Goal: Task Accomplishment & Management: Manage account settings

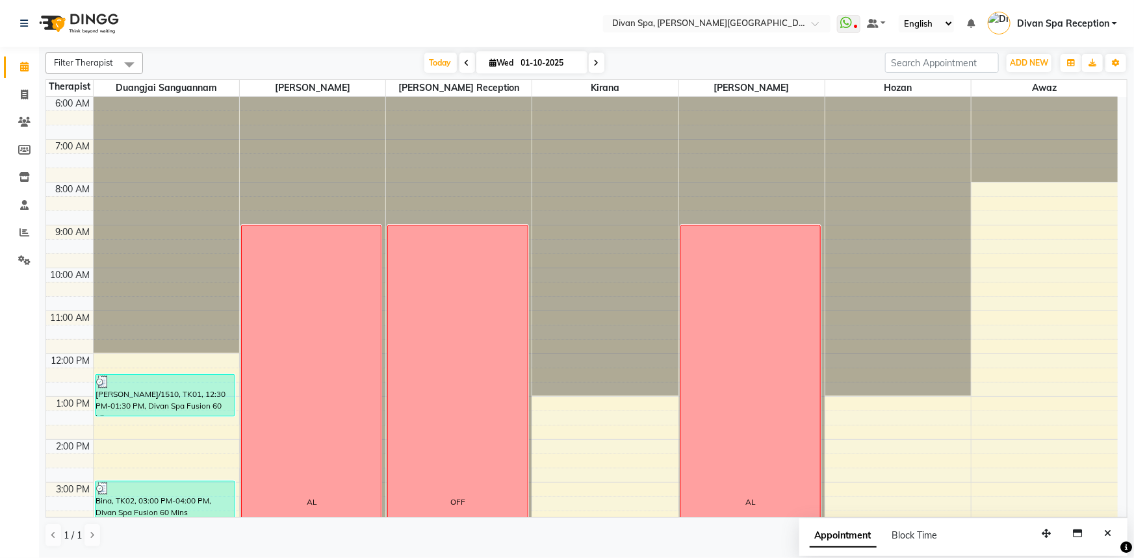
scroll to position [305, 0]
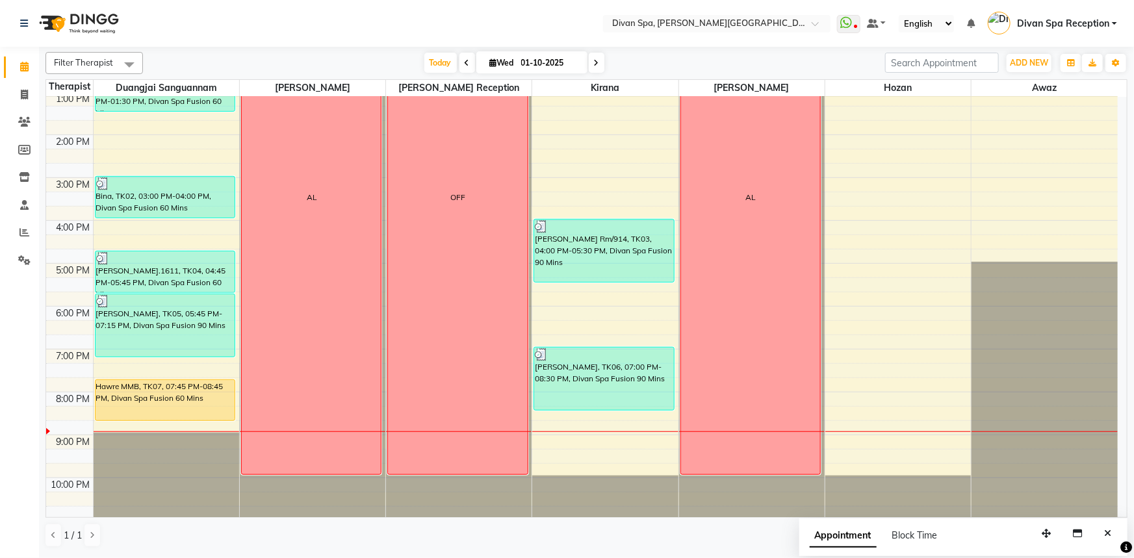
click at [600, 64] on span at bounding box center [597, 63] width 16 height 20
type input "02-10-2025"
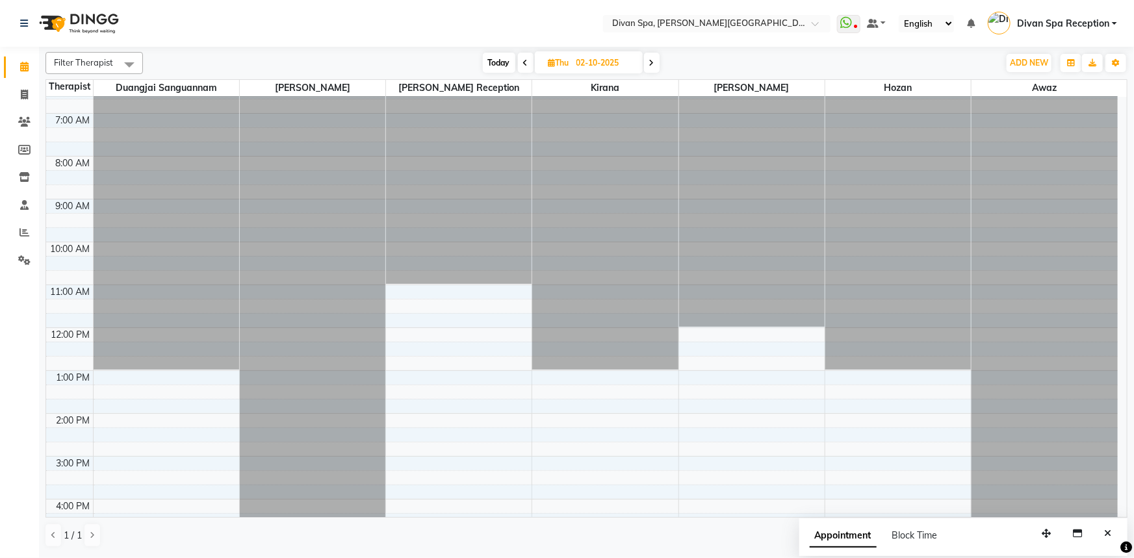
scroll to position [10, 0]
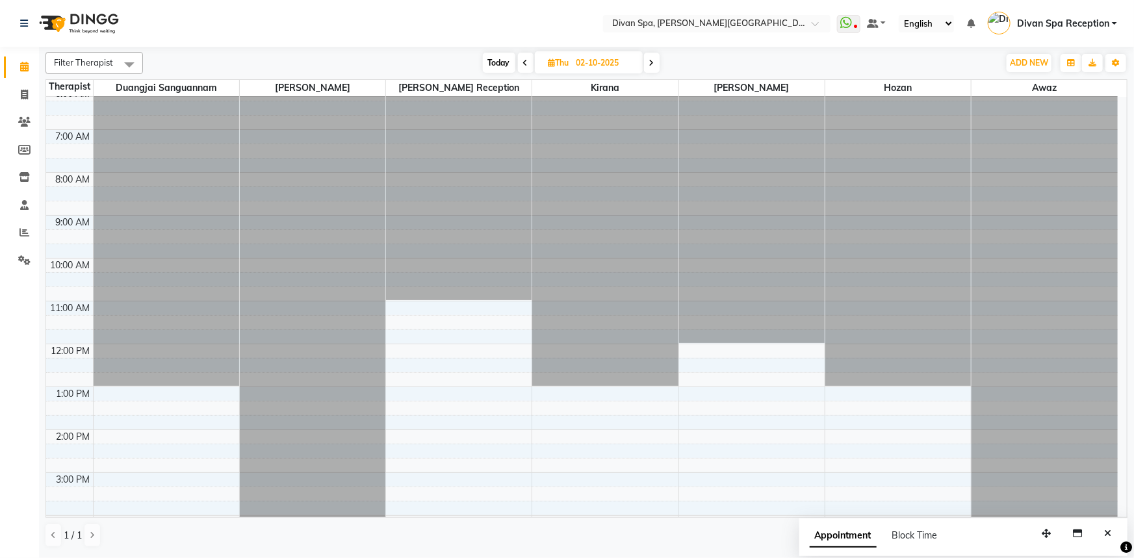
click at [316, 87] on div at bounding box center [313, 87] width 146 height 0
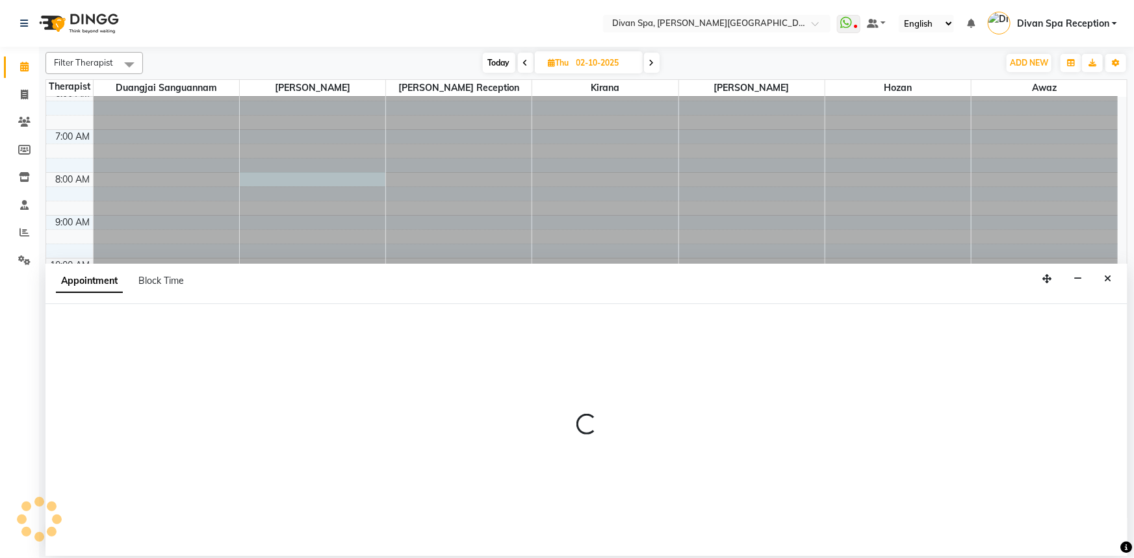
select select "17310"
select select "480"
select select "tentative"
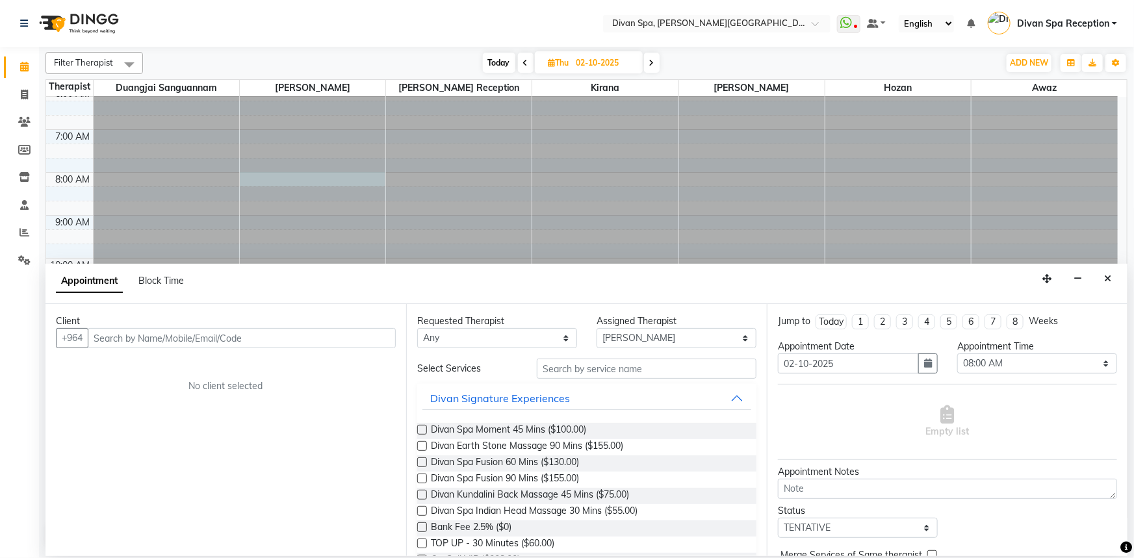
click at [191, 283] on div "Appointment Block Time" at bounding box center [128, 281] width 144 height 14
click at [175, 285] on span "Block Time" at bounding box center [160, 281] width 45 height 12
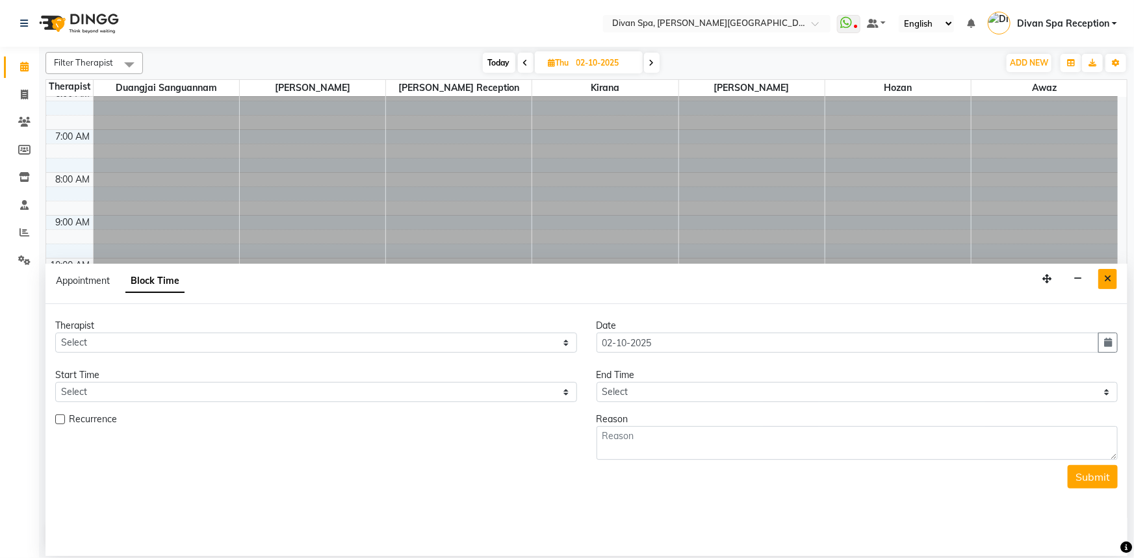
click at [1098, 279] on div "Appointment Block Time" at bounding box center [586, 284] width 1082 height 40
click at [1106, 280] on icon "Close" at bounding box center [1107, 278] width 7 height 9
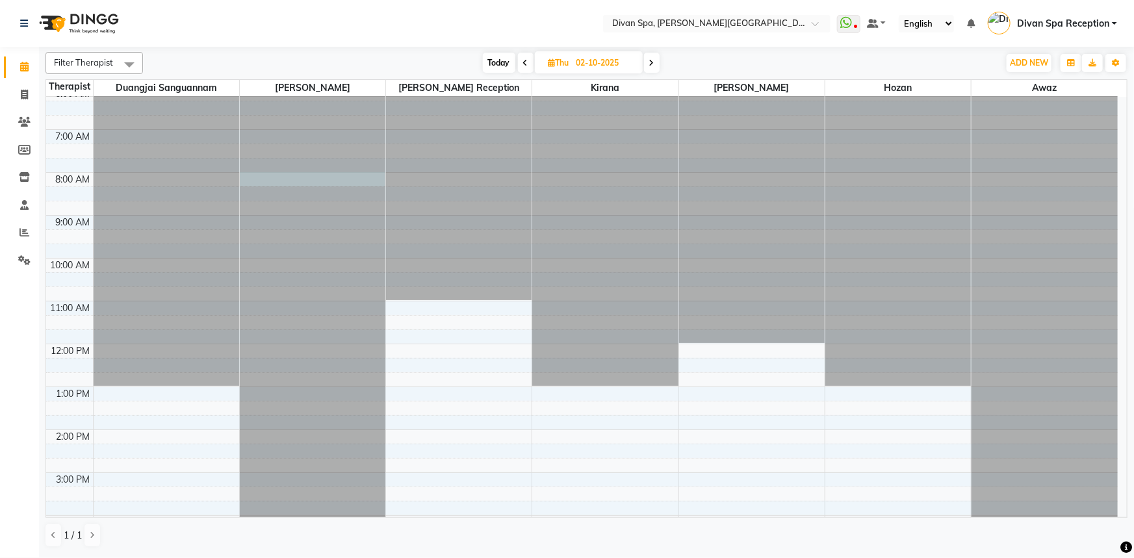
click at [299, 87] on div at bounding box center [313, 87] width 146 height 0
select select "17310"
select select "480"
select select "tentative"
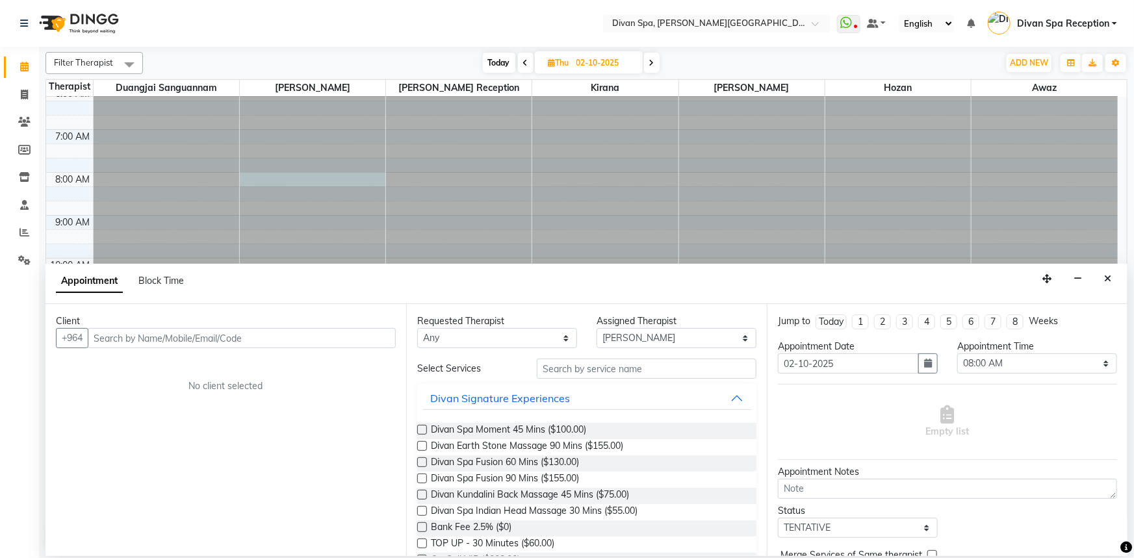
click at [163, 274] on div "Block Time" at bounding box center [160, 281] width 45 height 14
click at [159, 283] on span "Block Time" at bounding box center [160, 281] width 45 height 12
select select "17310"
select select "480"
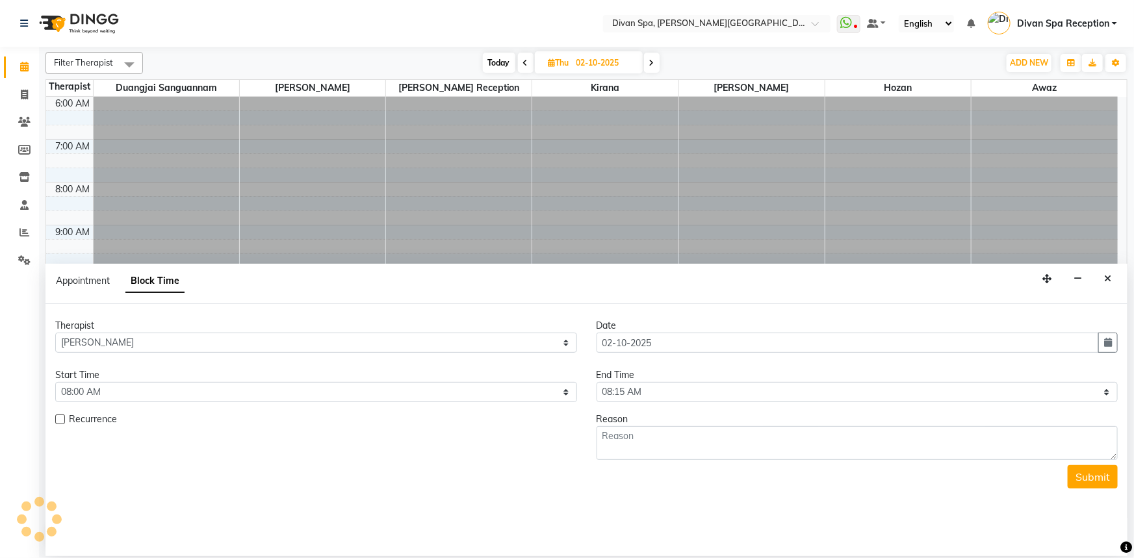
scroll to position [305, 0]
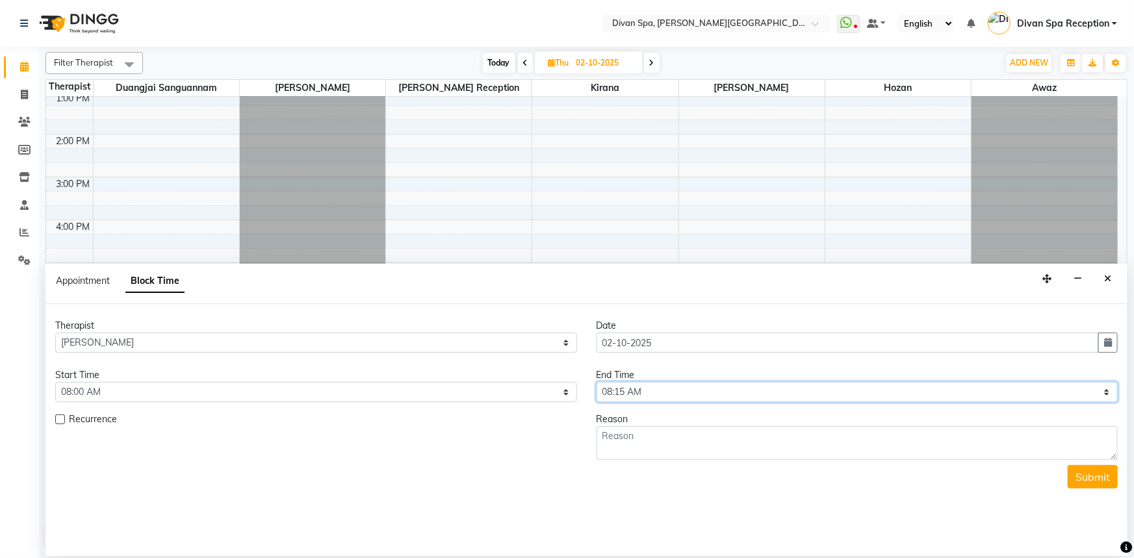
click at [715, 392] on select "Select 07:00 AM 07:15 AM 07:30 AM 07:45 AM 08:00 AM 08:15 AM 08:30 AM 08:45 AM …" at bounding box center [857, 392] width 522 height 20
select select "1320"
click at [596, 382] on select "Select 07:00 AM 07:15 AM 07:30 AM 07:45 AM 08:00 AM 08:15 AM 08:30 AM 08:45 AM …" at bounding box center [857, 392] width 522 height 20
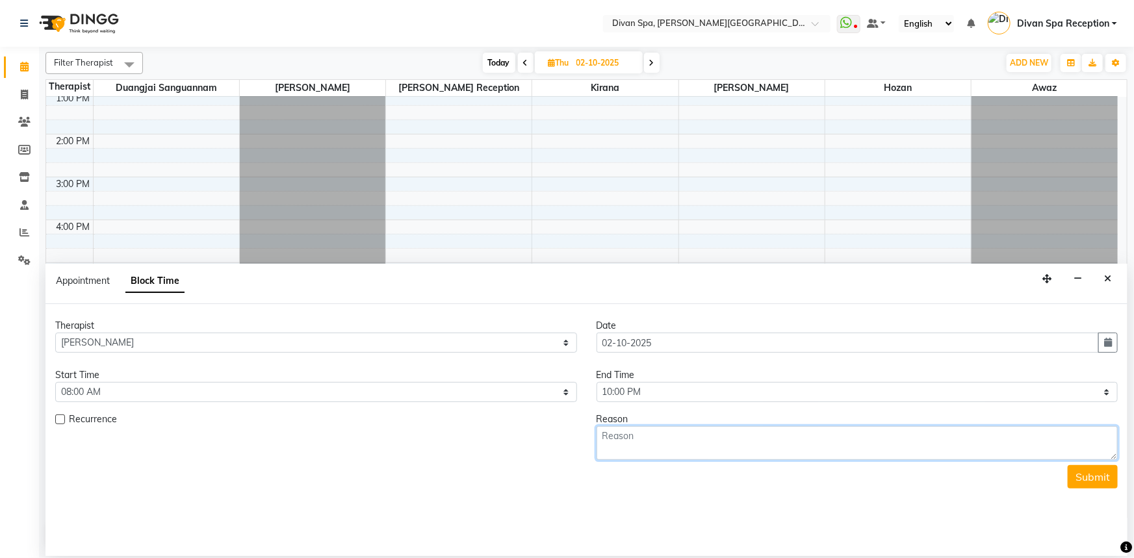
click at [658, 449] on textarea at bounding box center [857, 443] width 522 height 34
type textarea "AL"
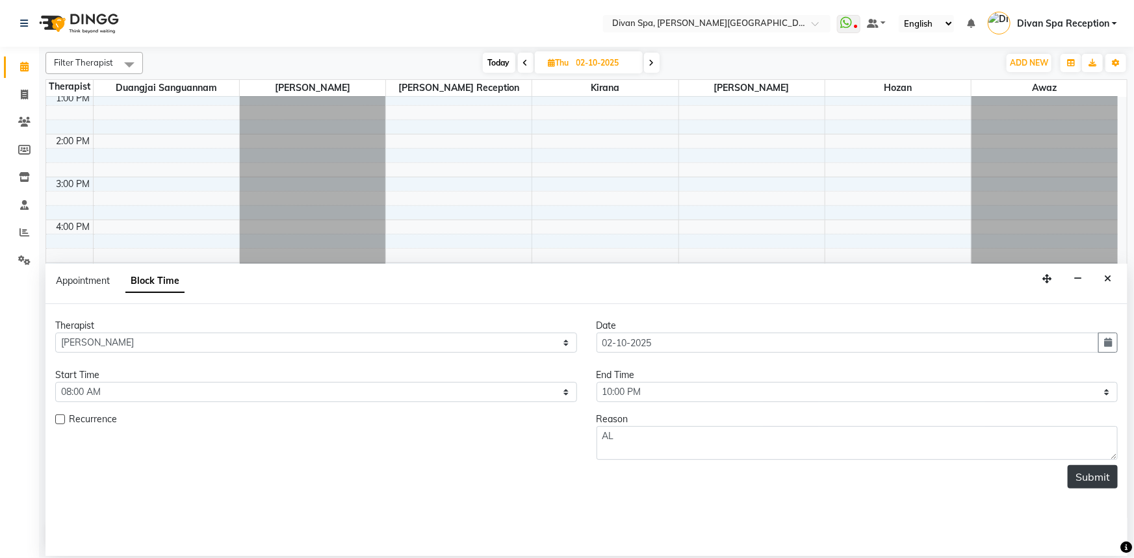
click at [1079, 476] on button "Submit" at bounding box center [1093, 476] width 50 height 23
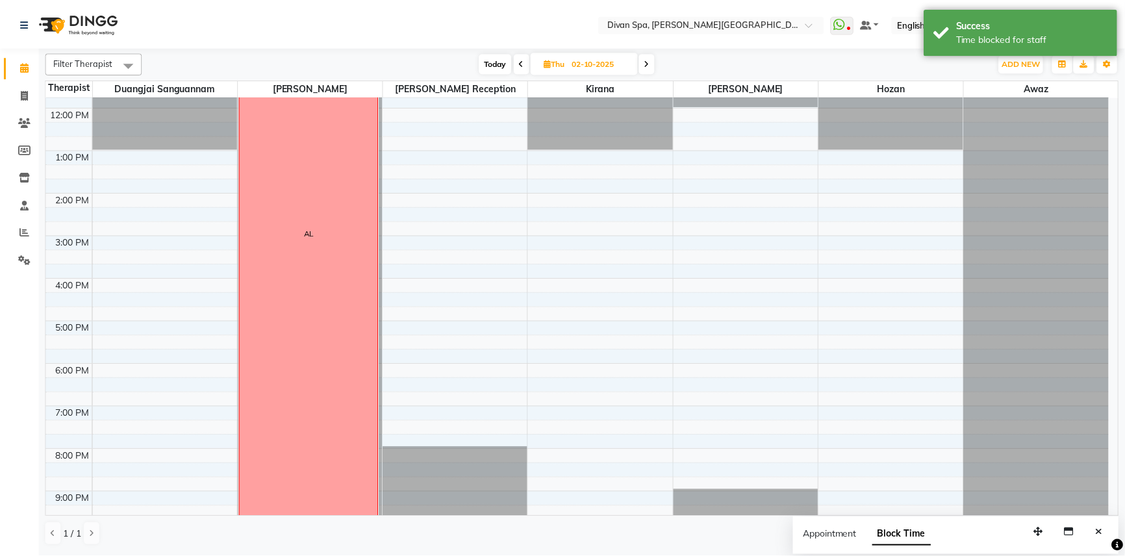
scroll to position [246, 0]
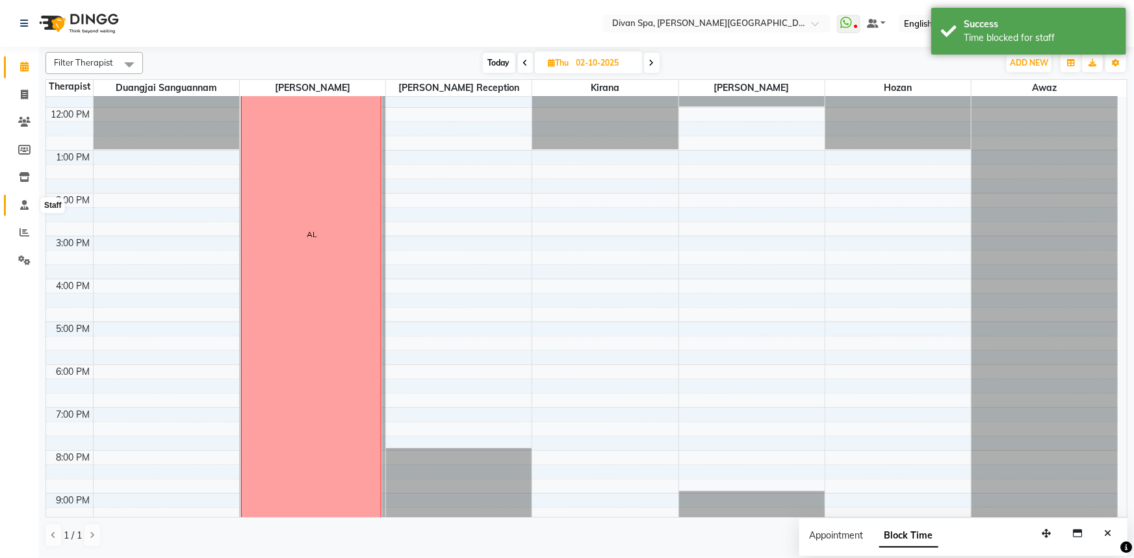
click at [27, 204] on icon at bounding box center [24, 205] width 8 height 10
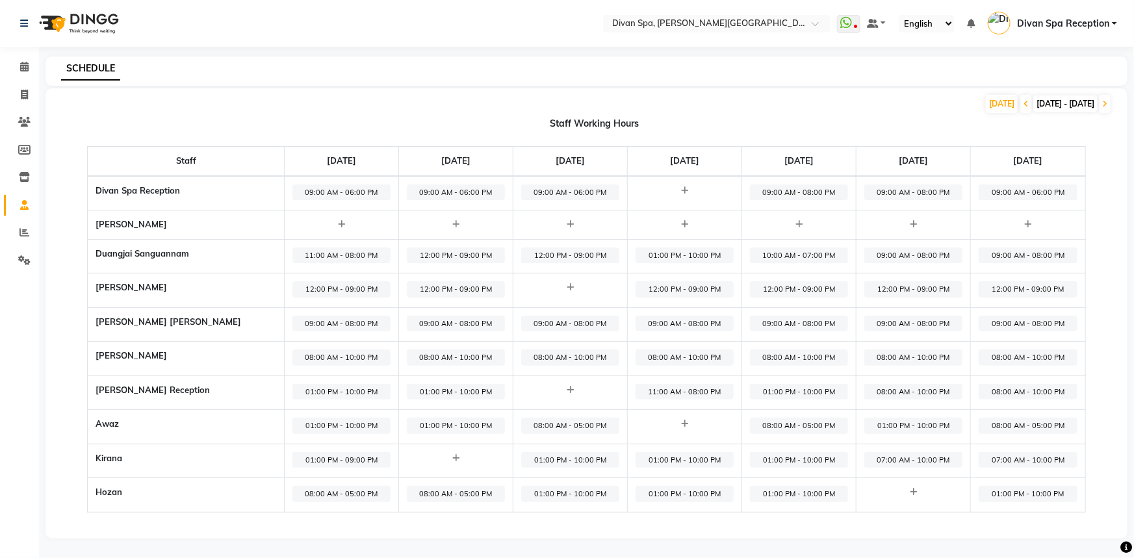
click at [690, 491] on span "01:00 PM - 10:00 PM" at bounding box center [684, 494] width 98 height 16
select select "01:00 PM"
select select "10:00 PM"
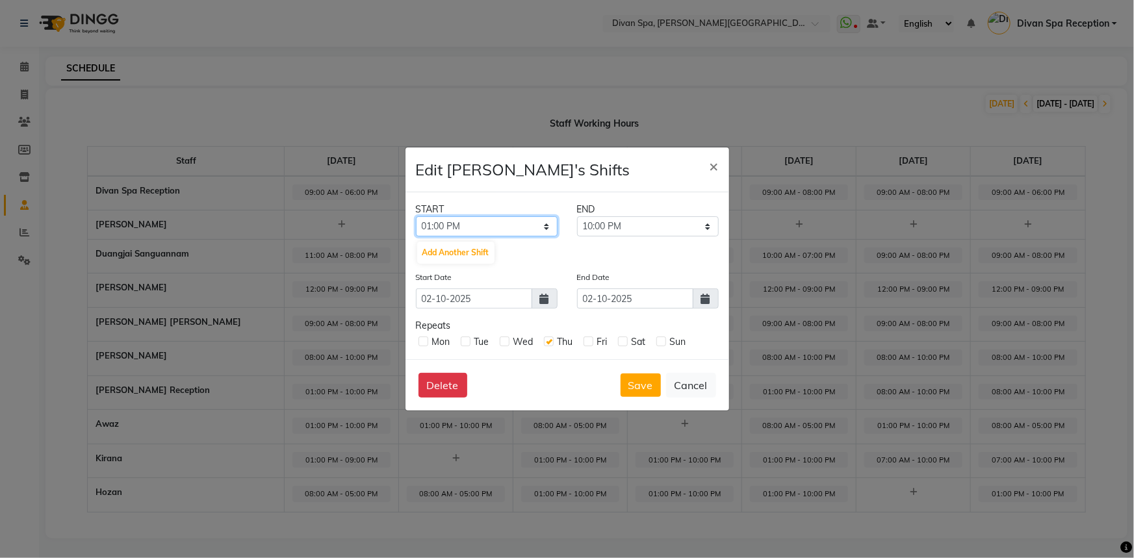
click at [482, 218] on select "12:00 AM 12:15 AM 12:30 AM 12:45 AM 01:00 AM 01:15 AM 01:30 AM 01:45 AM 02:00 A…" at bounding box center [487, 226] width 142 height 20
click at [641, 392] on button "Save" at bounding box center [641, 385] width 40 height 23
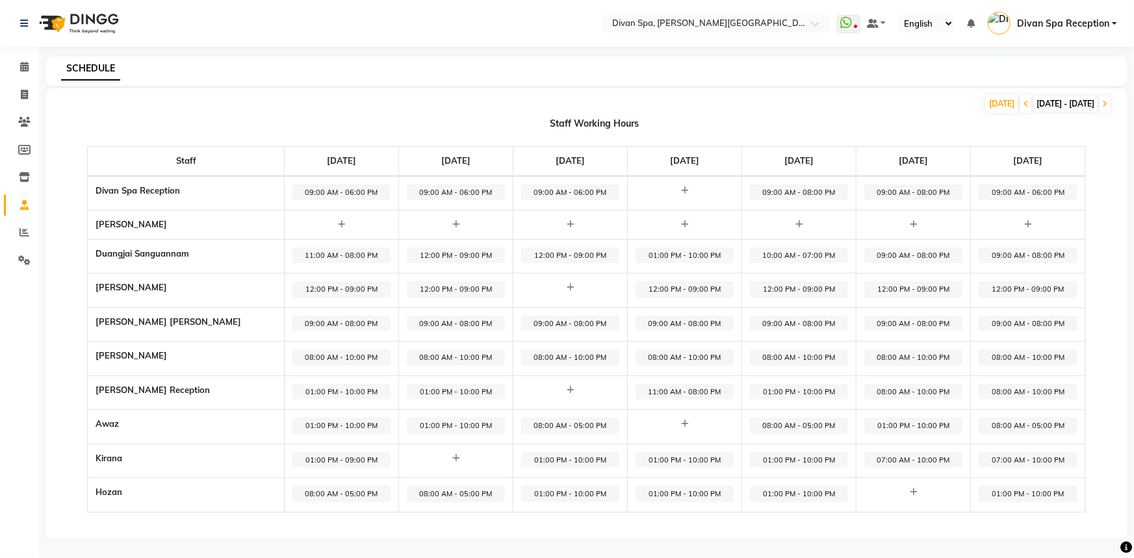
click at [670, 316] on span "09:00 AM - 08:00 PM" at bounding box center [684, 324] width 98 height 16
select select "09:00 AM"
select select "08:00 PM"
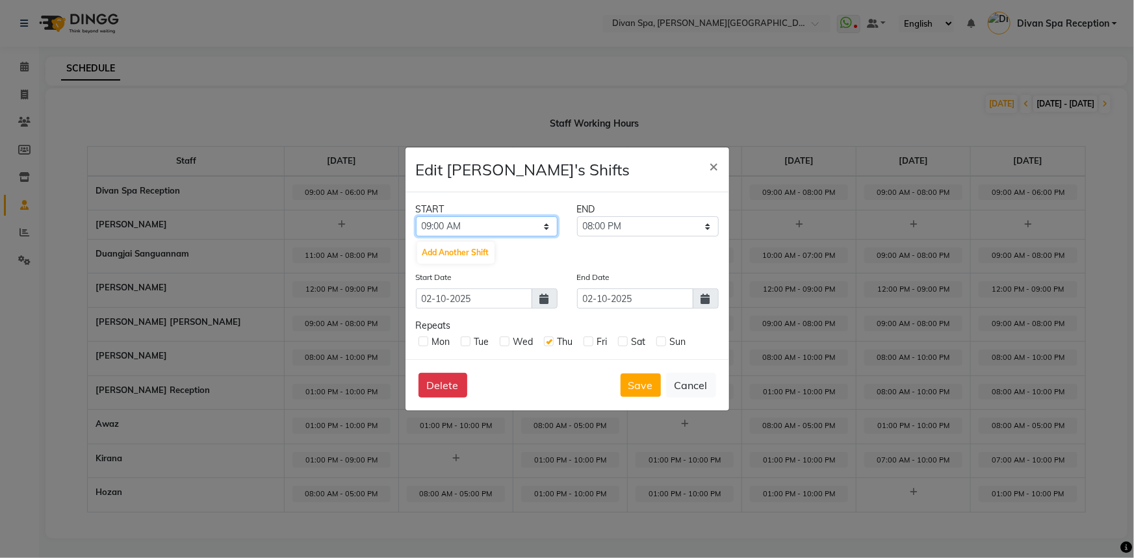
click at [474, 237] on select "12:00 AM 12:15 AM 12:30 AM 12:45 AM 01:00 AM 01:15 AM 01:30 AM 01:45 AM 02:00 A…" at bounding box center [487, 226] width 142 height 20
select select "02:00 PM"
click at [416, 227] on select "12:00 AM 12:15 AM 12:30 AM 12:45 AM 01:00 AM 01:15 AM 01:30 AM 01:45 AM 02:00 A…" at bounding box center [487, 226] width 142 height 20
click at [616, 232] on select "02:15 PM 02:30 PM 02:45 PM 03:00 PM 03:15 PM 03:30 PM 03:45 PM 04:00 PM 04:15 P…" at bounding box center [648, 226] width 142 height 20
select select "11:00 PM"
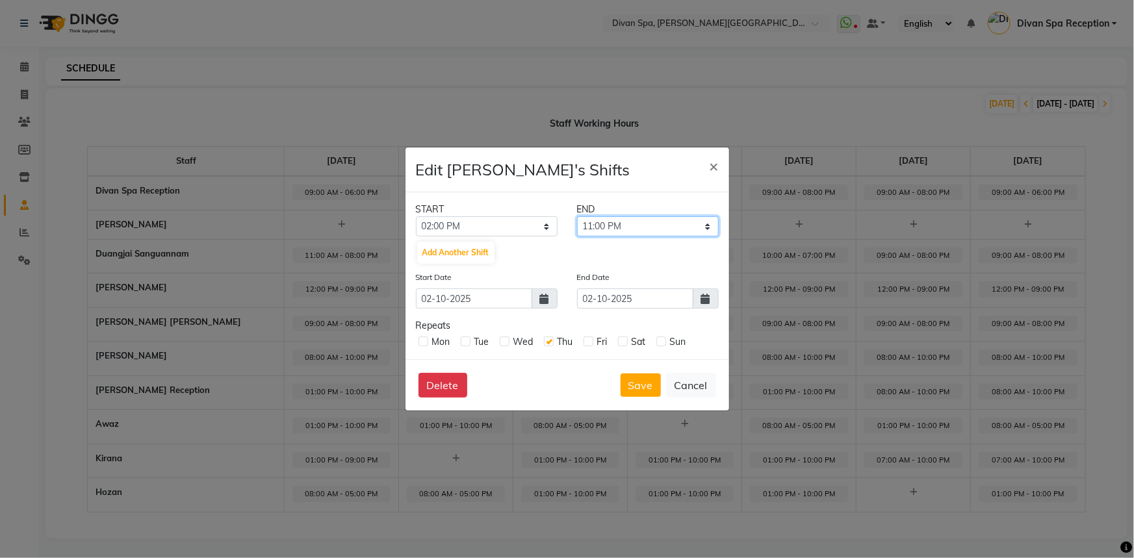
click at [577, 227] on select "02:15 PM 02:30 PM 02:45 PM 03:00 PM 03:15 PM 03:30 PM 03:45 PM 04:00 PM 04:15 P…" at bounding box center [648, 226] width 142 height 20
click at [646, 397] on button "Save" at bounding box center [641, 385] width 40 height 23
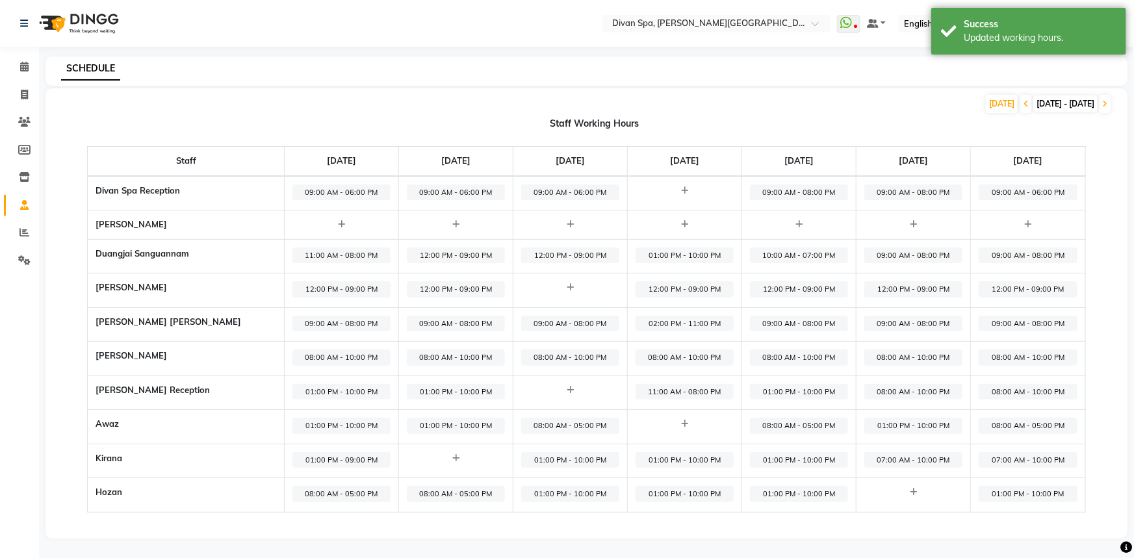
click at [654, 388] on span "11:00 AM - 08:00 PM" at bounding box center [684, 392] width 98 height 16
select select "11:00 AM"
select select "08:00 PM"
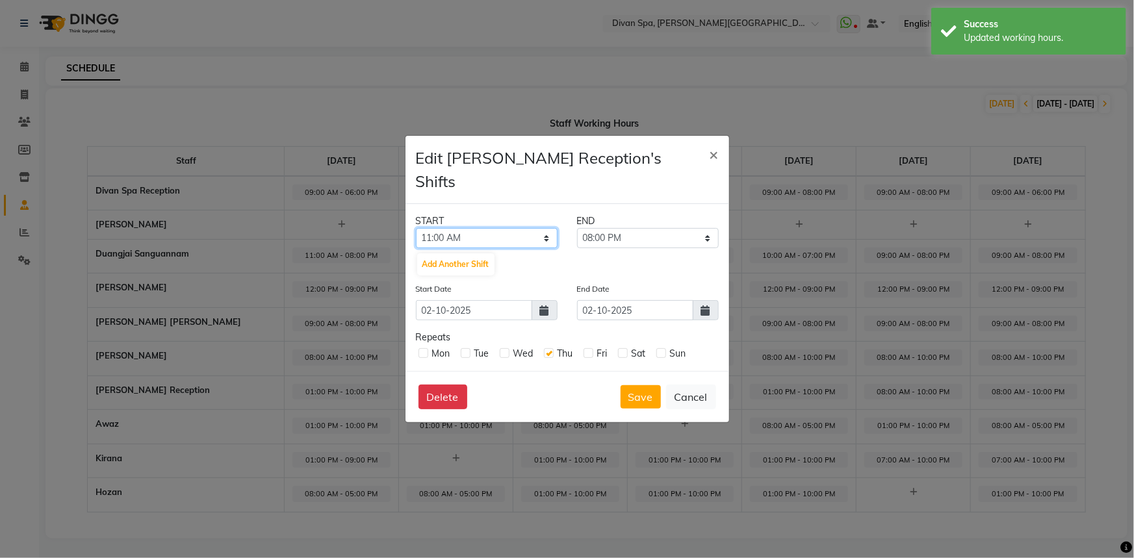
click at [472, 228] on select "12:00 AM 12:15 AM 12:30 AM 12:45 AM 01:00 AM 01:15 AM 01:30 AM 01:45 AM 02:00 A…" at bounding box center [487, 238] width 142 height 20
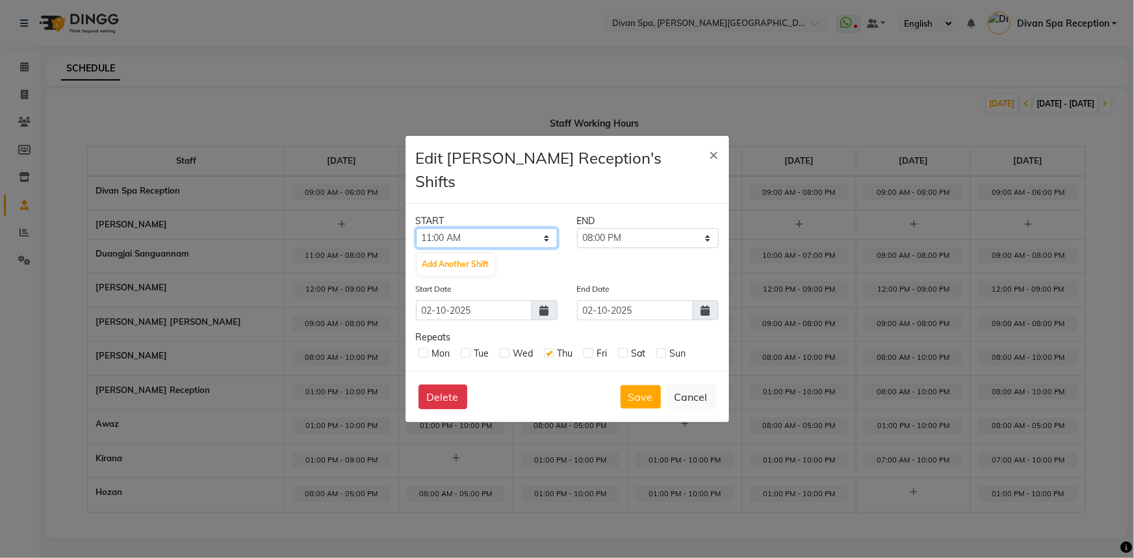
select select "10:00 AM"
click at [416, 228] on select "12:00 AM 12:15 AM 12:30 AM 12:45 AM 01:00 AM 01:15 AM 01:30 AM 01:45 AM 02:00 A…" at bounding box center [487, 238] width 142 height 20
click at [622, 228] on select "10:15 AM 10:30 AM 10:45 AM 11:00 AM 11:15 AM 11:30 AM 11:45 AM 12:00 PM 12:15 P…" at bounding box center [648, 238] width 142 height 20
select select "07:00 PM"
click at [577, 228] on select "10:15 AM 10:30 AM 10:45 AM 11:00 AM 11:15 AM 11:30 AM 11:45 AM 12:00 PM 12:15 P…" at bounding box center [648, 238] width 142 height 20
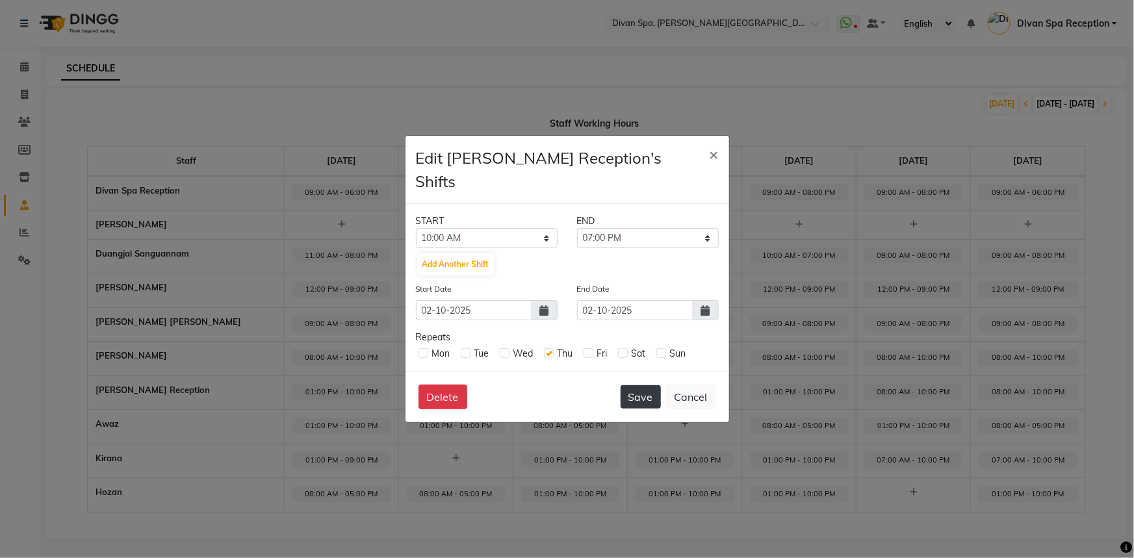
click at [627, 385] on button "Save" at bounding box center [641, 396] width 40 height 23
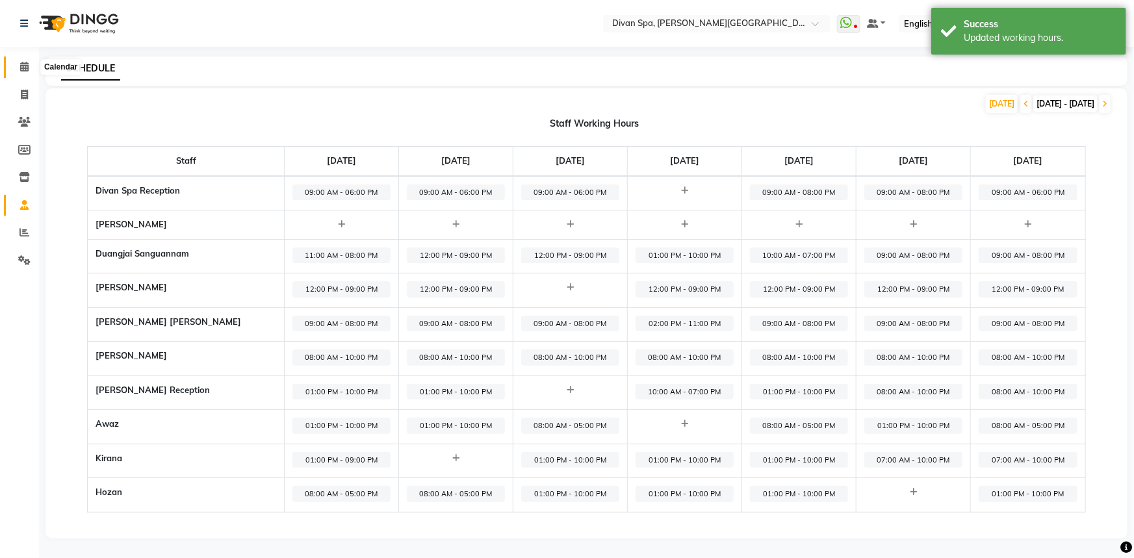
click at [17, 62] on span at bounding box center [24, 67] width 23 height 15
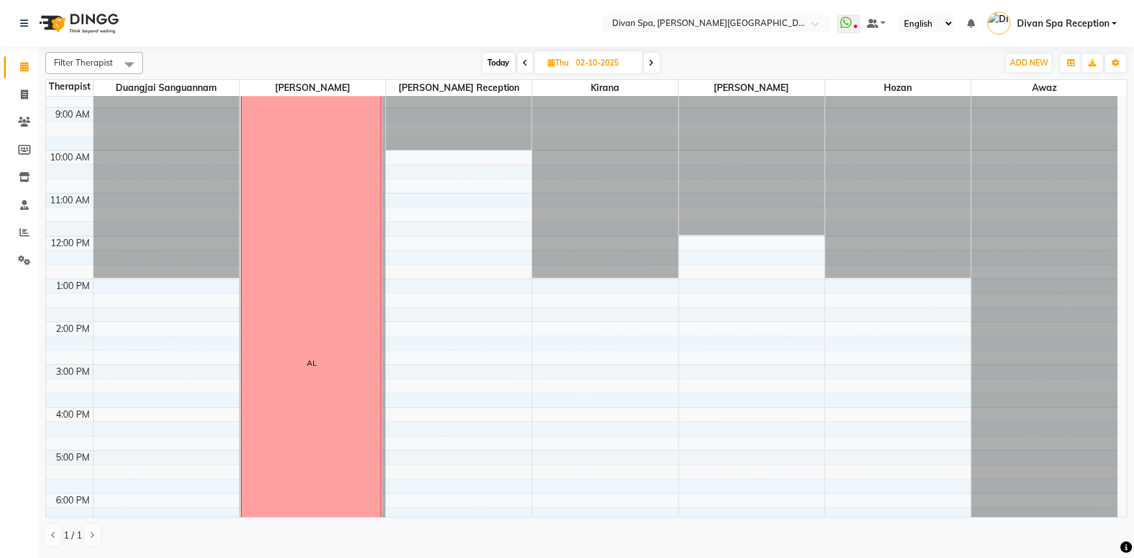
scroll to position [58, 0]
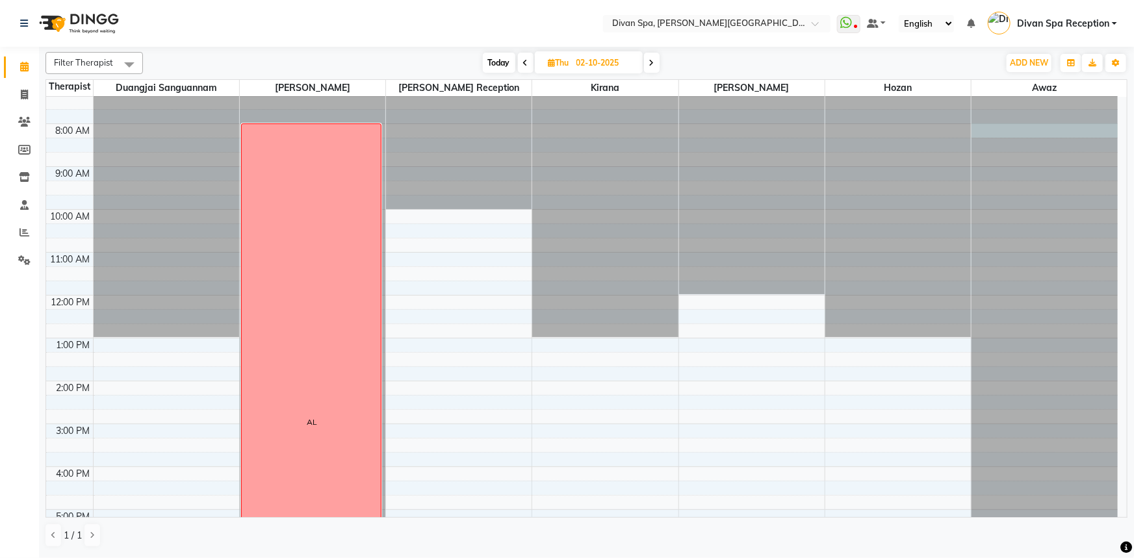
click at [1036, 38] on div at bounding box center [1044, 38] width 146 height 0
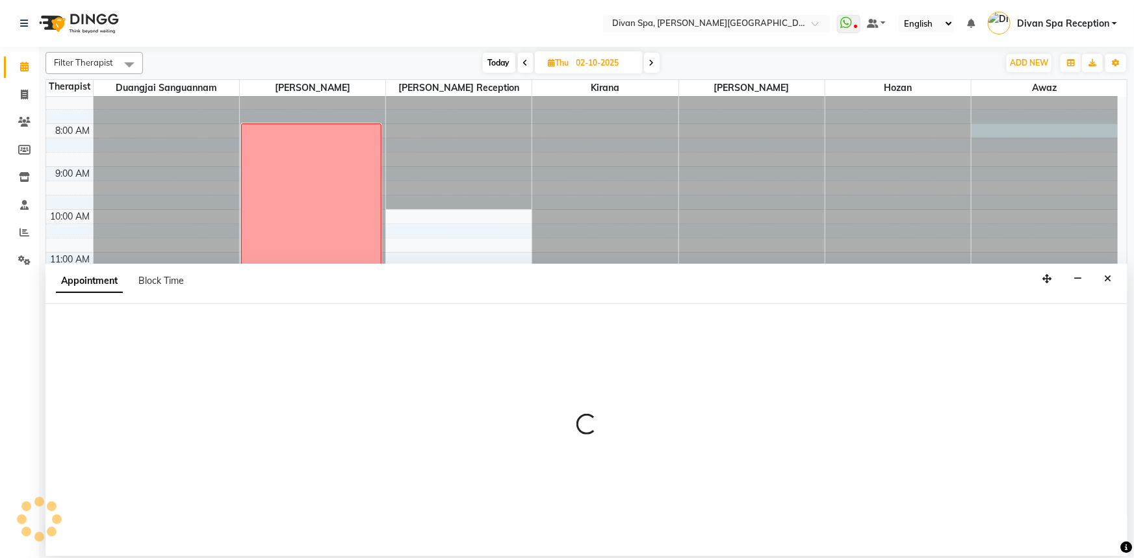
select select "61497"
select select "480"
select select "tentative"
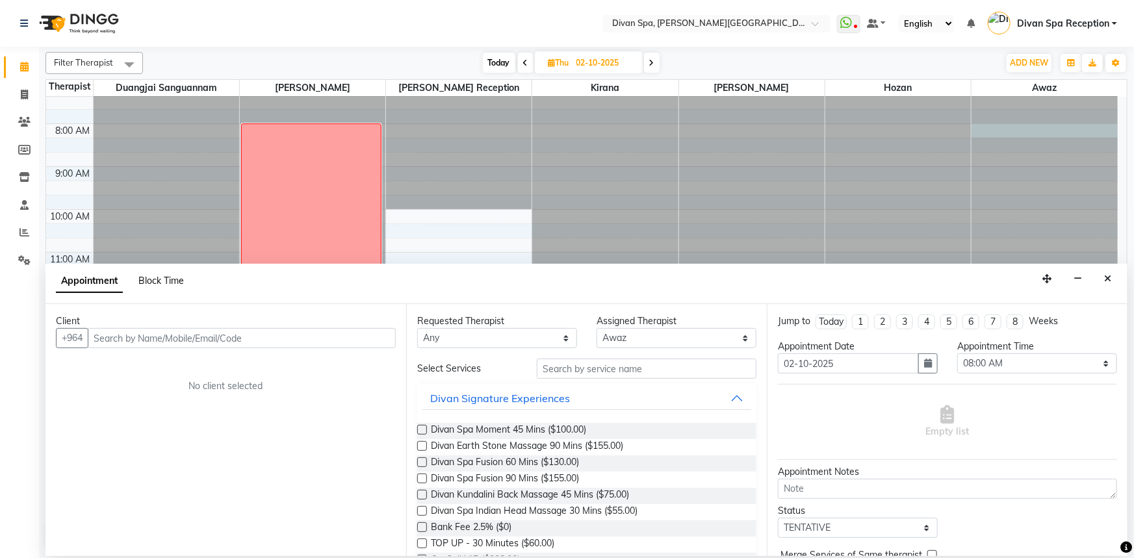
click at [169, 286] on span "Block Time" at bounding box center [160, 281] width 45 height 12
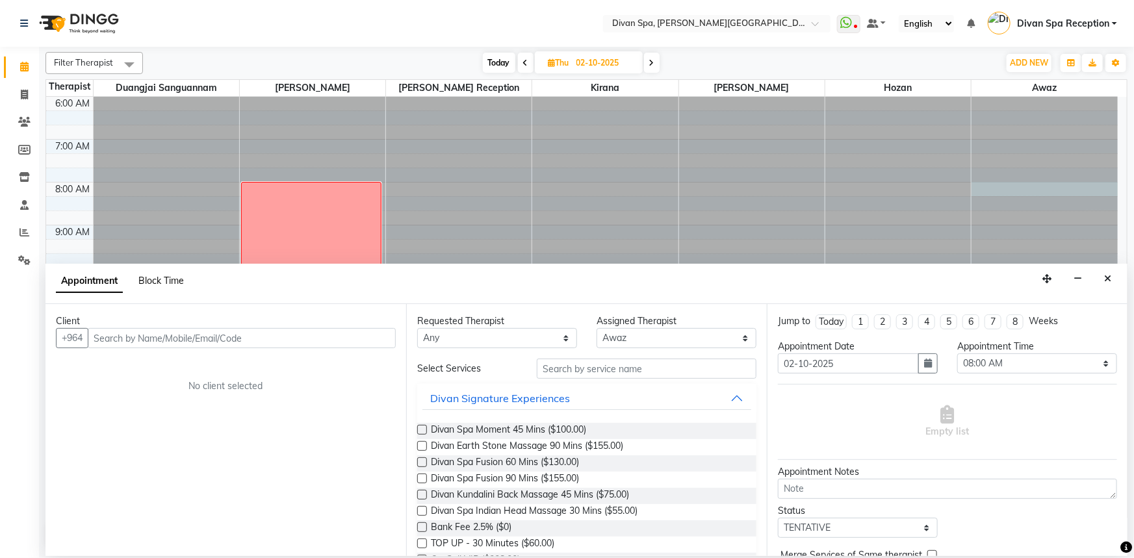
select select "61497"
select select "480"
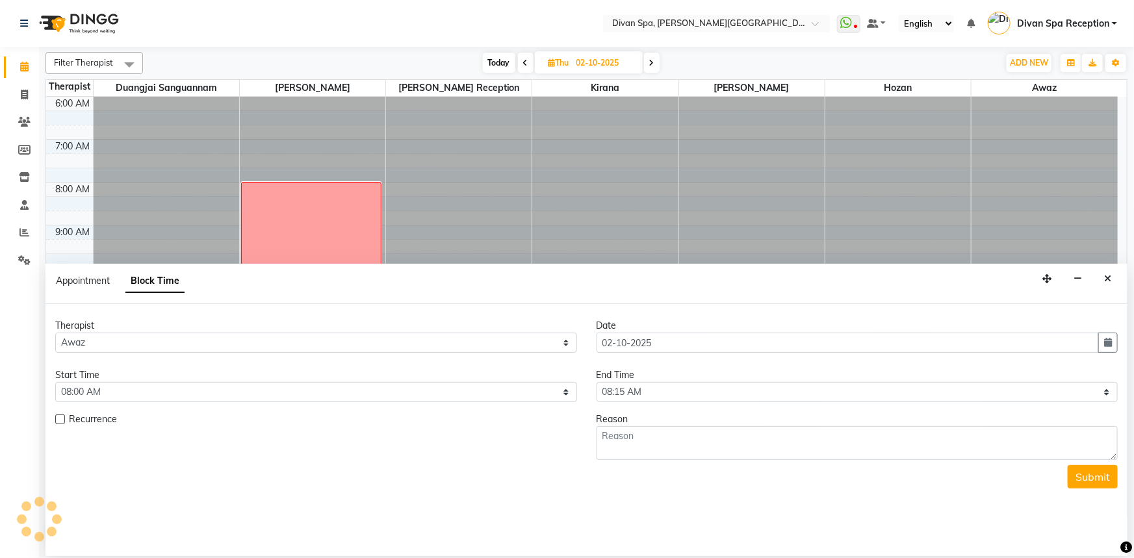
scroll to position [305, 0]
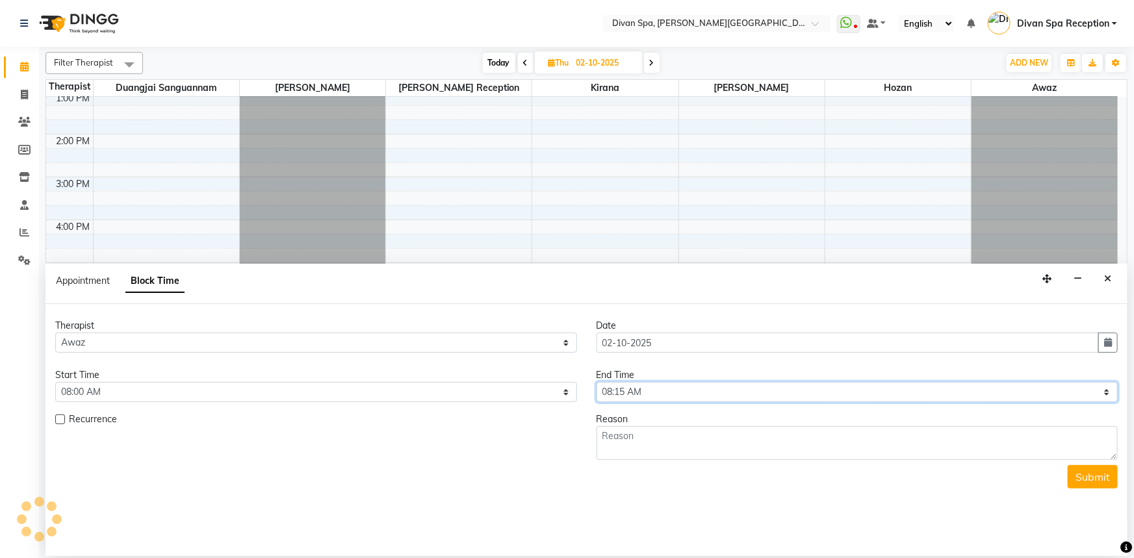
click at [717, 394] on select "Select 07:00 AM 07:15 AM 07:30 AM 07:45 AM 08:00 AM 08:15 AM 08:30 AM 08:45 AM …" at bounding box center [857, 392] width 522 height 20
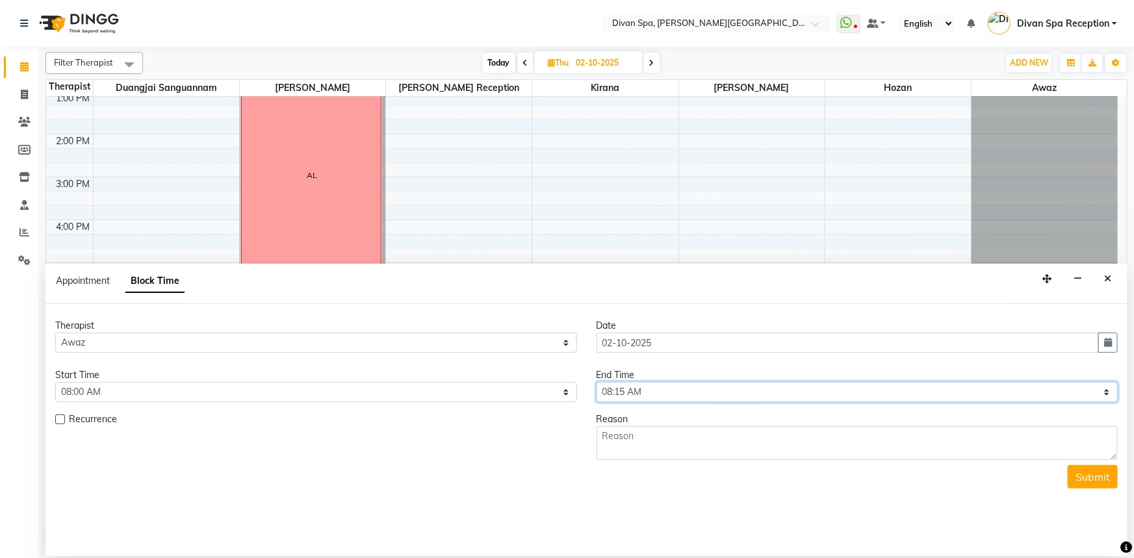
click at [708, 385] on select "Select 07:00 AM 07:15 AM 07:30 AM 07:45 AM 08:00 AM 08:15 AM 08:30 AM 08:45 AM …" at bounding box center [857, 392] width 522 height 20
select select "1320"
click at [596, 382] on select "Select 07:00 AM 07:15 AM 07:30 AM 07:45 AM 08:00 AM 08:15 AM 08:30 AM 08:45 AM …" at bounding box center [857, 392] width 522 height 20
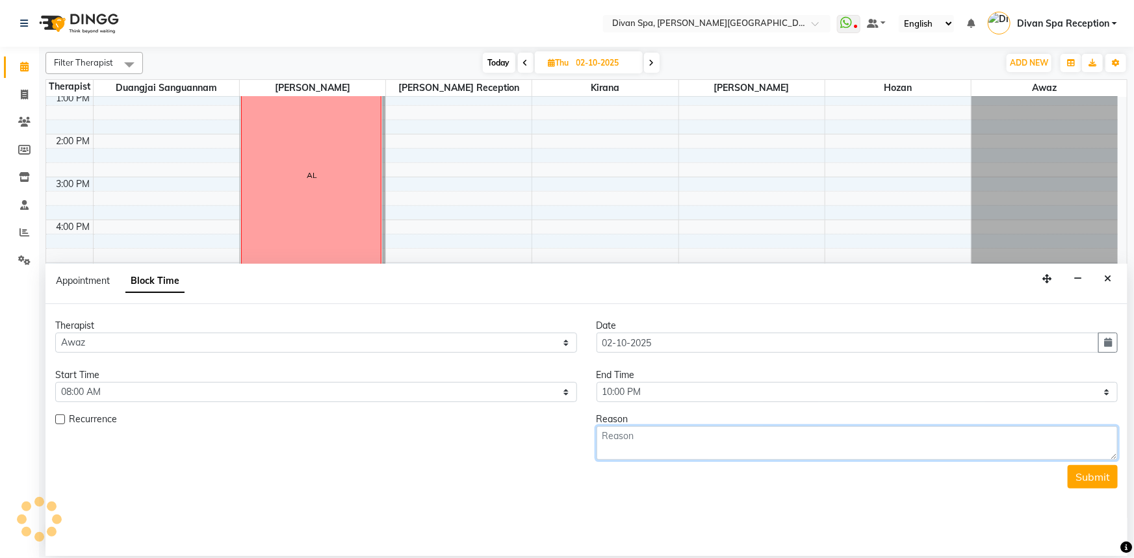
click at [698, 429] on textarea at bounding box center [857, 443] width 522 height 34
type textarea "OFF"
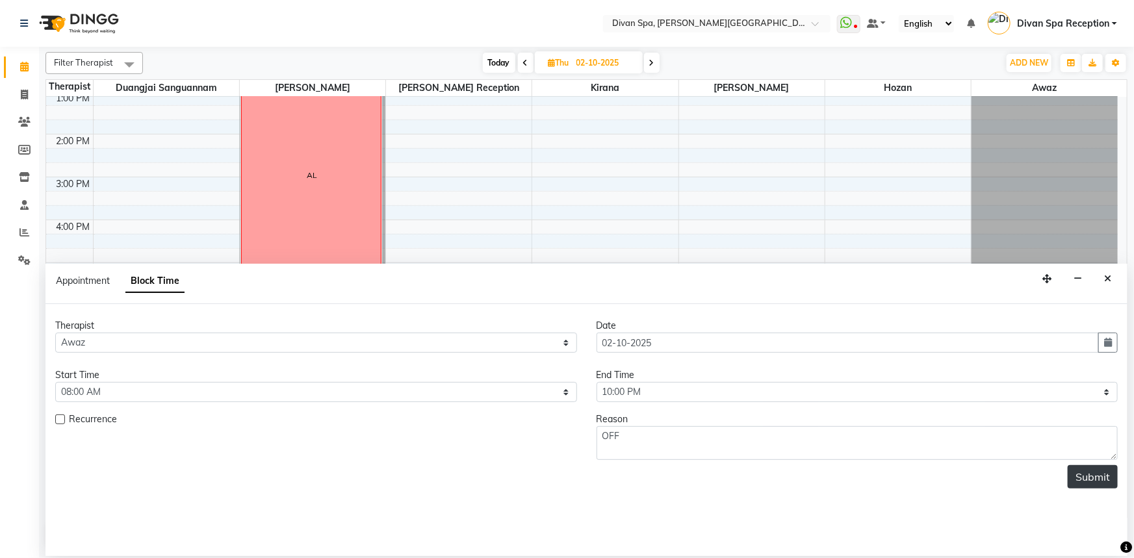
click at [1097, 474] on button "Submit" at bounding box center [1093, 476] width 50 height 23
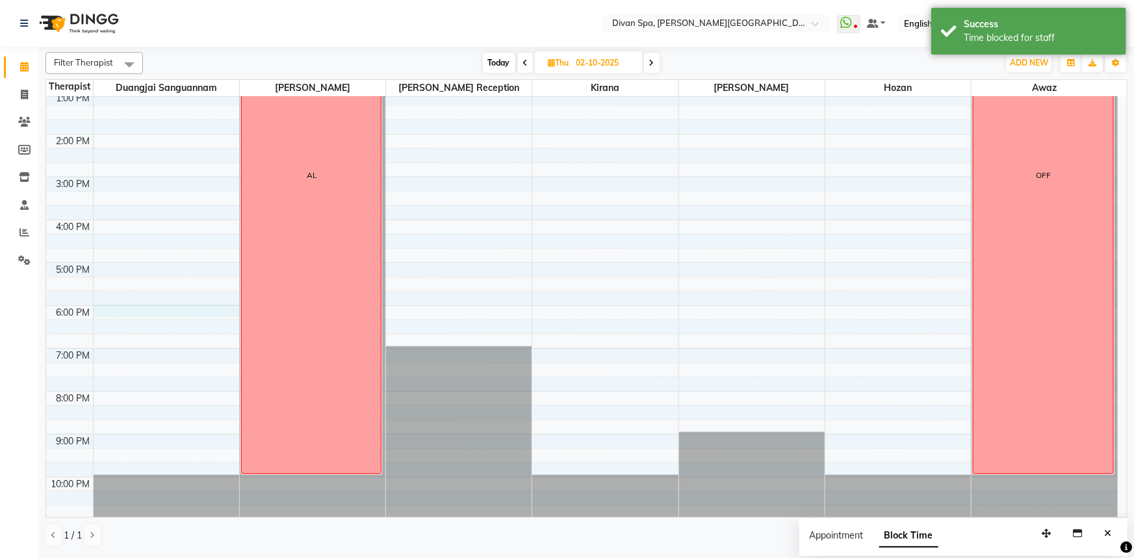
click at [129, 310] on div "6:00 AM 7:00 AM 8:00 AM 9:00 AM 10:00 AM 11:00 AM 12:00 PM 1:00 PM 2:00 PM 3:00…" at bounding box center [581, 155] width 1071 height 728
select select "17312"
select select "1080"
select select "tentative"
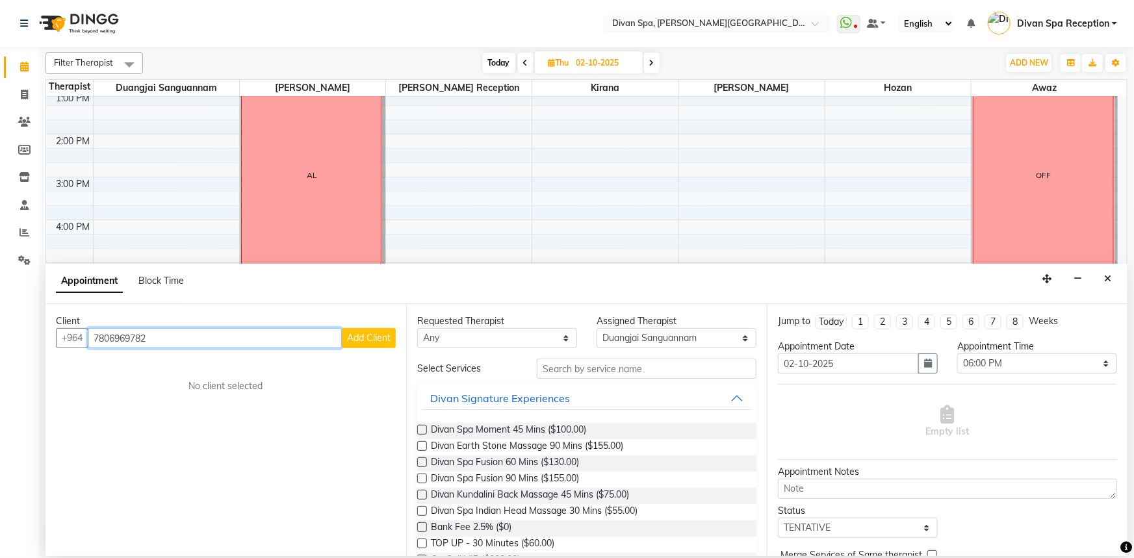
type input "7806969782"
click at [372, 338] on span "Add Client" at bounding box center [369, 338] width 44 height 12
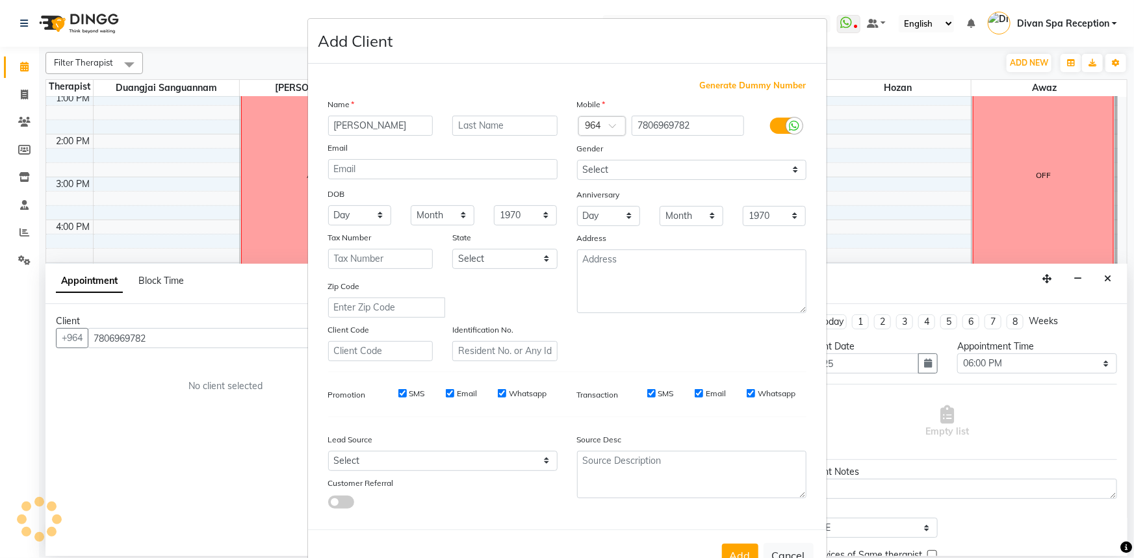
type input "[PERSON_NAME]"
click at [510, 119] on input "text" at bounding box center [504, 126] width 105 height 20
type input "Rm.1208"
click at [648, 168] on select "Select [DEMOGRAPHIC_DATA] [DEMOGRAPHIC_DATA] Other Prefer Not To Say" at bounding box center [691, 170] width 229 height 20
select select "[DEMOGRAPHIC_DATA]"
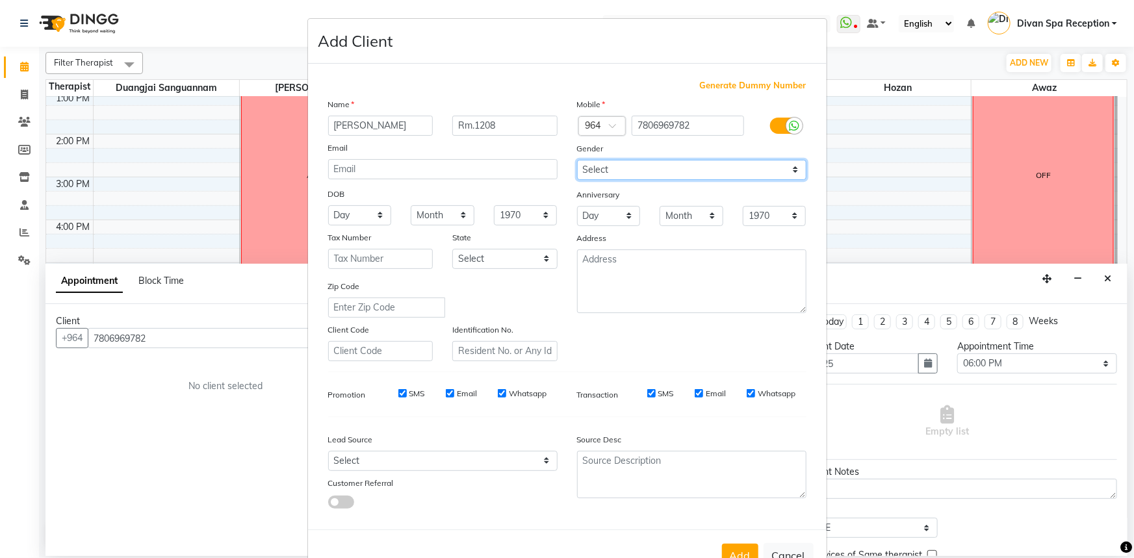
click at [577, 160] on select "Select [DEMOGRAPHIC_DATA] [DEMOGRAPHIC_DATA] Other Prefer Not To Say" at bounding box center [691, 170] width 229 height 20
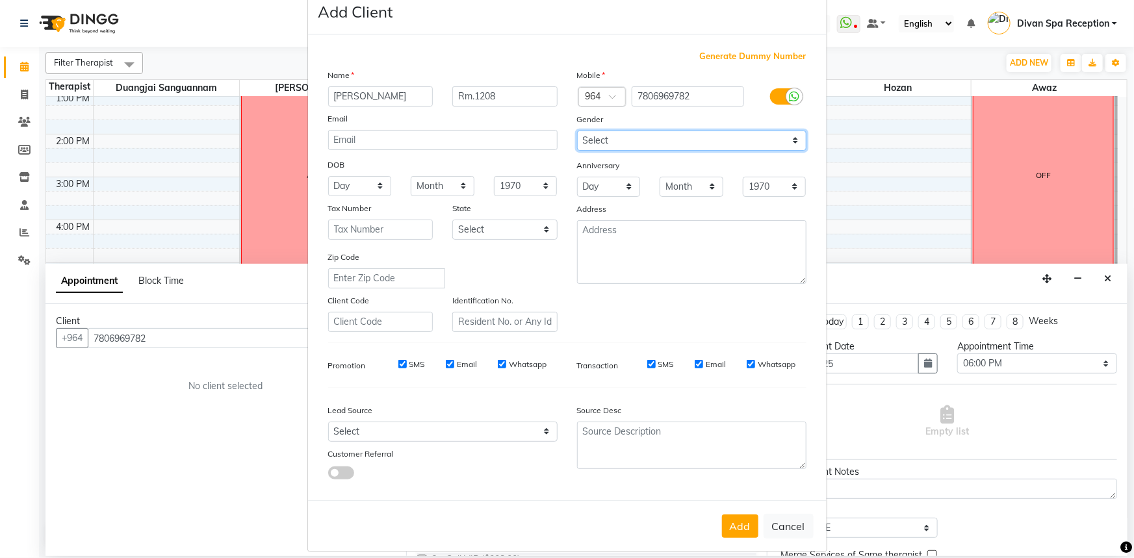
scroll to position [45, 0]
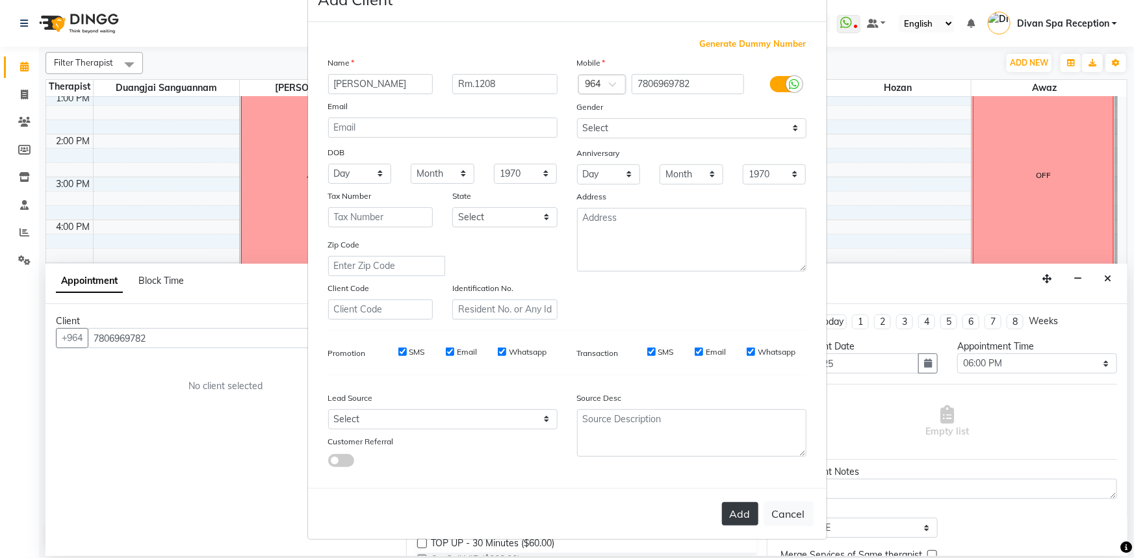
click at [745, 520] on button "Add" at bounding box center [740, 513] width 36 height 23
type input "78******82"
select select
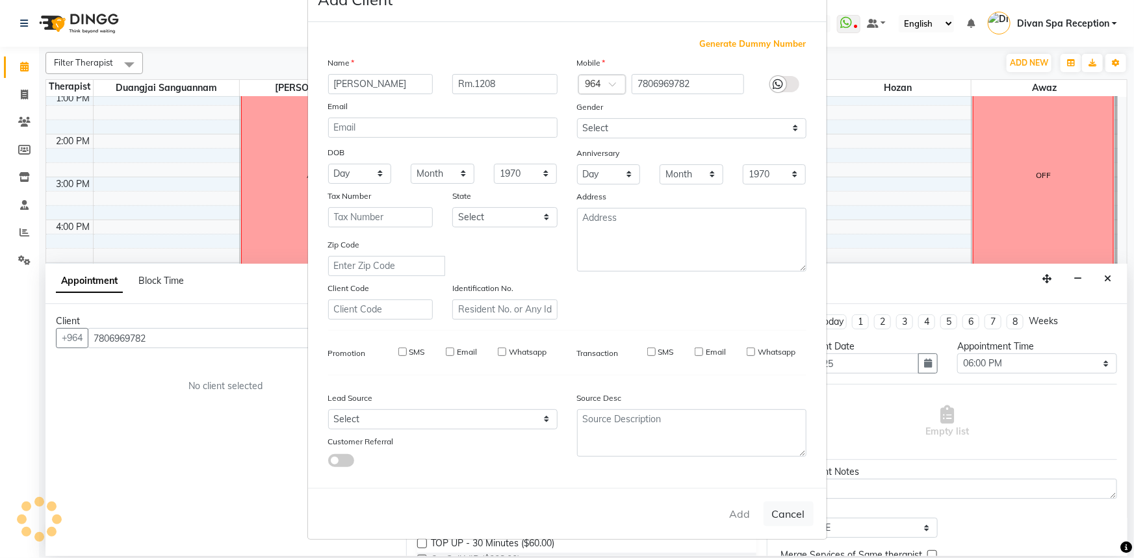
select select
checkbox input "false"
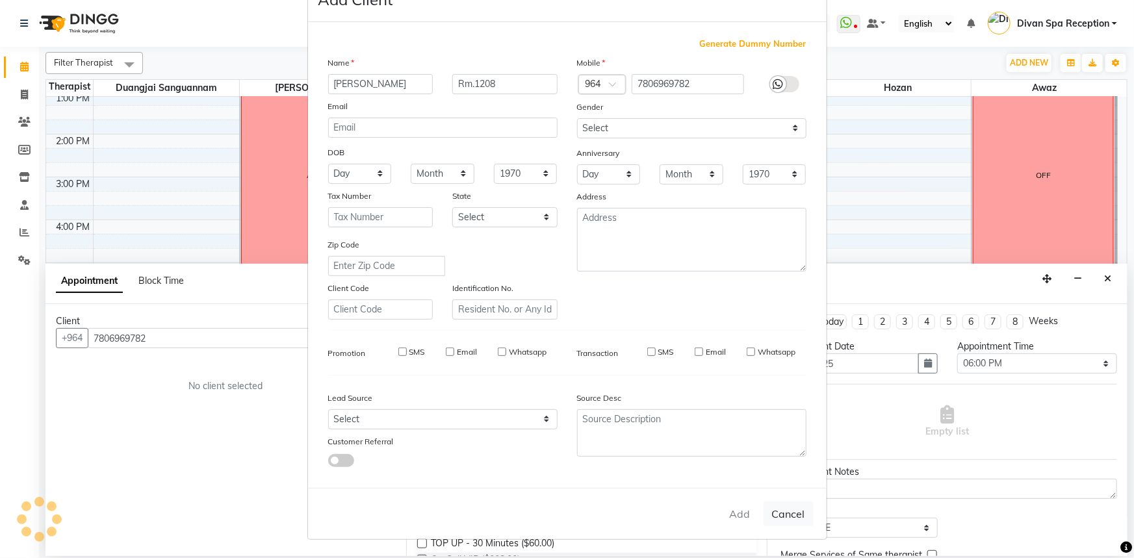
checkbox input "false"
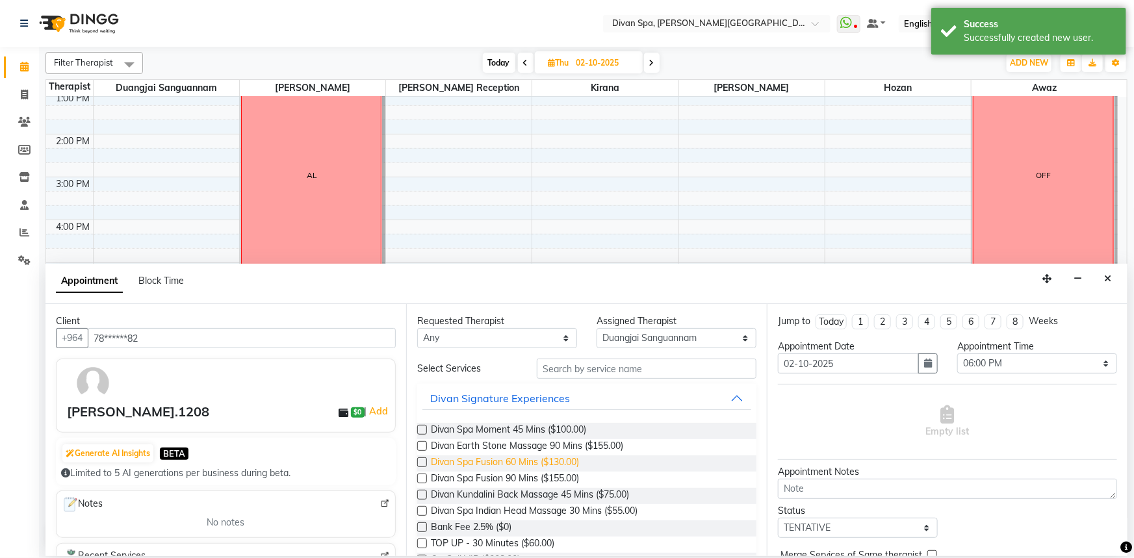
click at [541, 461] on span "Divan Spa Fusion 60 Mins ($130.00)" at bounding box center [505, 463] width 148 height 16
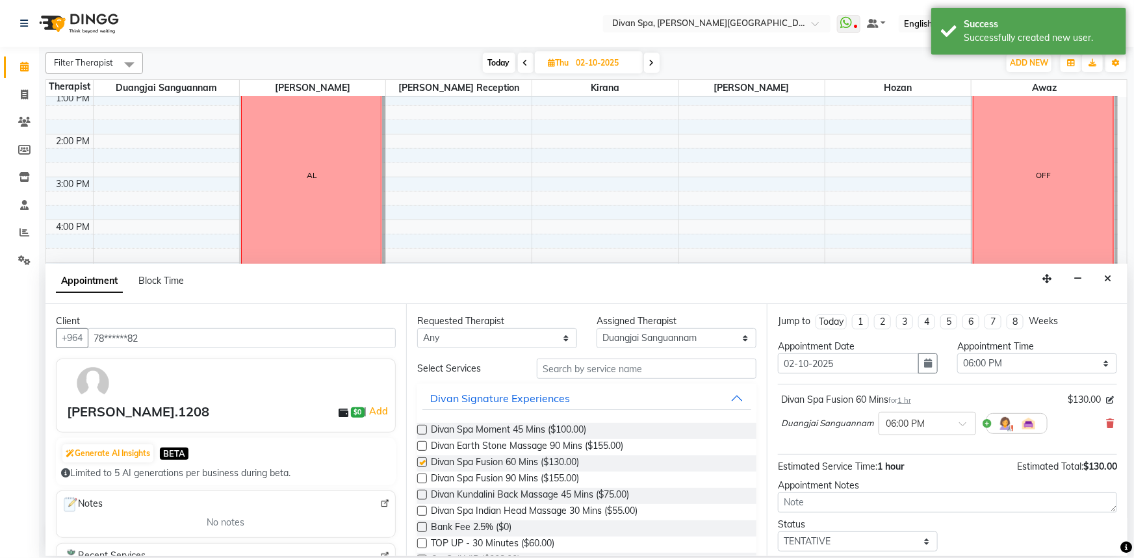
checkbox input "false"
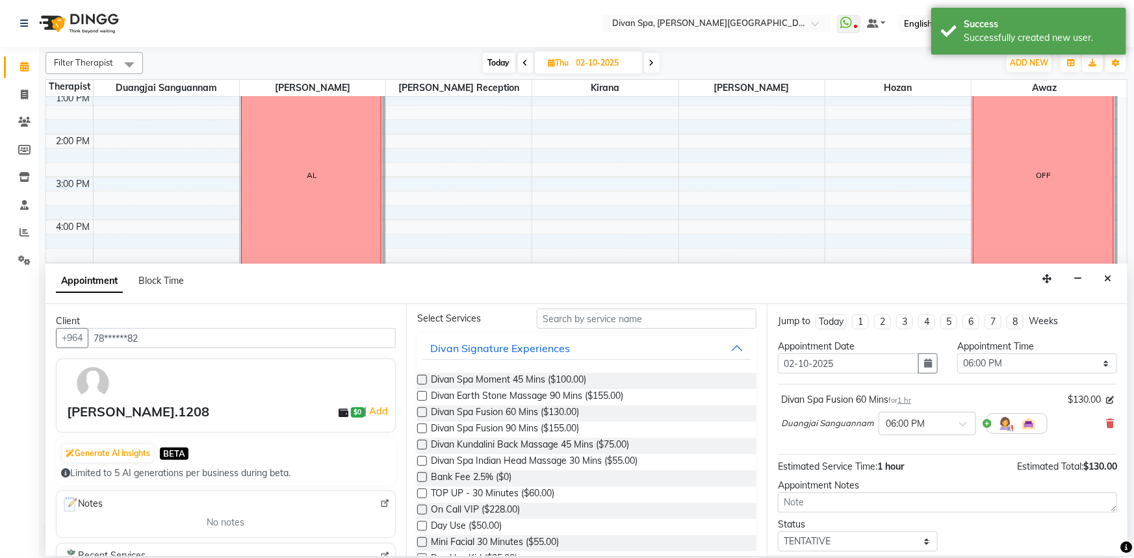
scroll to position [118, 0]
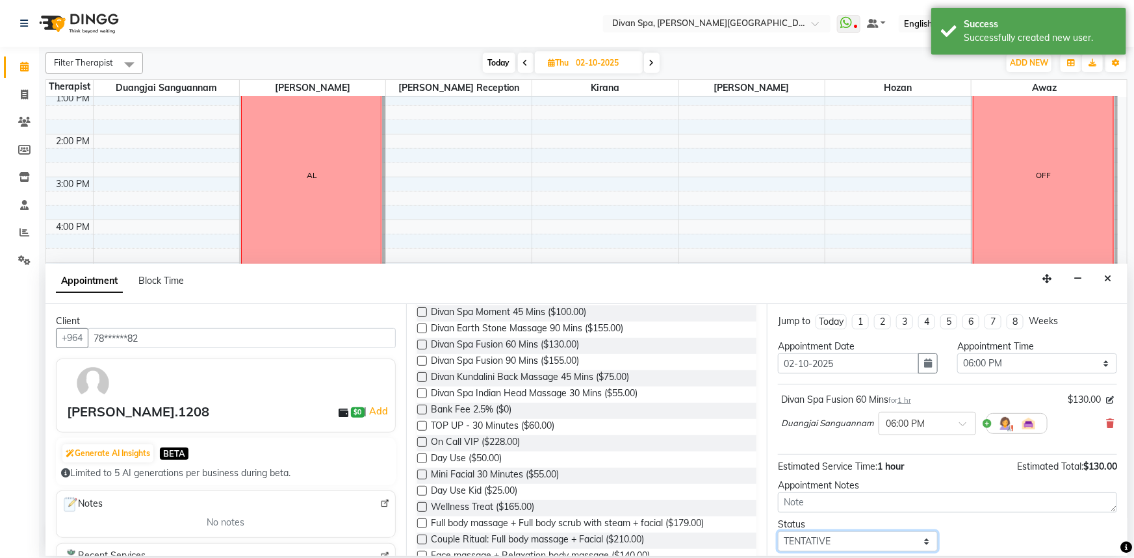
drag, startPoint x: 819, startPoint y: 540, endPoint x: 818, endPoint y: 531, distance: 8.5
click at [819, 540] on select "Select TENTATIVE CONFIRM UPCOMING" at bounding box center [858, 541] width 160 height 20
select select "confirm booking"
click at [778, 531] on select "Select TENTATIVE CONFIRM UPCOMING" at bounding box center [858, 541] width 160 height 20
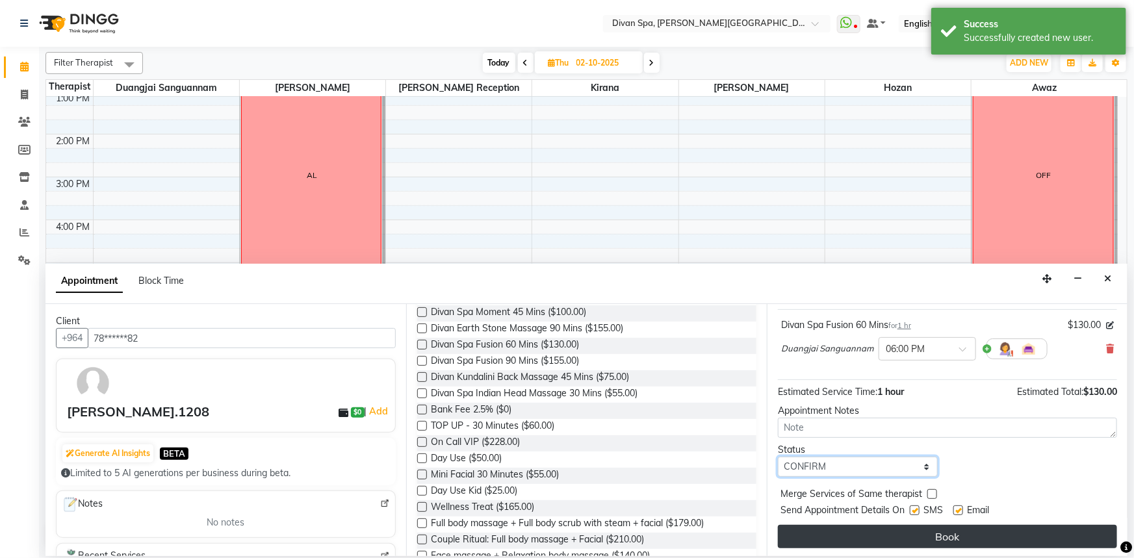
scroll to position [77, 0]
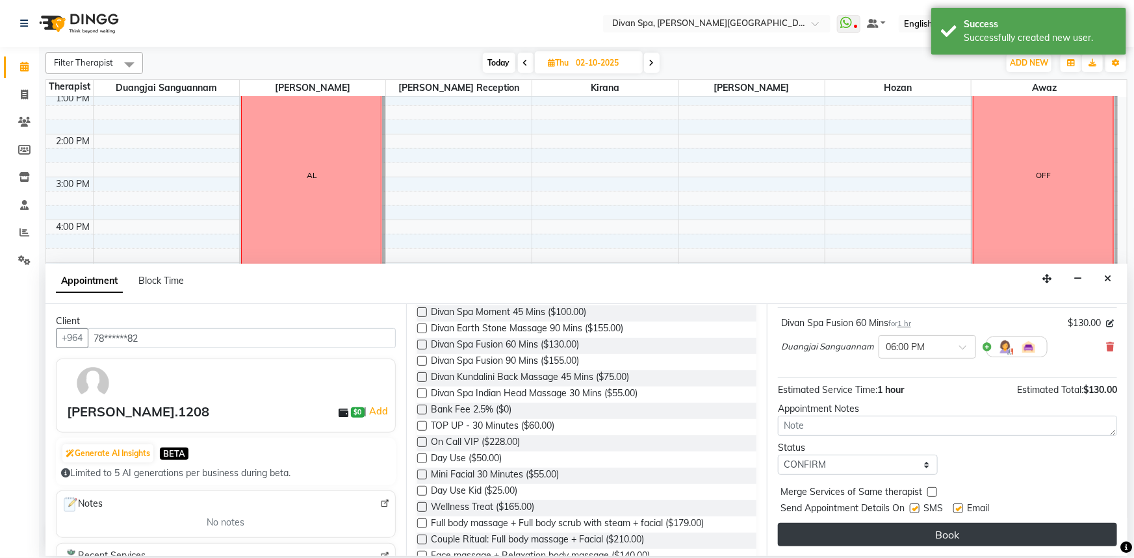
click at [845, 531] on button "Book" at bounding box center [947, 534] width 339 height 23
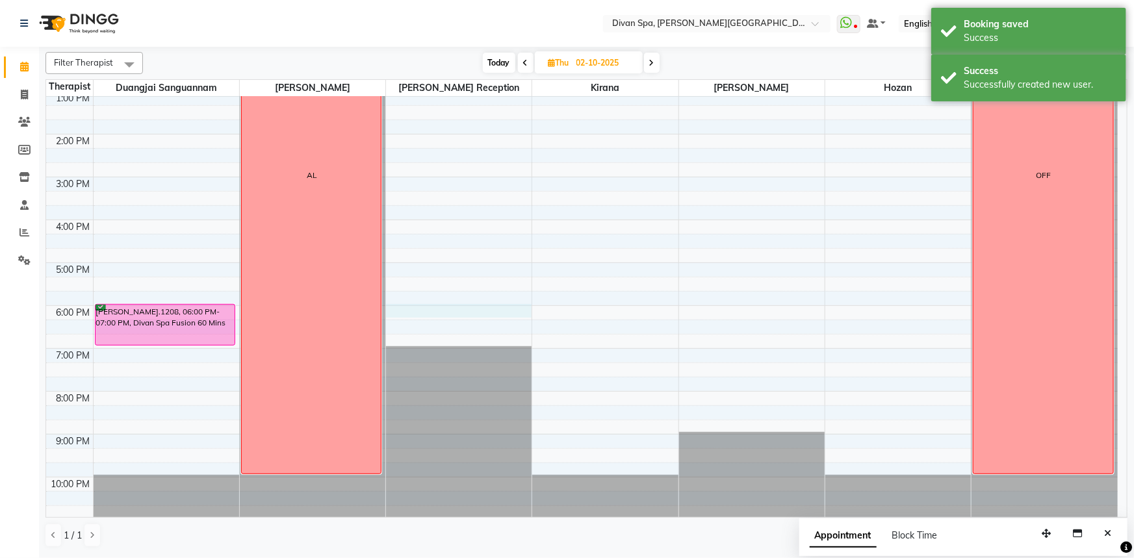
click at [455, 307] on div "6:00 AM 7:00 AM 8:00 AM 9:00 AM 10:00 AM 11:00 AM 12:00 PM 1:00 PM 2:00 PM 3:00…" at bounding box center [581, 155] width 1071 height 728
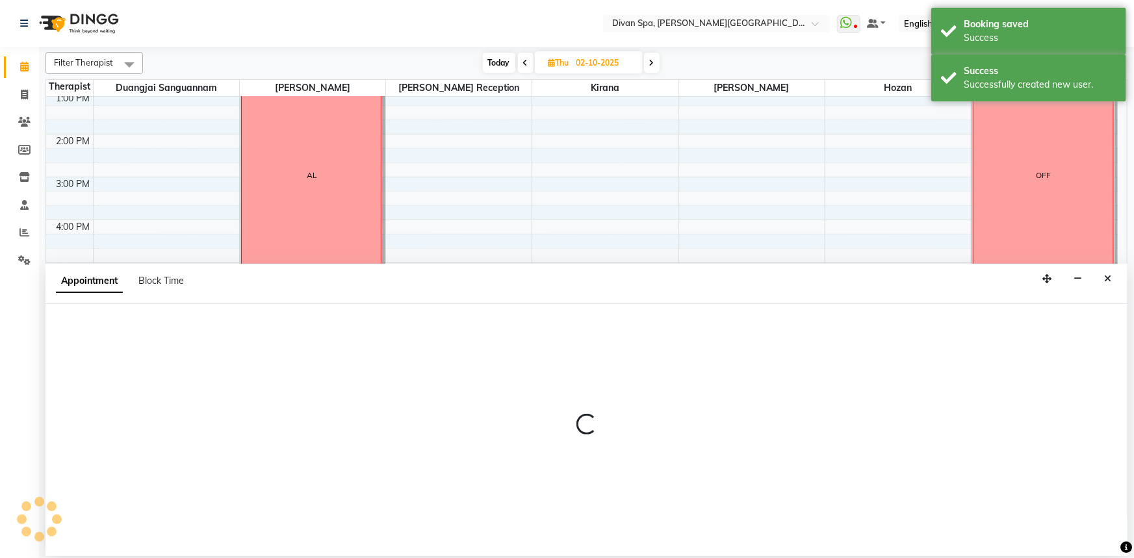
select select "28726"
select select "tentative"
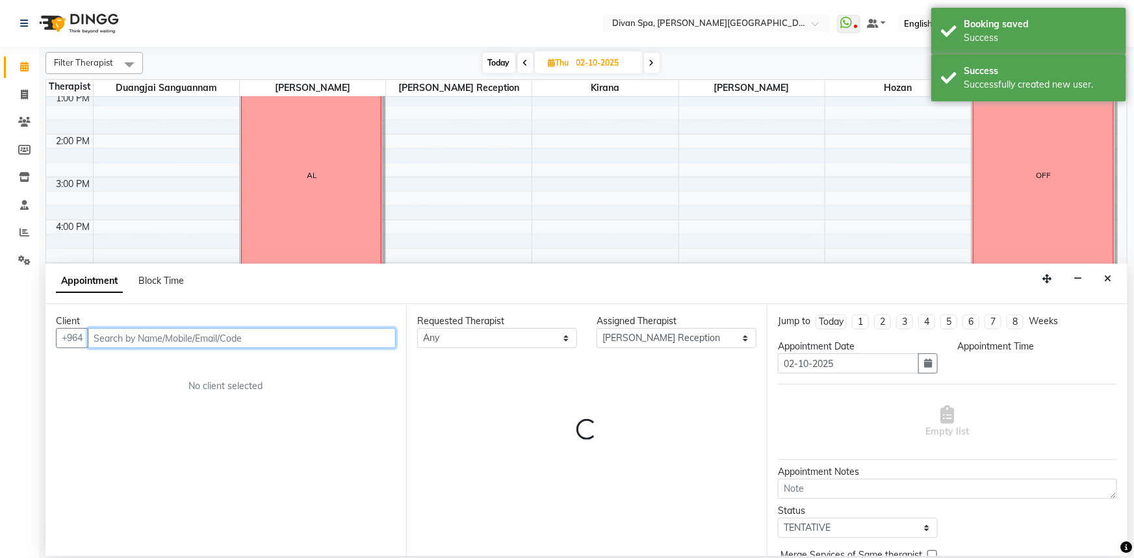
select select "1080"
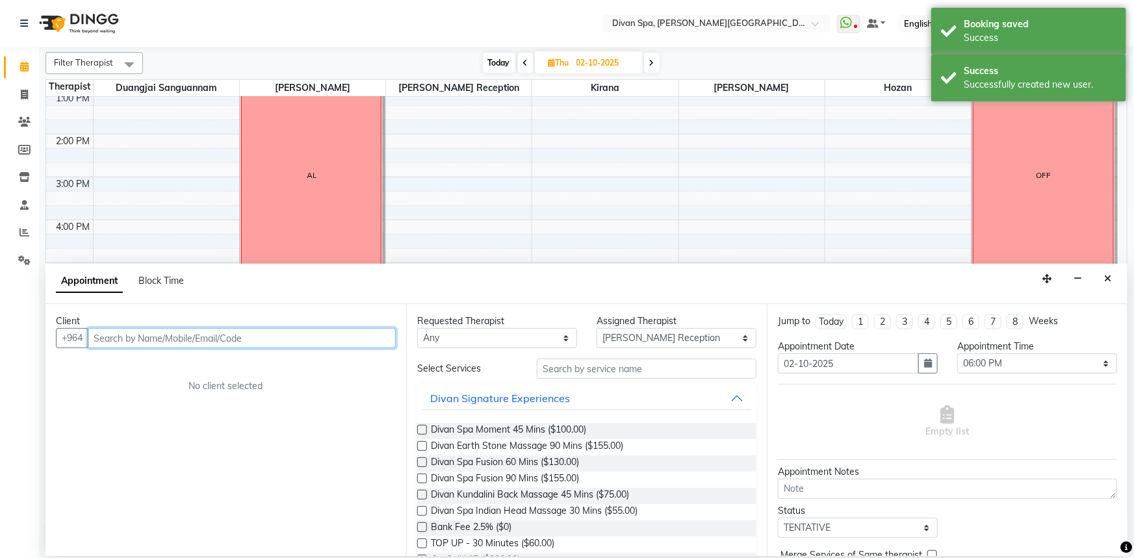
click at [189, 338] on input "text" at bounding box center [242, 338] width 308 height 20
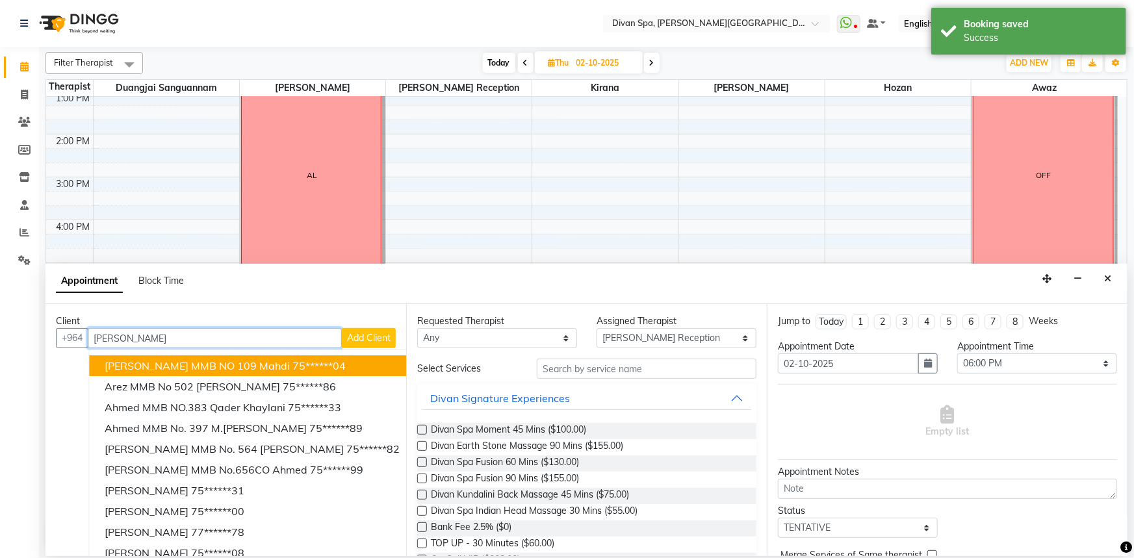
type input "[PERSON_NAME]"
click at [342, 346] on button "Add Client" at bounding box center [369, 338] width 54 height 20
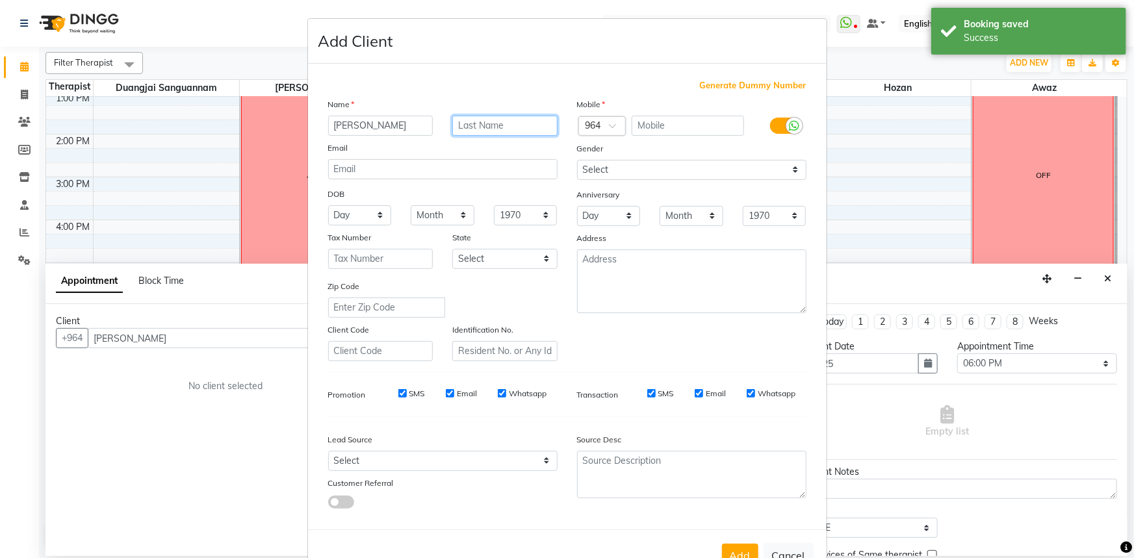
click at [457, 127] on input "text" at bounding box center [504, 126] width 105 height 20
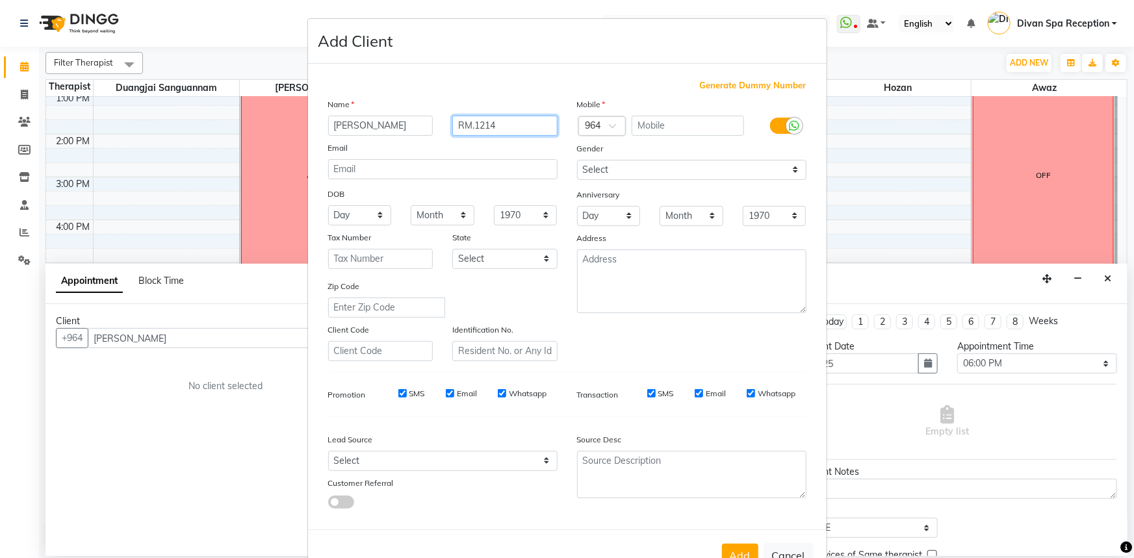
type input "RM.1214"
click at [760, 125] on div at bounding box center [785, 126] width 62 height 21
click at [771, 125] on label at bounding box center [784, 126] width 29 height 16
click at [0, 0] on input "checkbox" at bounding box center [0, 0] width 0 height 0
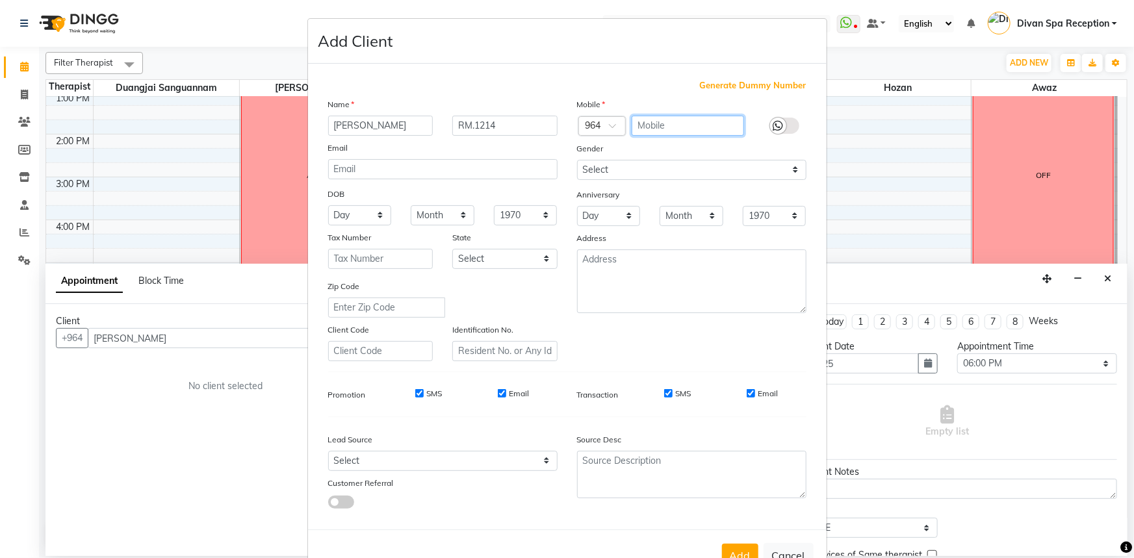
click at [683, 125] on input "text" at bounding box center [688, 126] width 112 height 20
type input "321475614"
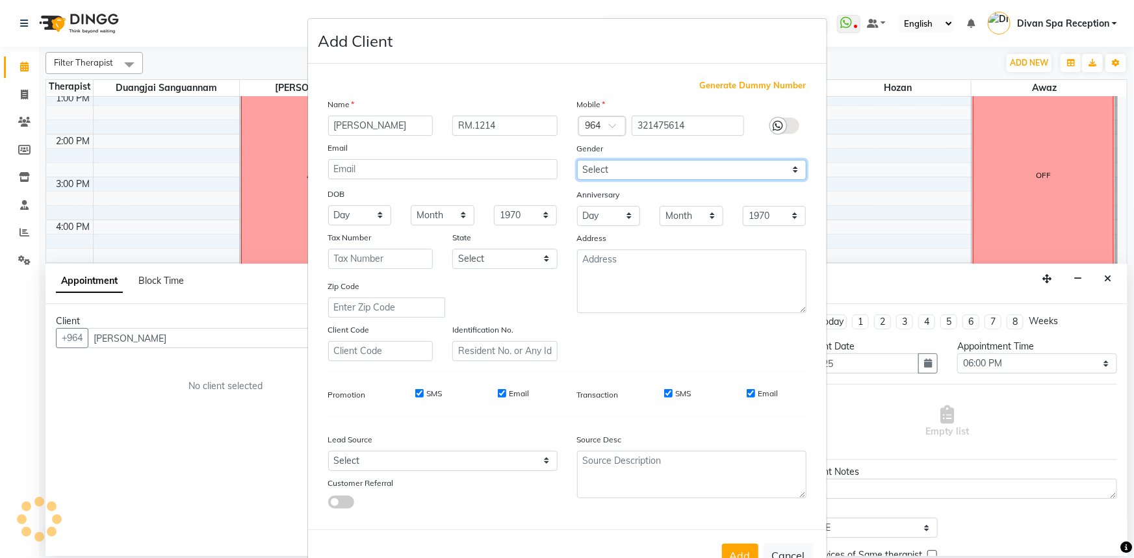
click at [726, 166] on select "Select [DEMOGRAPHIC_DATA] [DEMOGRAPHIC_DATA] Other Prefer Not To Say" at bounding box center [691, 170] width 229 height 20
select select "[DEMOGRAPHIC_DATA]"
click at [577, 160] on select "Select [DEMOGRAPHIC_DATA] [DEMOGRAPHIC_DATA] Other Prefer Not To Say" at bounding box center [691, 170] width 229 height 20
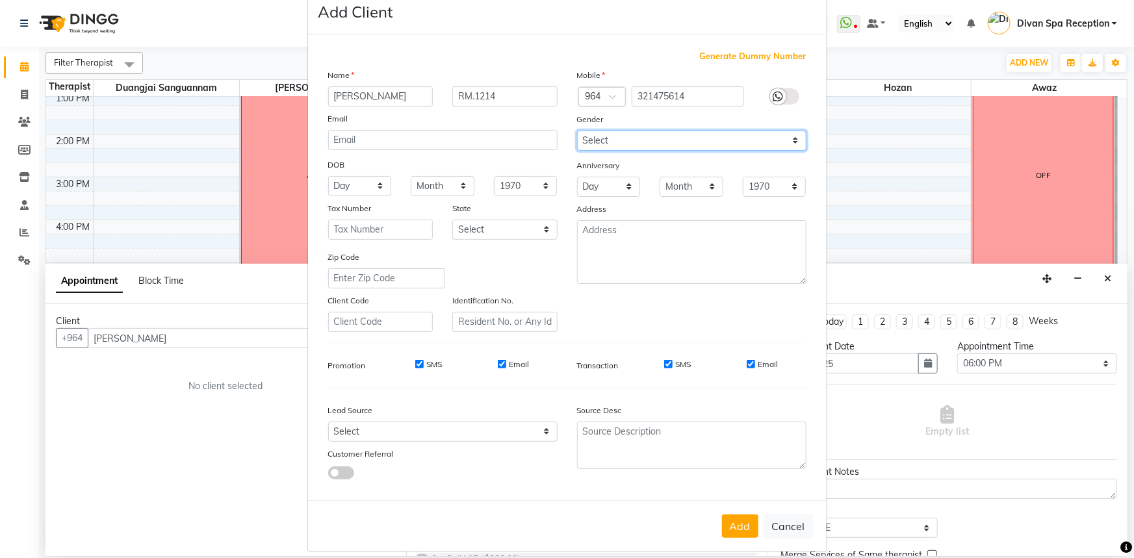
scroll to position [45, 0]
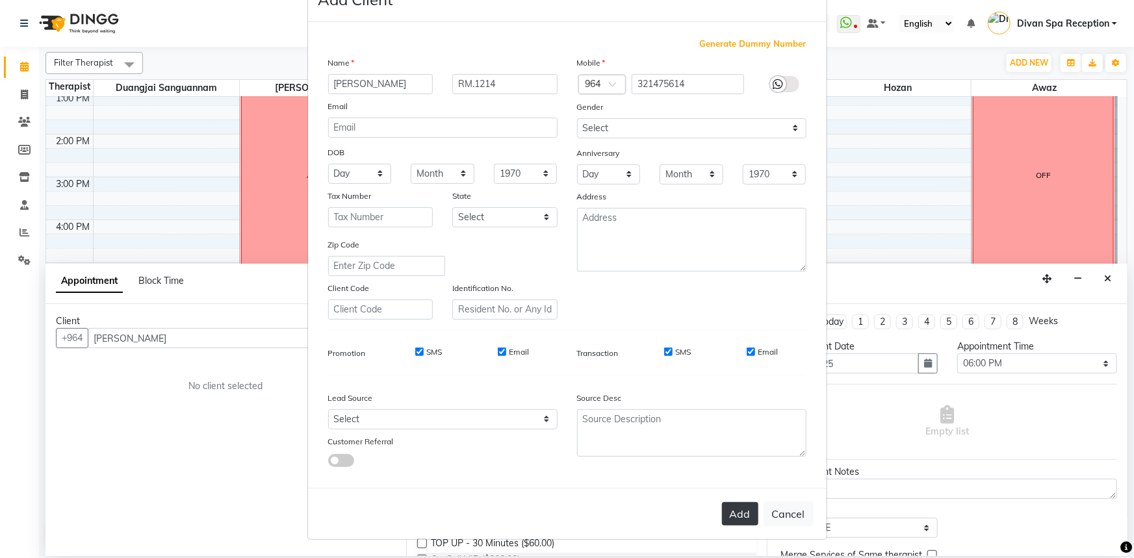
click at [732, 509] on button "Add" at bounding box center [740, 513] width 36 height 23
type input "32*****14"
select select
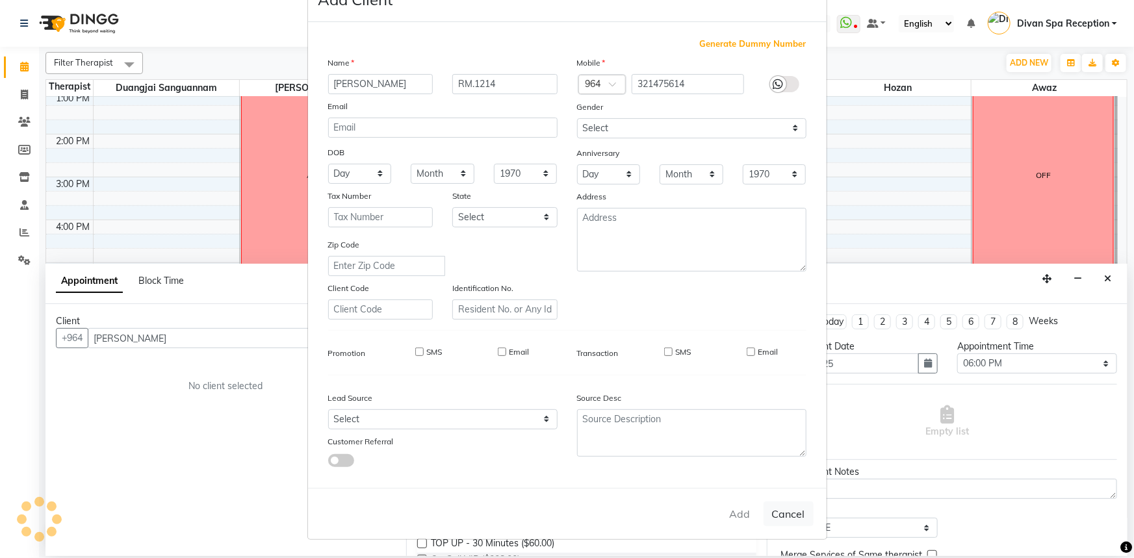
select select
checkbox input "false"
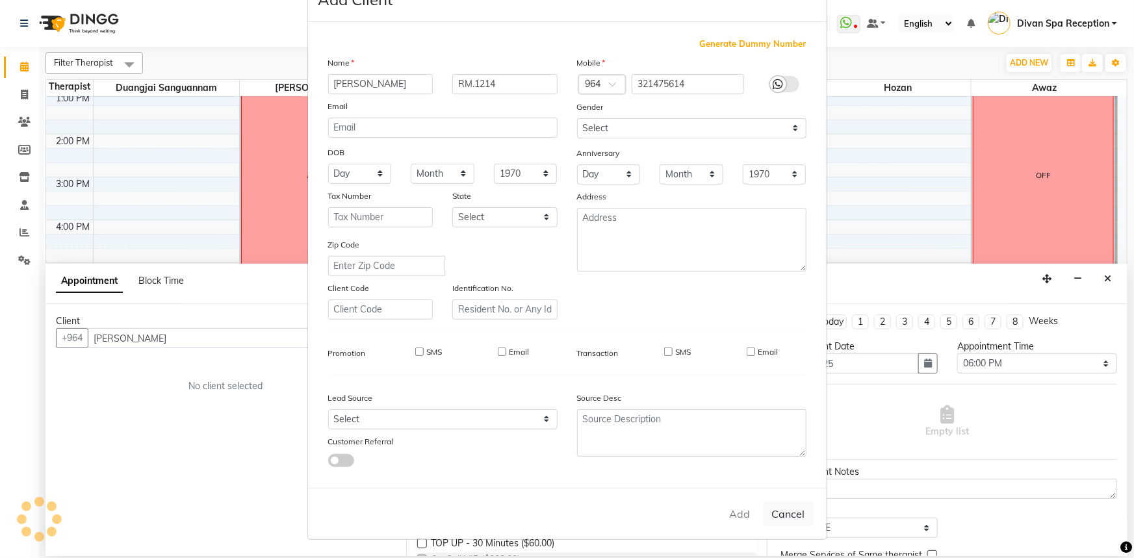
checkbox input "false"
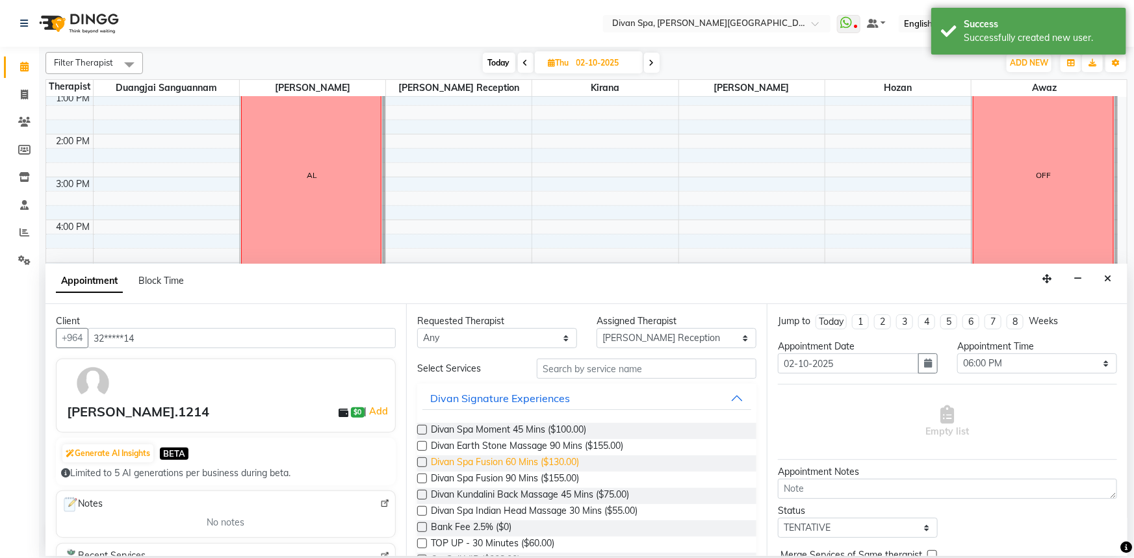
click at [530, 456] on span "Divan Spa Fusion 60 Mins ($130.00)" at bounding box center [505, 463] width 148 height 16
checkbox input "false"
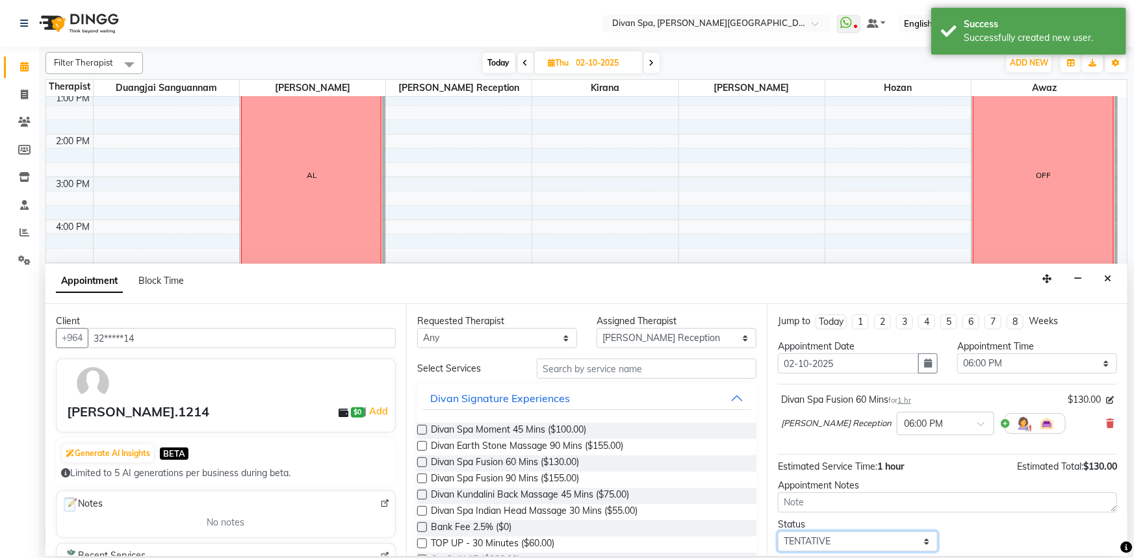
click at [867, 538] on select "Select TENTATIVE CONFIRM UPCOMING" at bounding box center [858, 541] width 160 height 20
select select "confirm booking"
click at [778, 531] on select "Select TENTATIVE CONFIRM UPCOMING" at bounding box center [858, 541] width 160 height 20
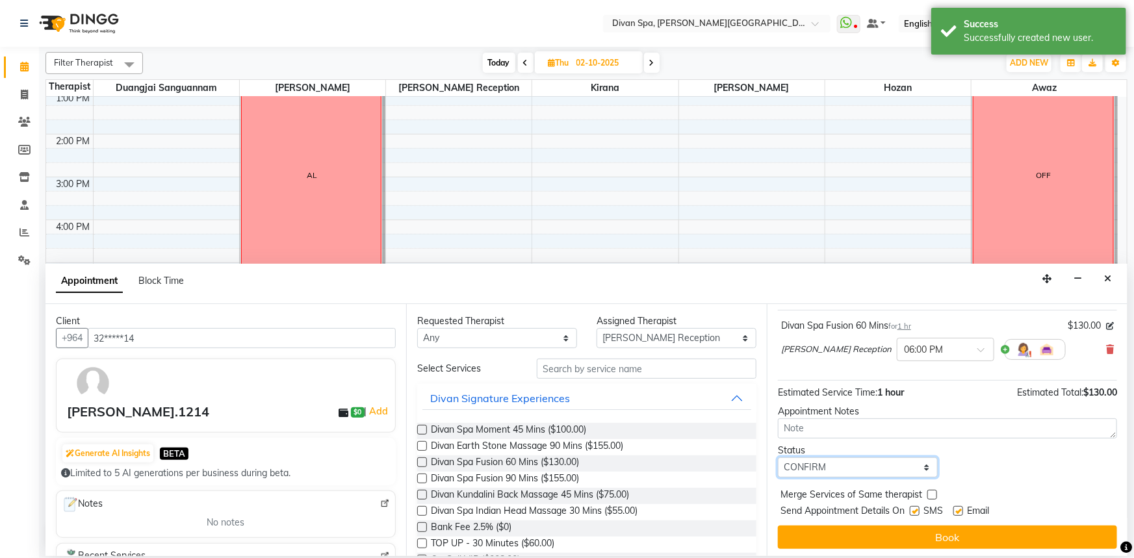
scroll to position [77, 0]
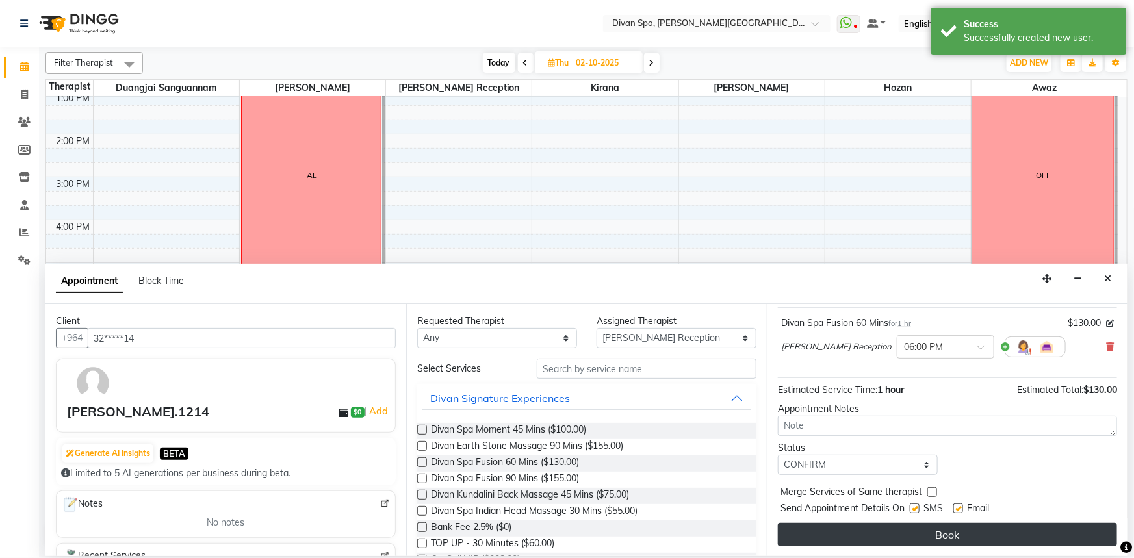
click at [900, 528] on button "Book" at bounding box center [947, 534] width 339 height 23
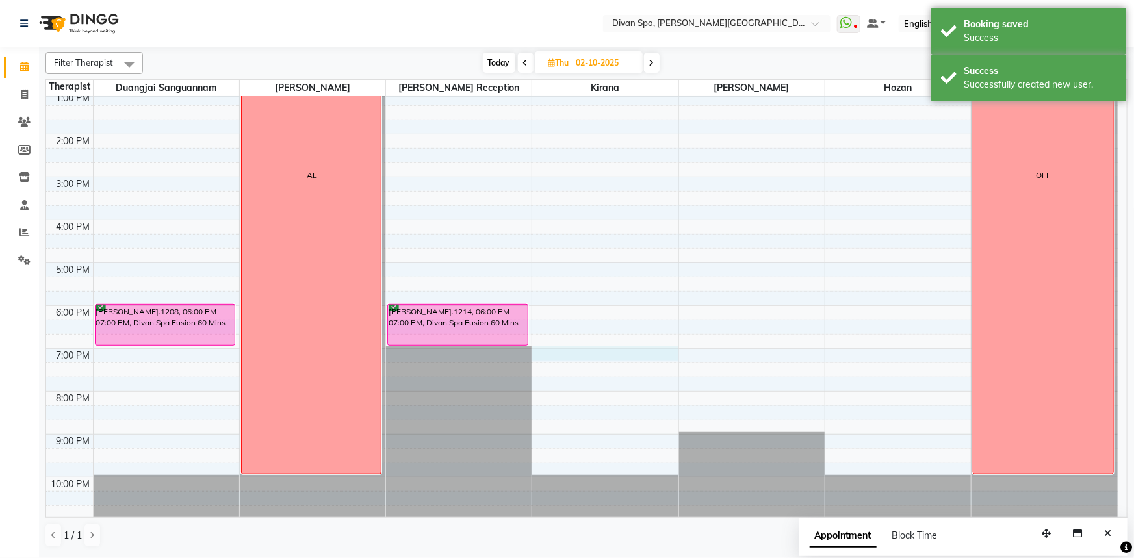
click at [593, 357] on div "6:00 AM 7:00 AM 8:00 AM 9:00 AM 10:00 AM 11:00 AM 12:00 PM 1:00 PM 2:00 PM 3:00…" at bounding box center [581, 155] width 1071 height 728
select select "85775"
select select "1140"
select select "tentative"
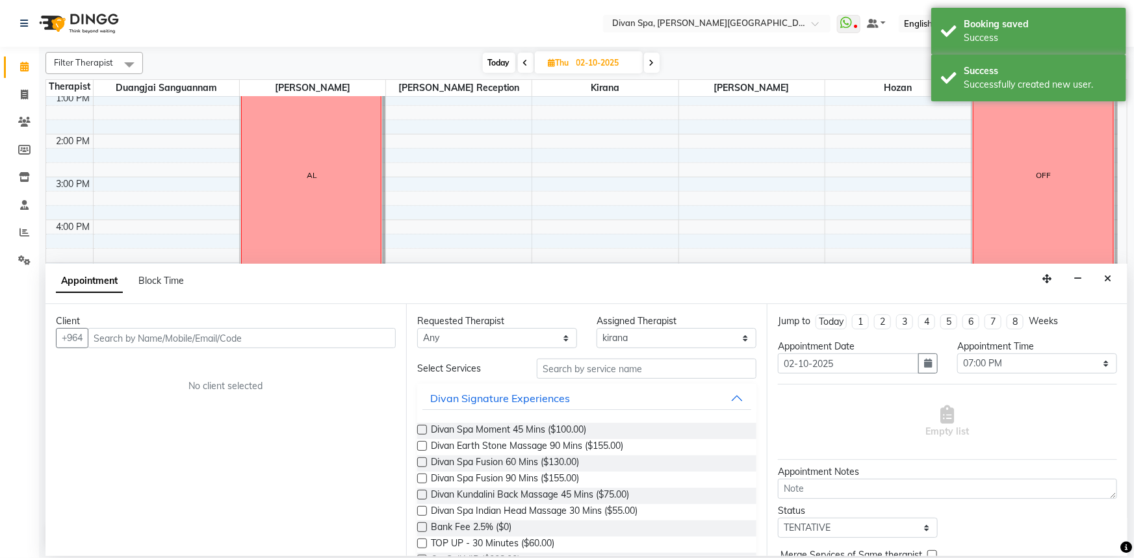
click at [306, 345] on input "text" at bounding box center [242, 338] width 308 height 20
click at [305, 339] on input "text" at bounding box center [242, 338] width 308 height 20
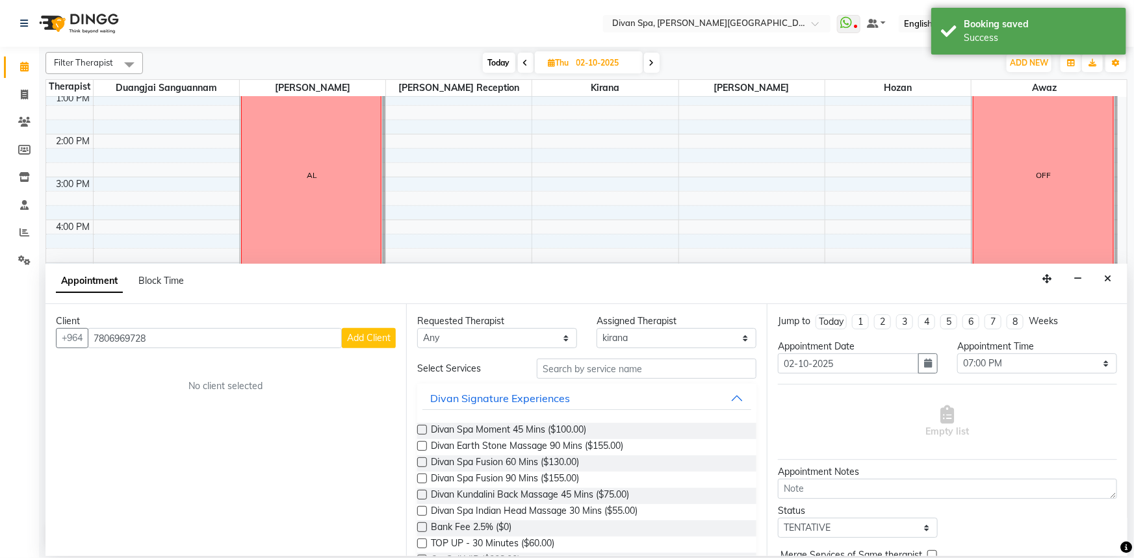
click at [172, 336] on input "7806969728" at bounding box center [215, 338] width 254 height 20
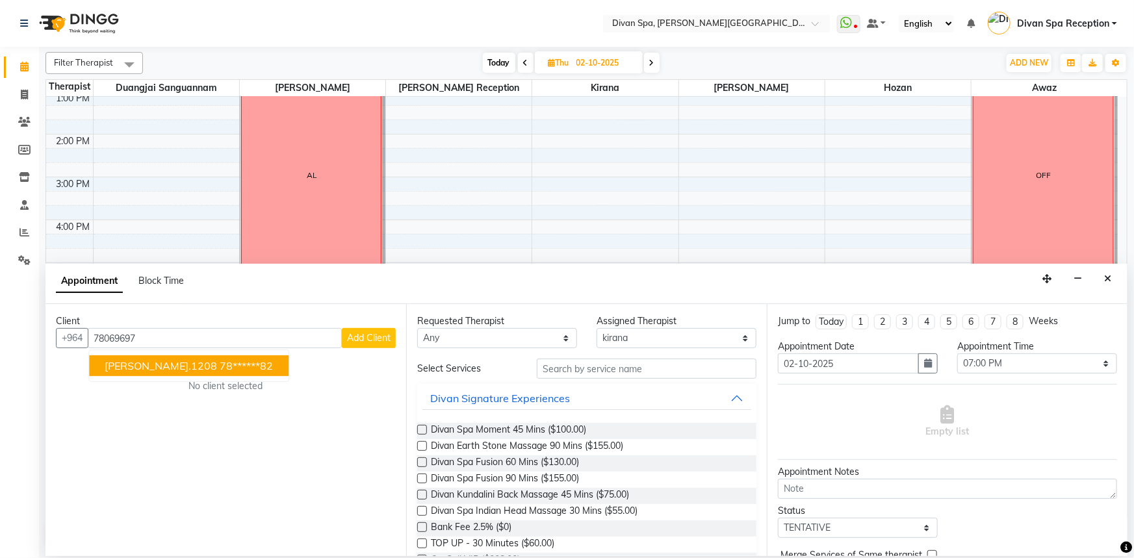
click at [220, 364] on ngb-highlight "78******82" at bounding box center [246, 365] width 53 height 13
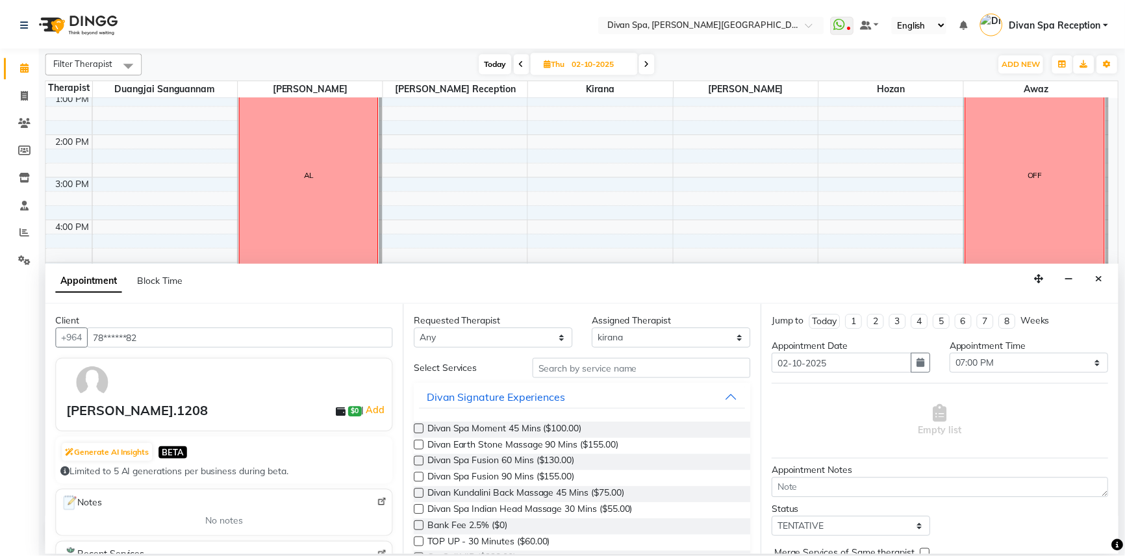
scroll to position [58, 0]
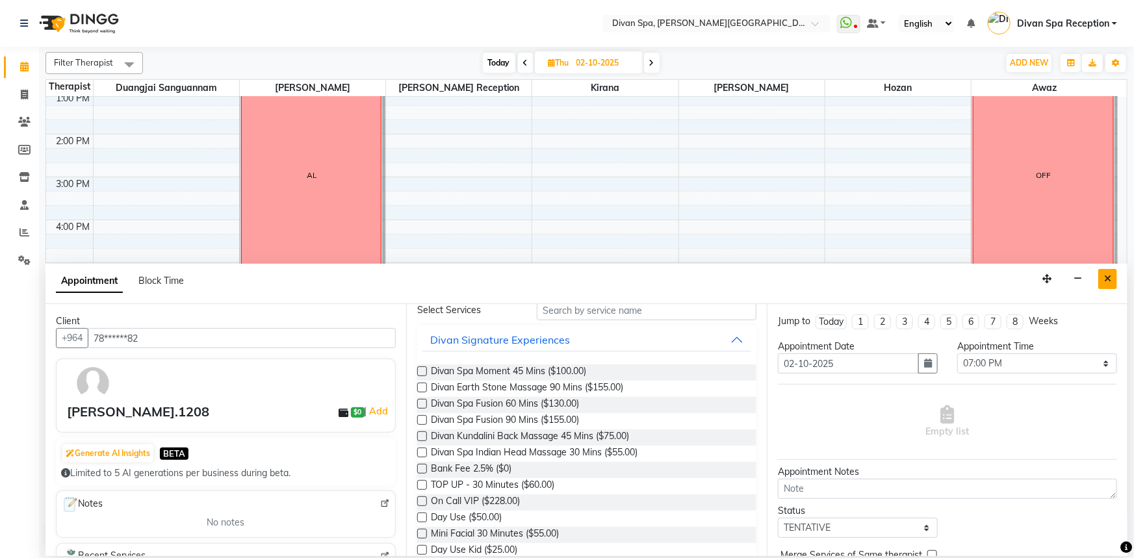
type input "78******82"
click at [1105, 273] on button "Close" at bounding box center [1107, 279] width 19 height 20
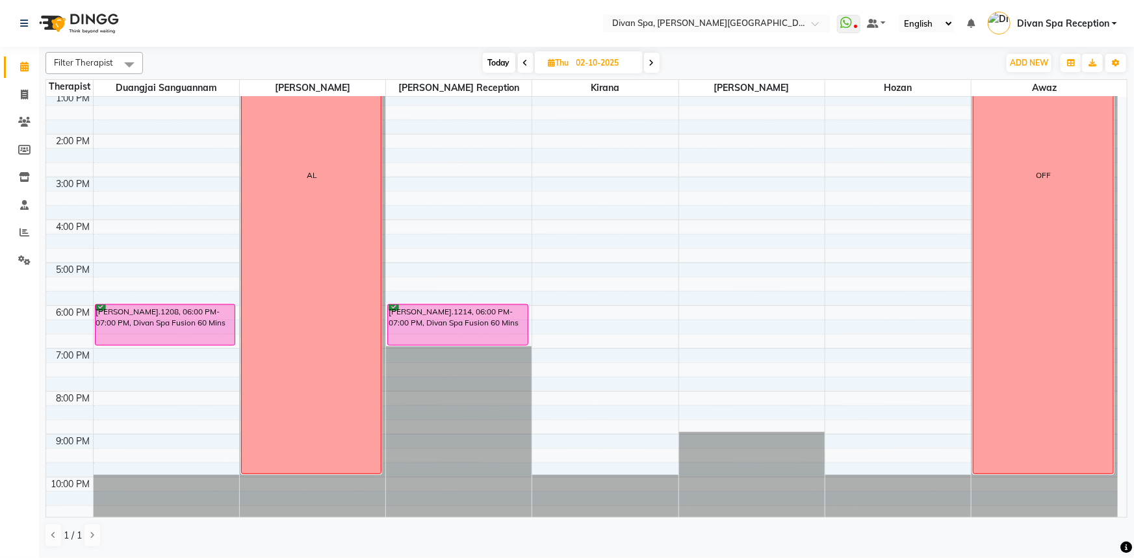
drag, startPoint x: 133, startPoint y: 322, endPoint x: 166, endPoint y: 337, distance: 36.4
click at [166, 337] on div "[PERSON_NAME].1208, 06:00 PM-07:00 PM, Divan Spa Fusion 60 Mins" at bounding box center [166, 325] width 140 height 40
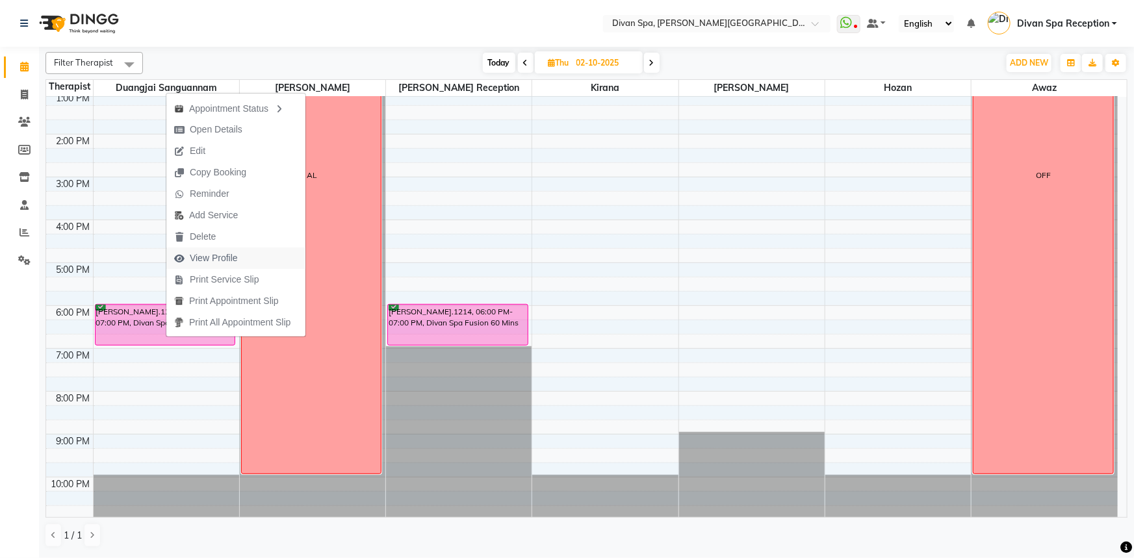
click at [216, 257] on span "View Profile" at bounding box center [214, 258] width 48 height 14
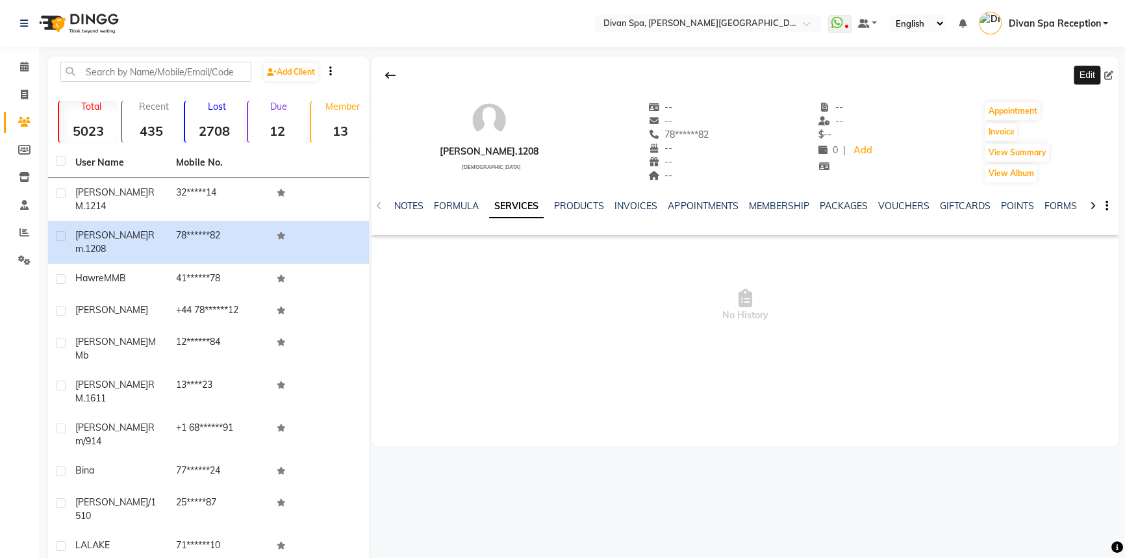
click at [1114, 77] on span at bounding box center [1112, 76] width 14 height 14
click at [1105, 77] on icon at bounding box center [1109, 75] width 9 height 9
select select "[DEMOGRAPHIC_DATA]"
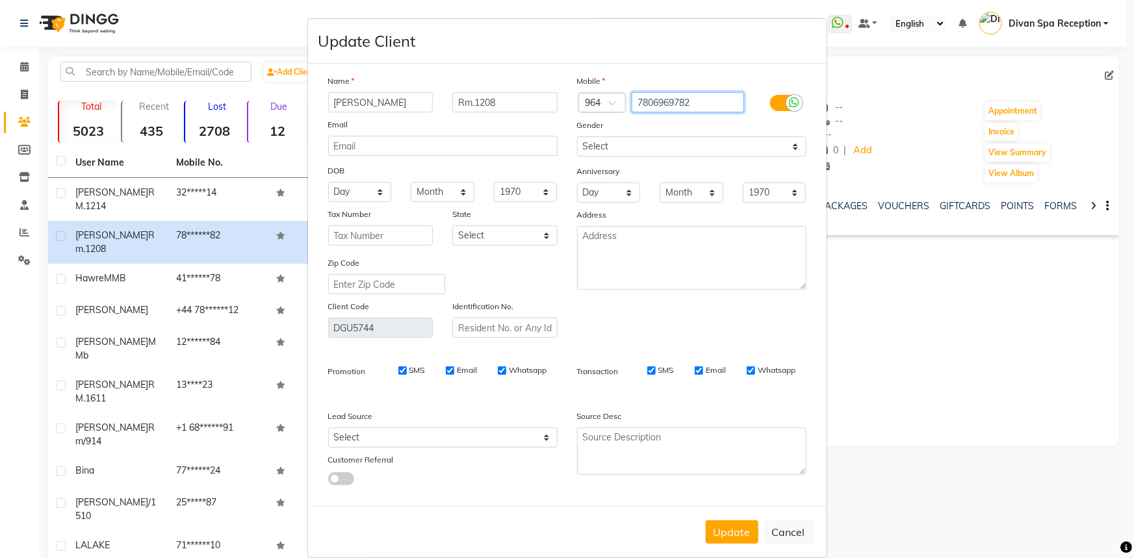
click at [700, 105] on input "7806969782" at bounding box center [688, 102] width 112 height 20
type input "7806969728"
click at [728, 536] on button "Update" at bounding box center [732, 531] width 53 height 23
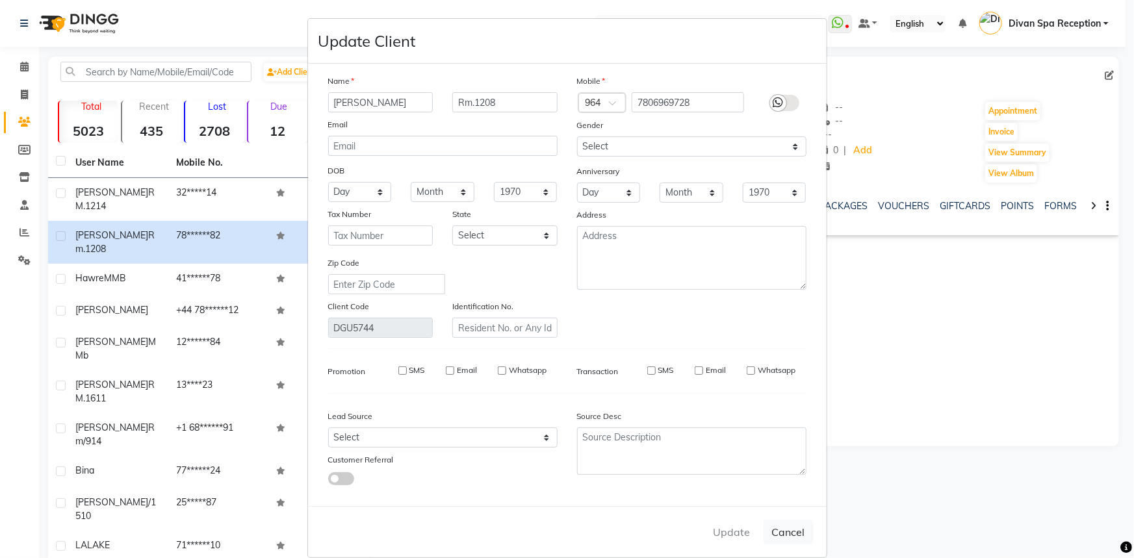
select select
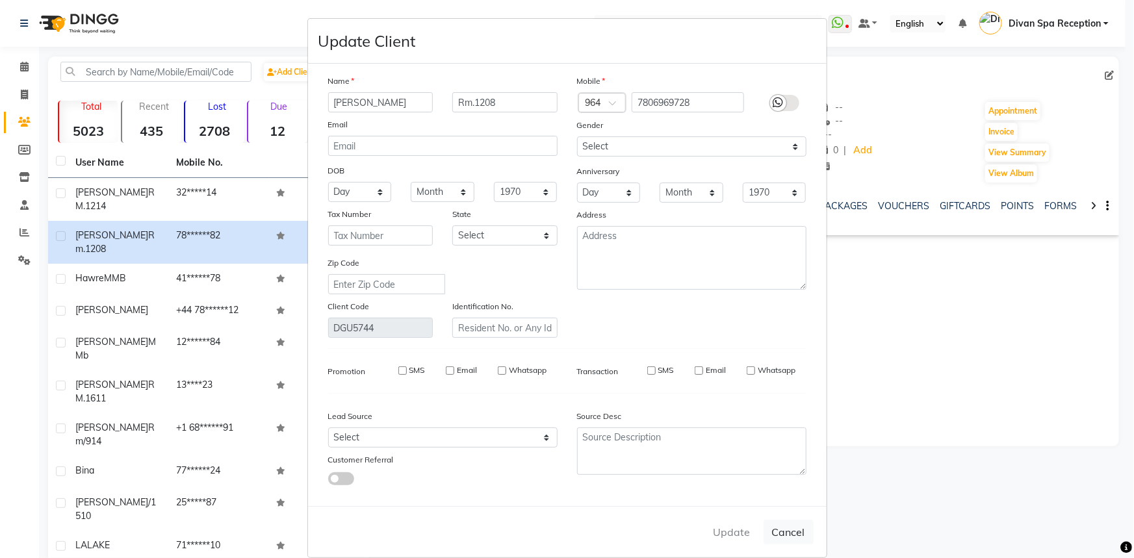
select select
checkbox input "false"
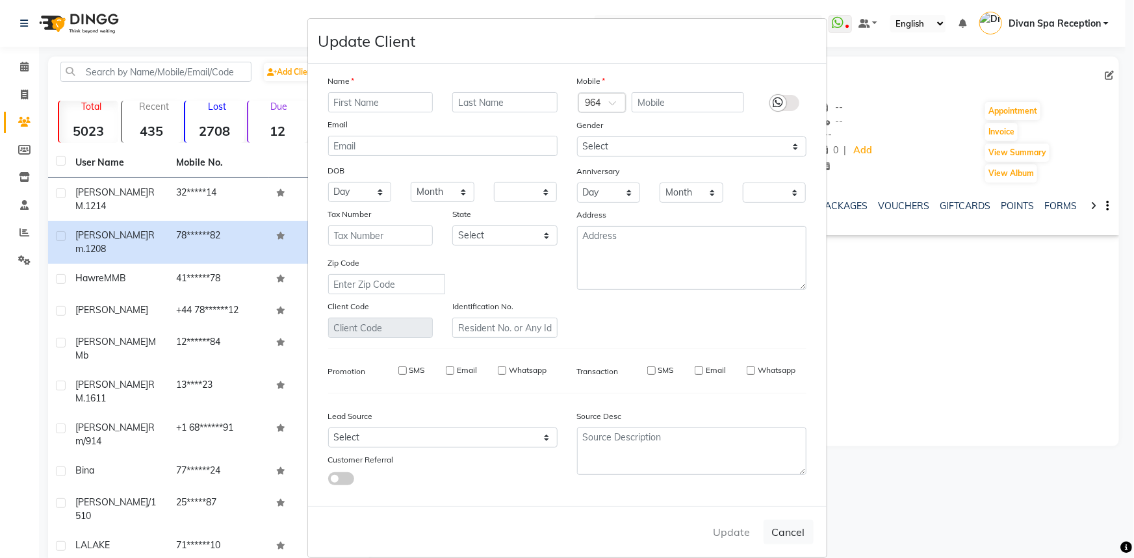
checkbox input "false"
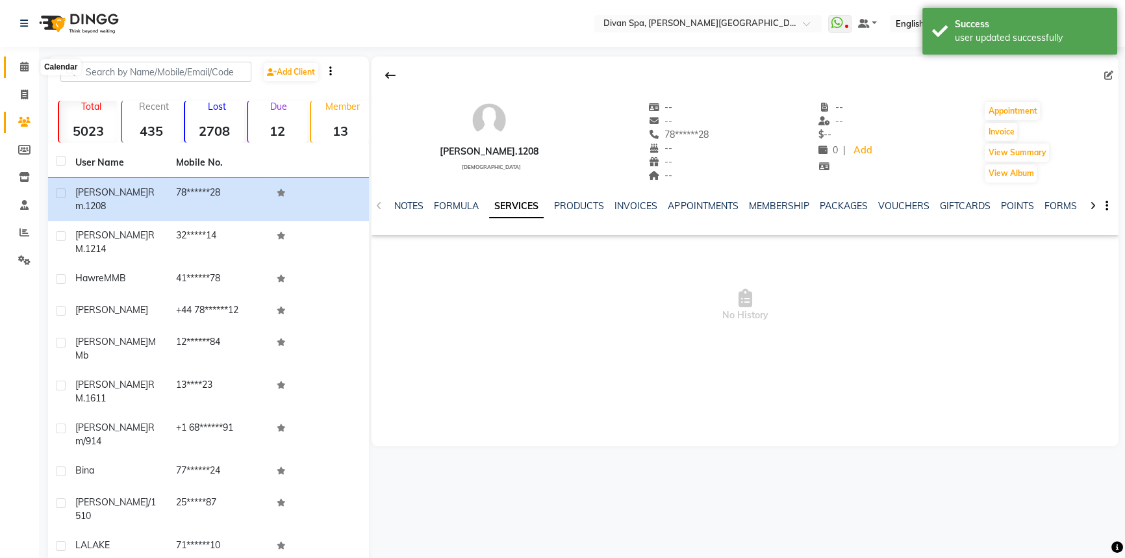
click at [20, 62] on icon at bounding box center [24, 67] width 8 height 10
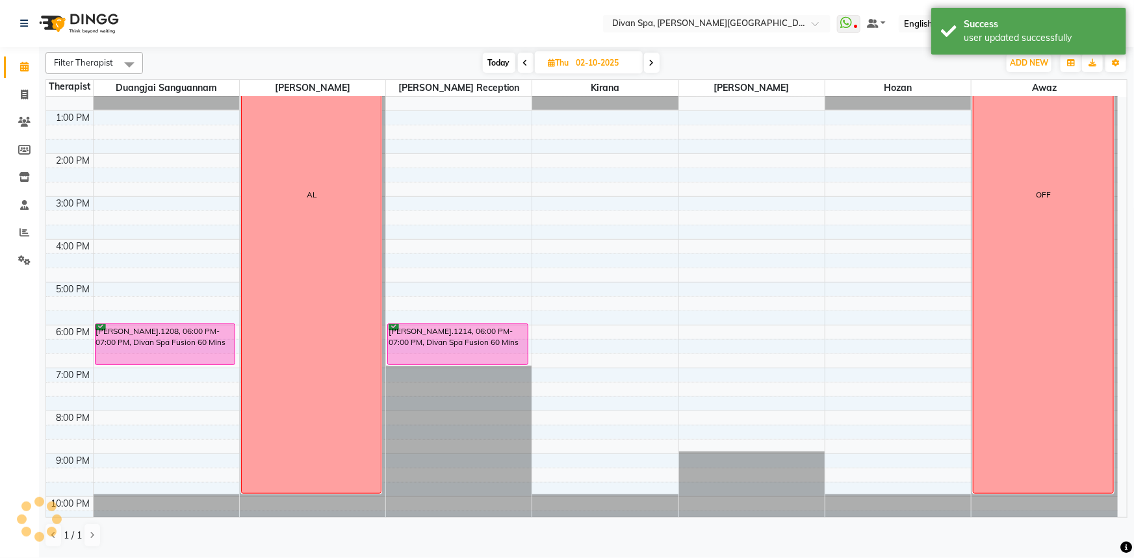
scroll to position [305, 0]
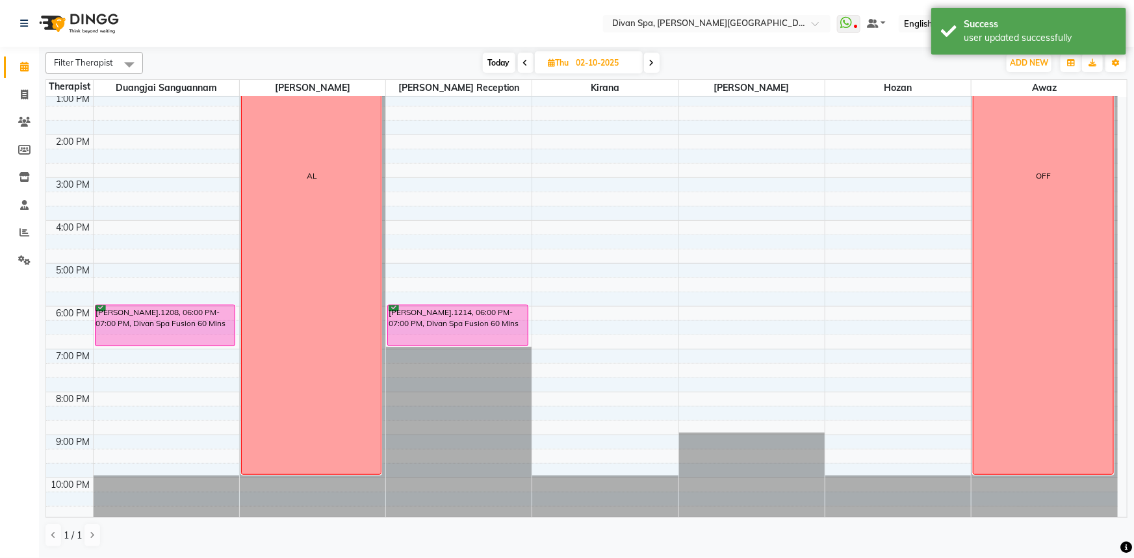
click at [612, 353] on div "6:00 AM 7:00 AM 8:00 AM 9:00 AM 10:00 AM 11:00 AM 12:00 PM 1:00 PM 2:00 PM 3:00…" at bounding box center [581, 156] width 1071 height 728
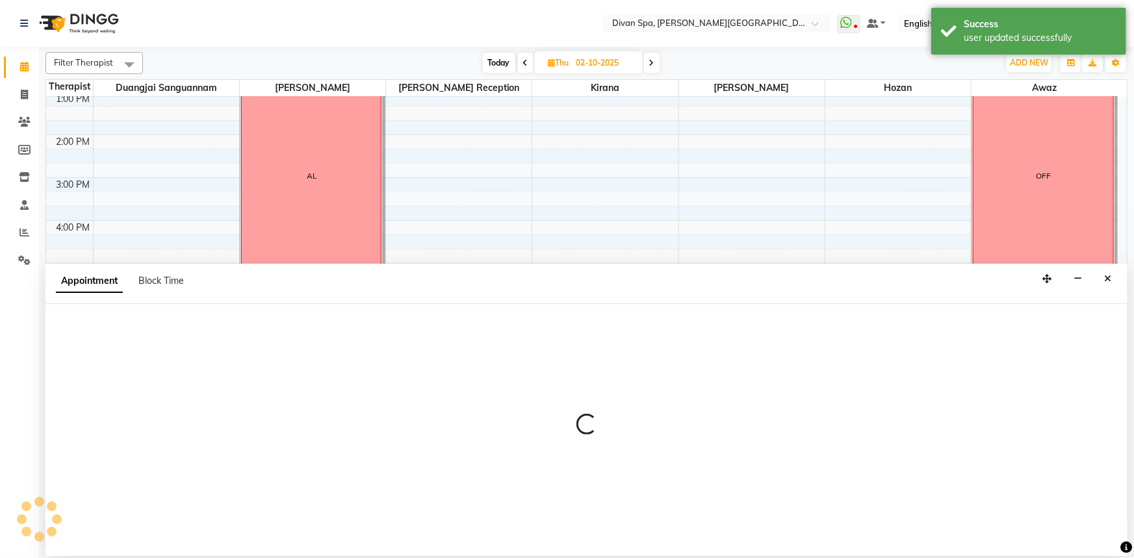
select select "85775"
select select "1140"
select select "tentative"
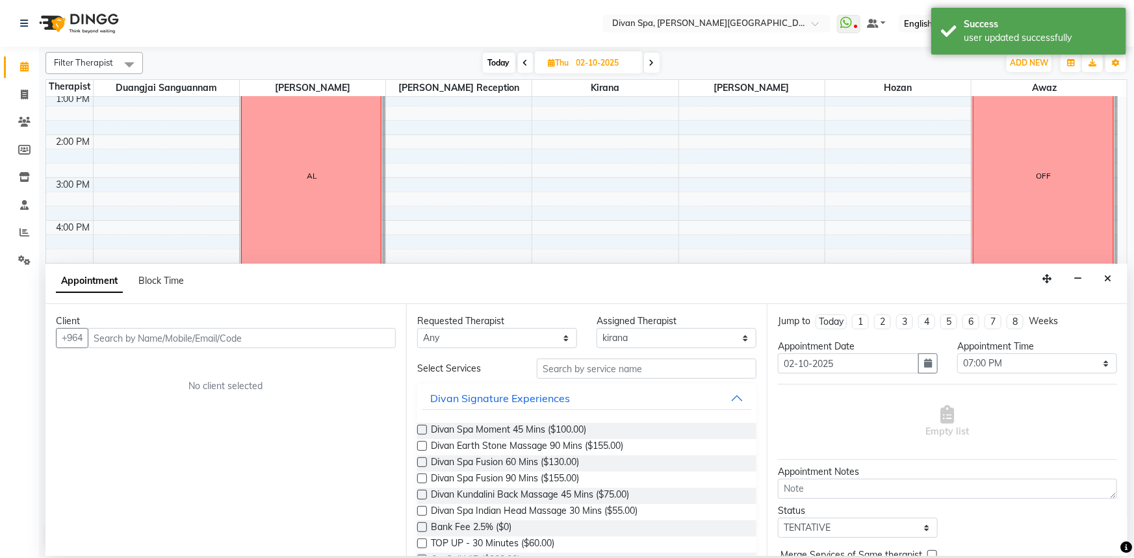
click at [202, 334] on input "text" at bounding box center [242, 338] width 308 height 20
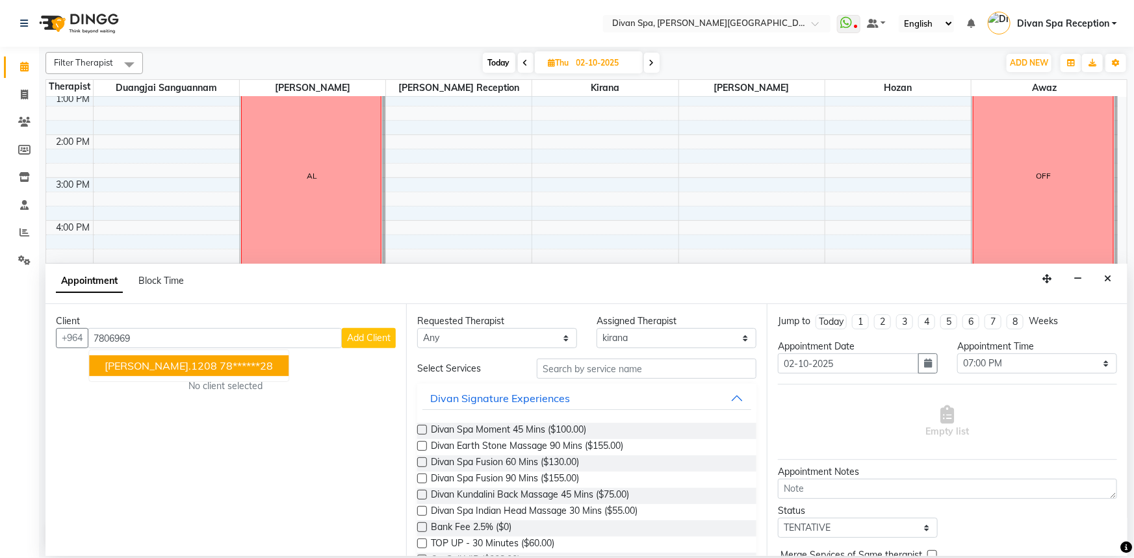
click at [220, 370] on ngb-highlight "78******28" at bounding box center [246, 365] width 53 height 13
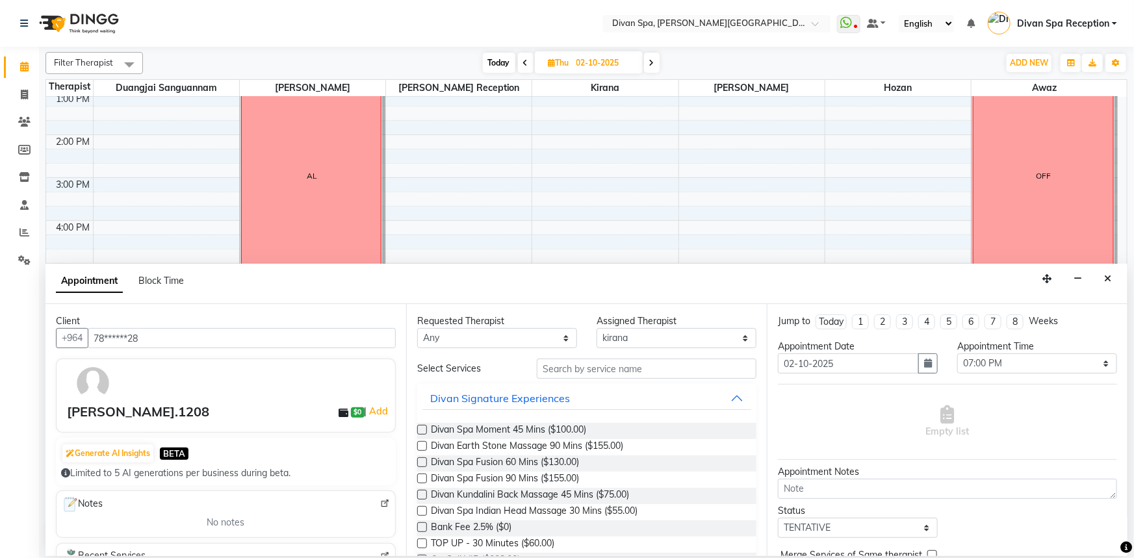
type input "78******28"
click at [571, 369] on input "text" at bounding box center [647, 369] width 220 height 20
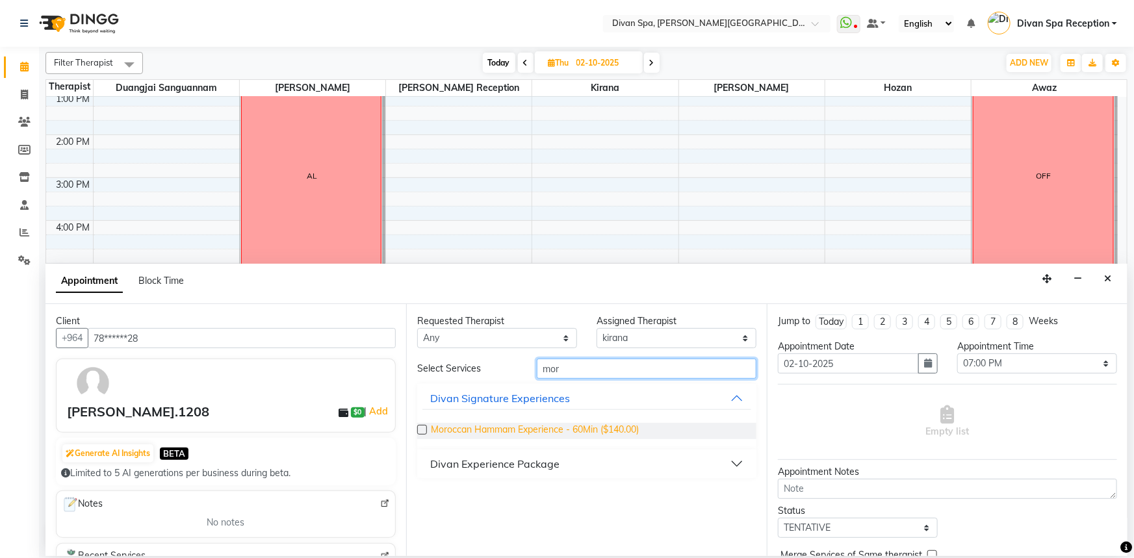
type input "mor"
click at [605, 425] on span "Moroccan Hammam Experience - 60Min ($140.00)" at bounding box center [535, 431] width 208 height 16
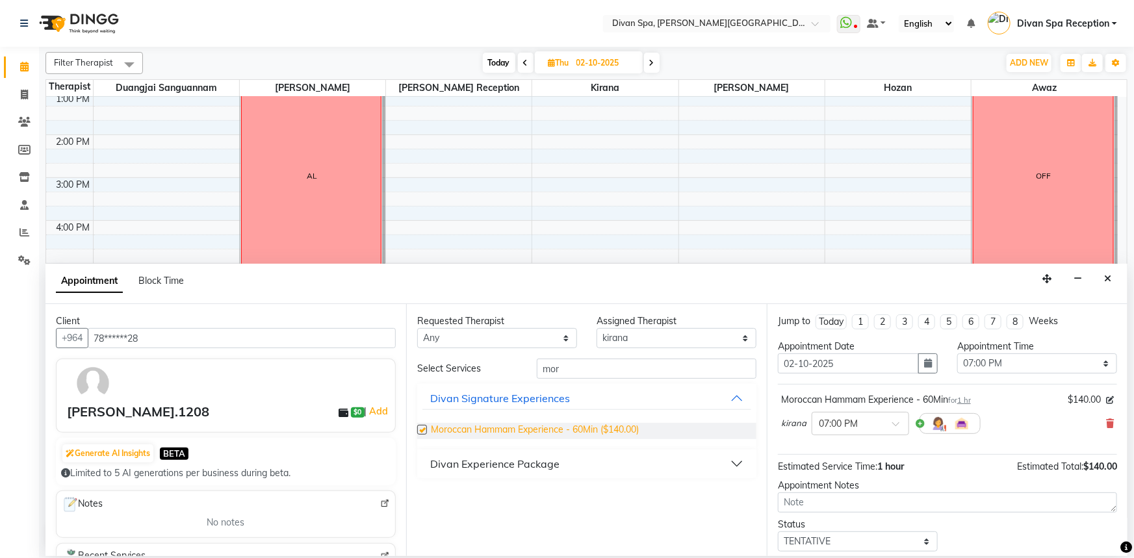
checkbox input "false"
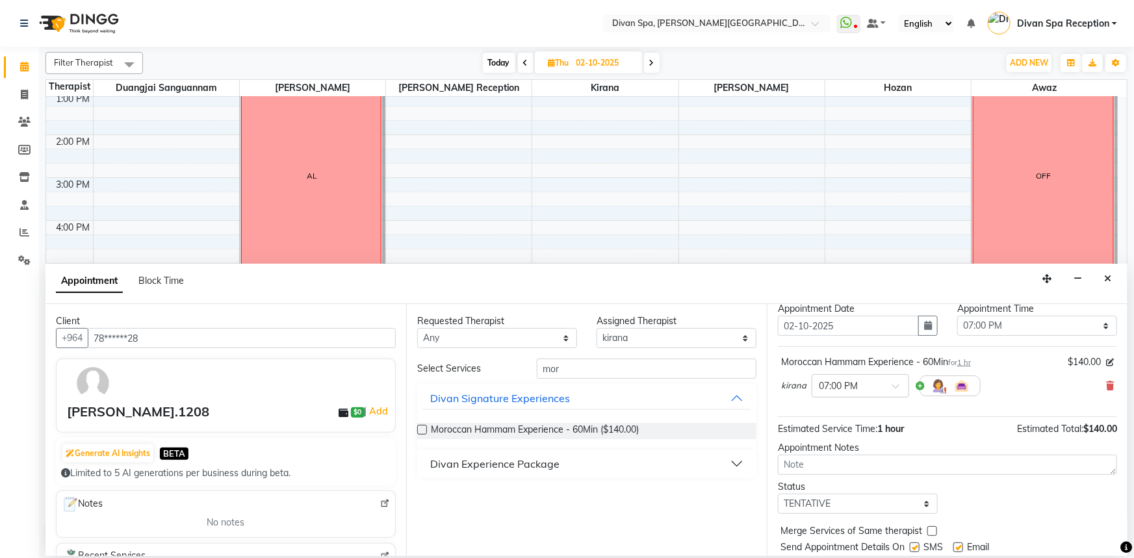
scroll to position [58, 0]
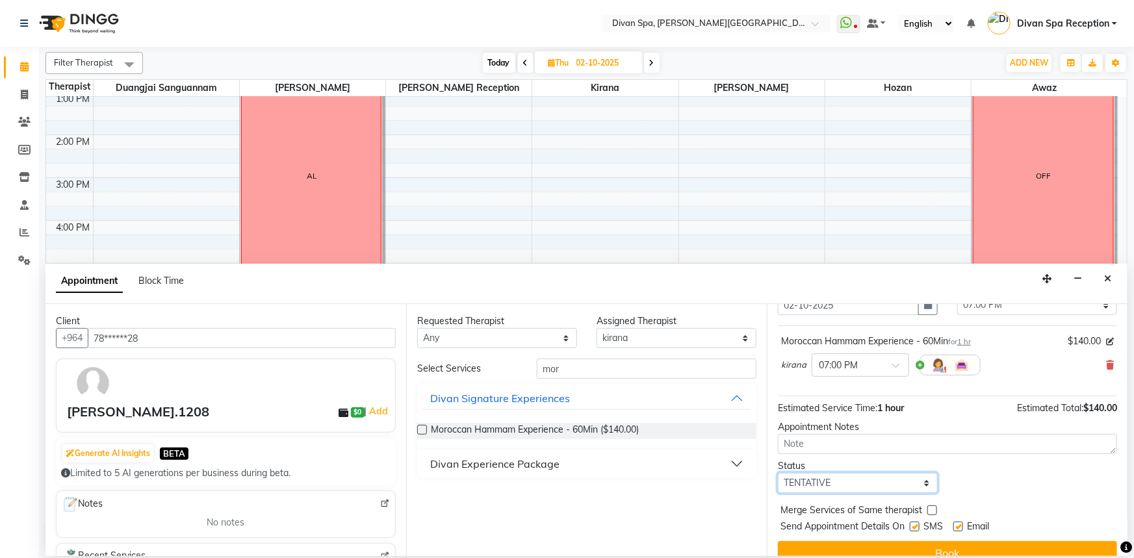
click at [887, 489] on select "Select TENTATIVE CONFIRM UPCOMING" at bounding box center [858, 483] width 160 height 20
select select "confirm booking"
click at [778, 473] on select "Select TENTATIVE CONFIRM UPCOMING" at bounding box center [858, 483] width 160 height 20
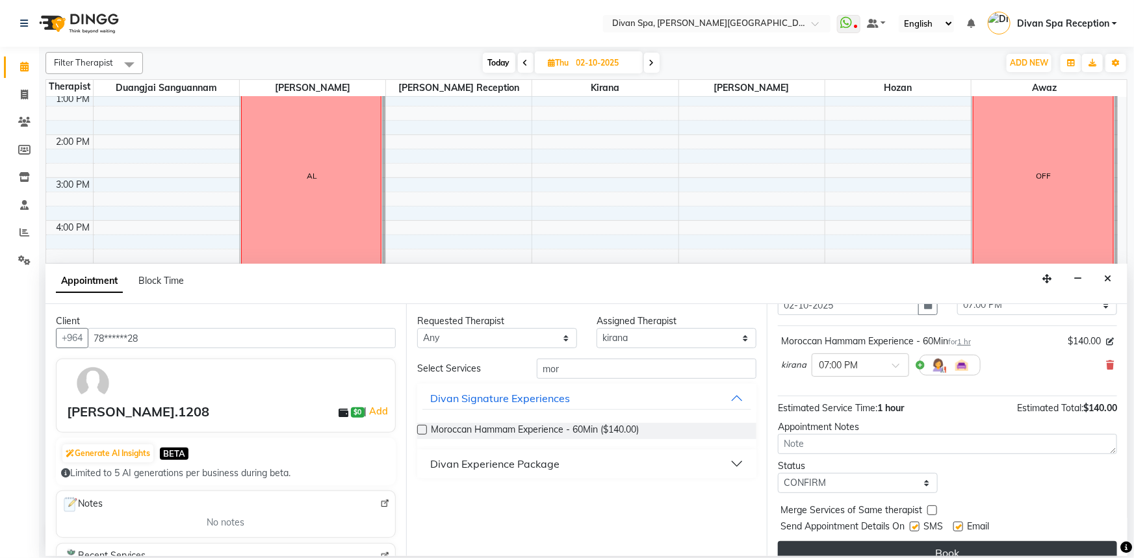
click at [880, 547] on button "Book" at bounding box center [947, 552] width 339 height 23
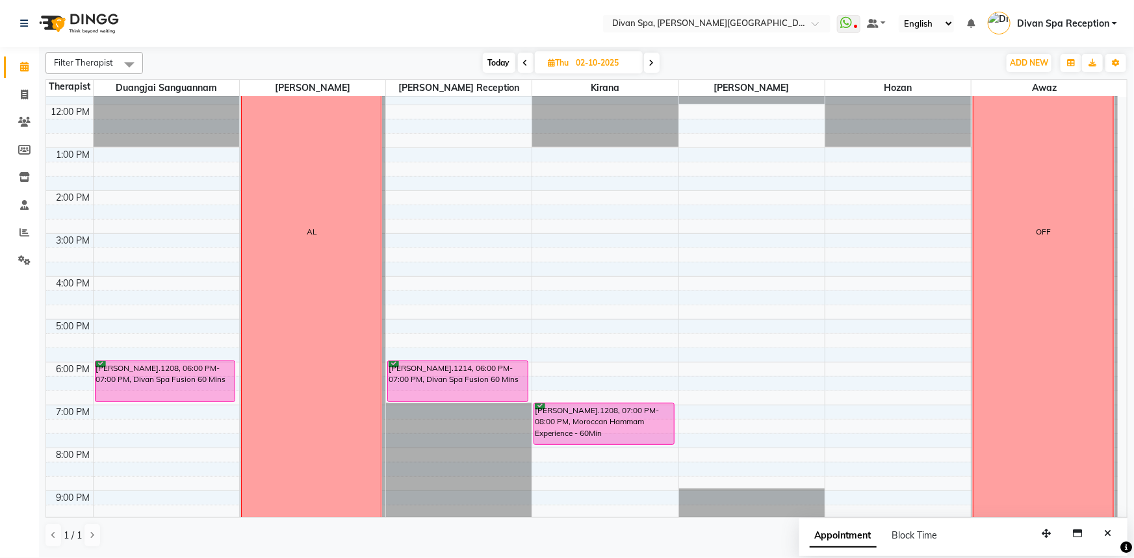
scroll to position [186, 0]
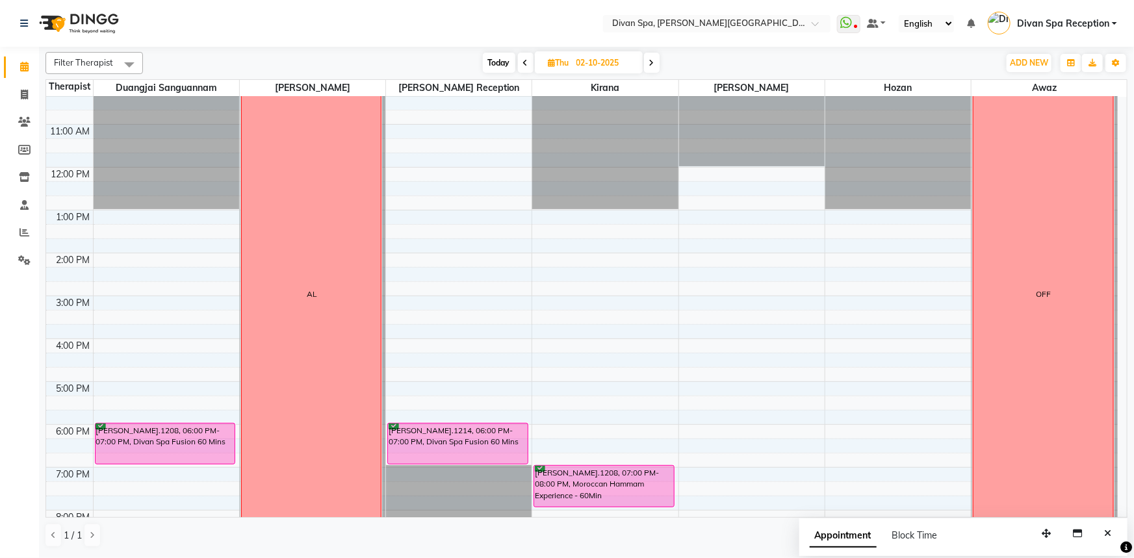
click at [524, 64] on icon at bounding box center [525, 63] width 5 height 8
type input "01-10-2025"
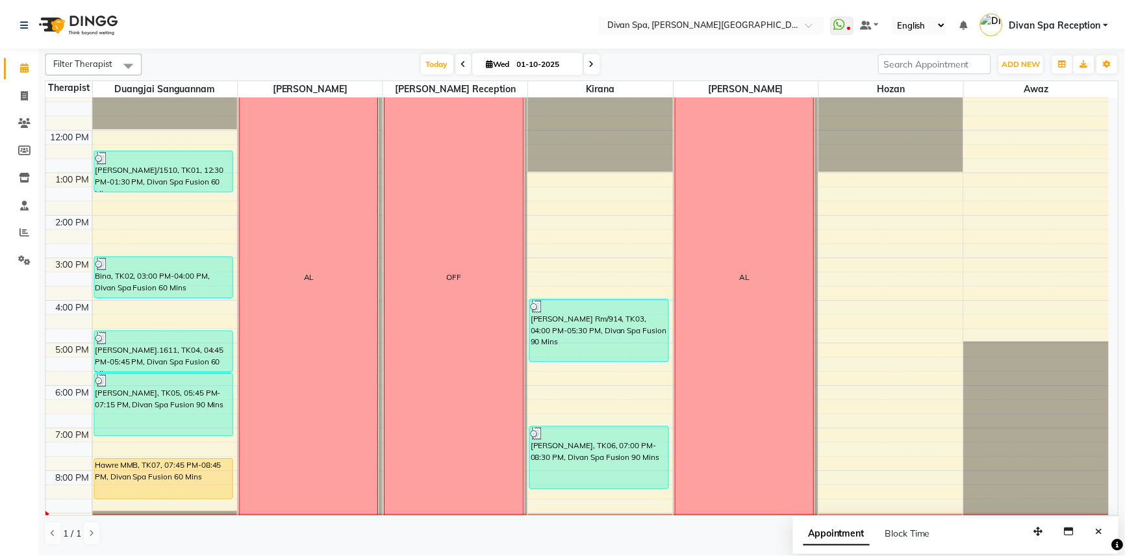
scroll to position [246, 0]
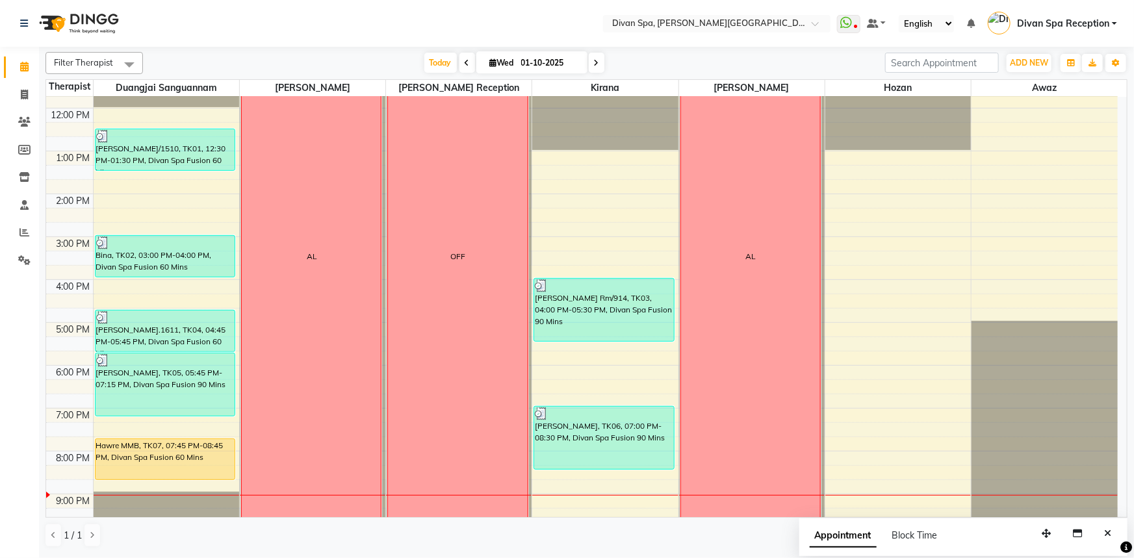
click at [213, 453] on div "Hawre MMB, TK07, 07:45 PM-08:45 PM, Divan Spa Fusion 60 Mins" at bounding box center [166, 459] width 140 height 40
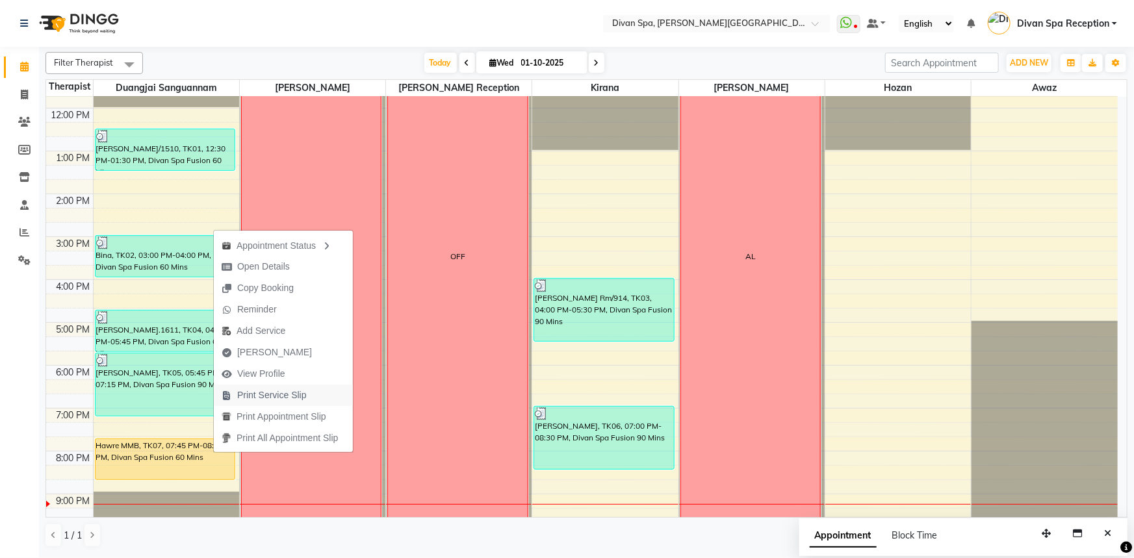
click at [318, 398] on button "Print Service Slip" at bounding box center [283, 395] width 139 height 21
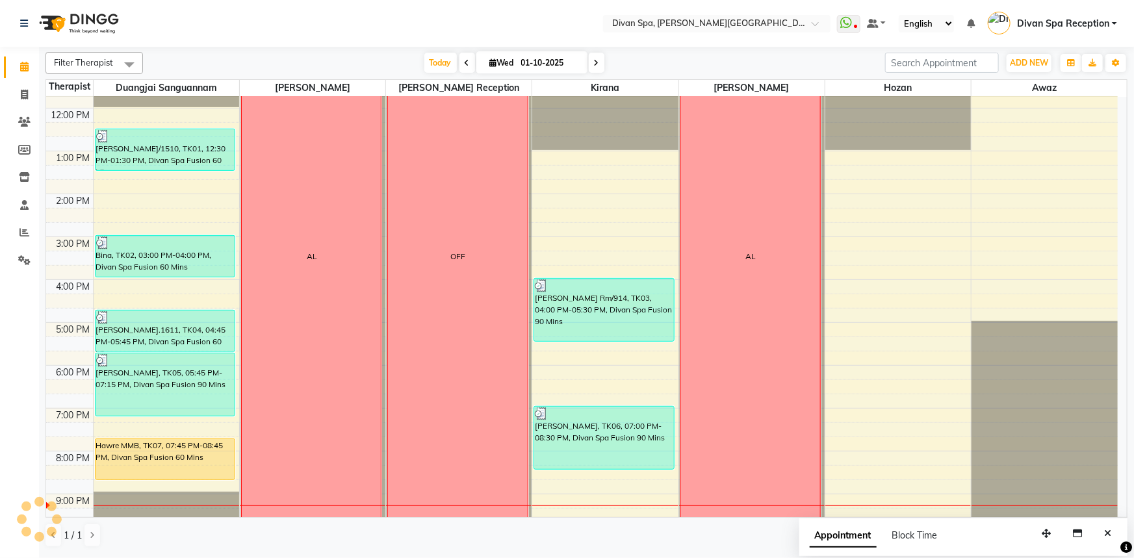
click at [169, 470] on div "Hawre MMB, TK07, 07:45 PM-08:45 PM, Divan Spa Fusion 60 Mins" at bounding box center [166, 459] width 140 height 40
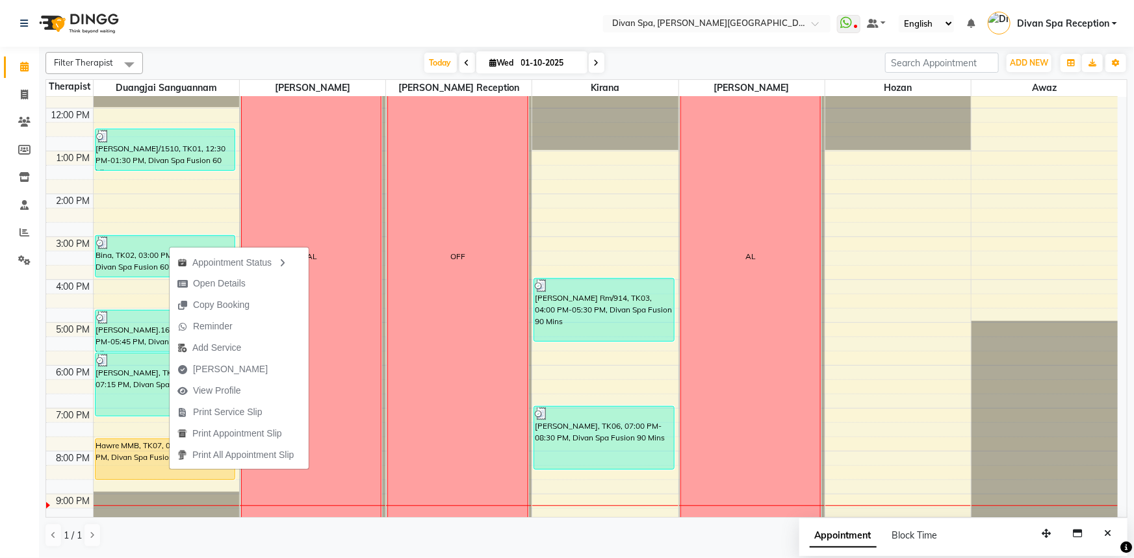
click at [120, 470] on div "[PERSON_NAME]/1510, TK01, 12:30 PM-01:30 PM, Divan Spa Fusion 60 Mins Bina, TK0…" at bounding box center [167, 215] width 146 height 728
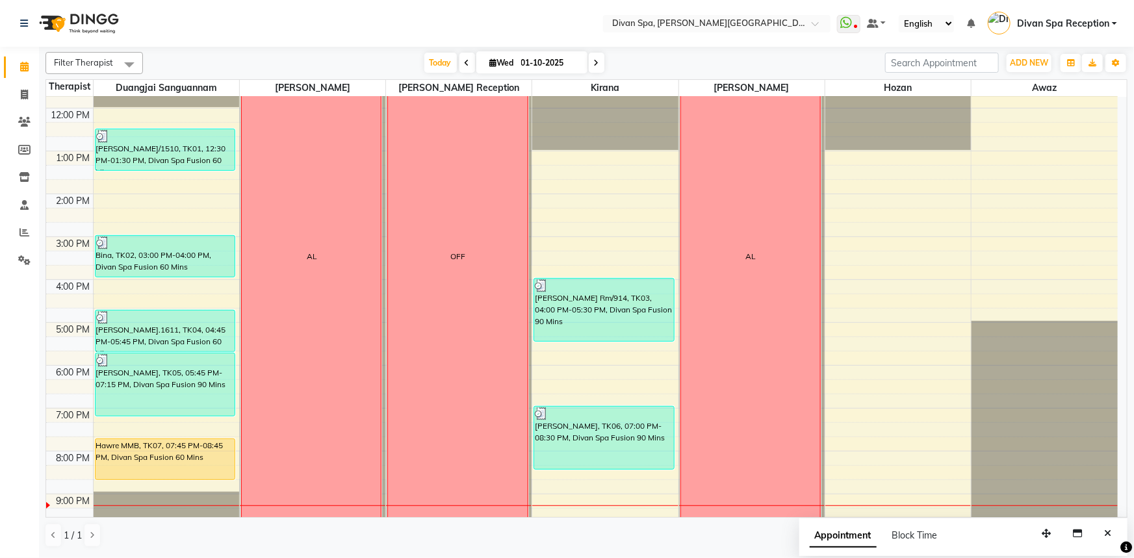
click at [118, 459] on div "Hawre MMB, TK07, 07:45 PM-08:45 PM, Divan Spa Fusion 60 Mins" at bounding box center [166, 459] width 140 height 40
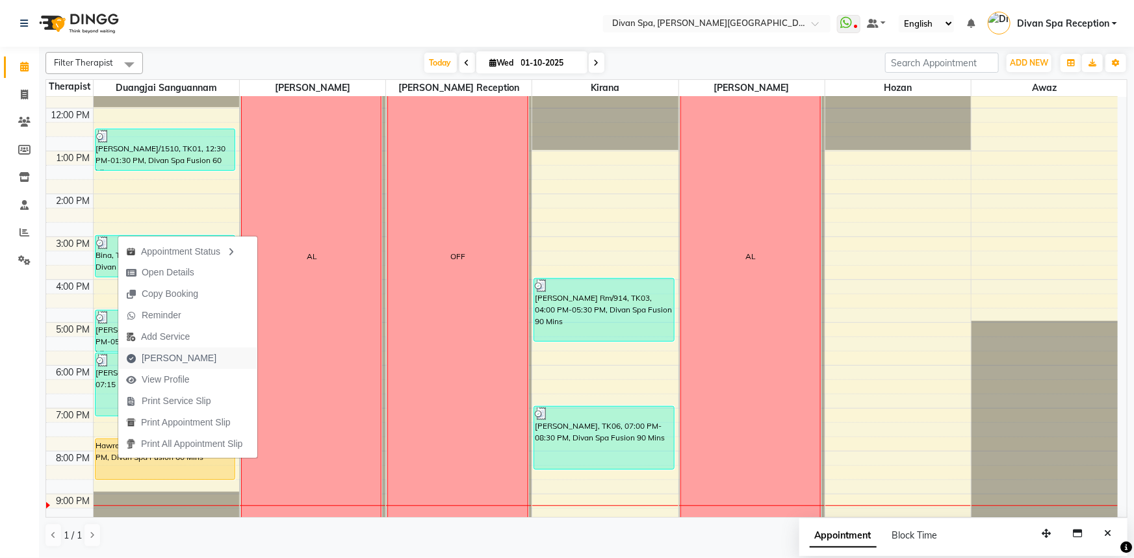
click at [188, 358] on span "[PERSON_NAME]" at bounding box center [171, 358] width 106 height 21
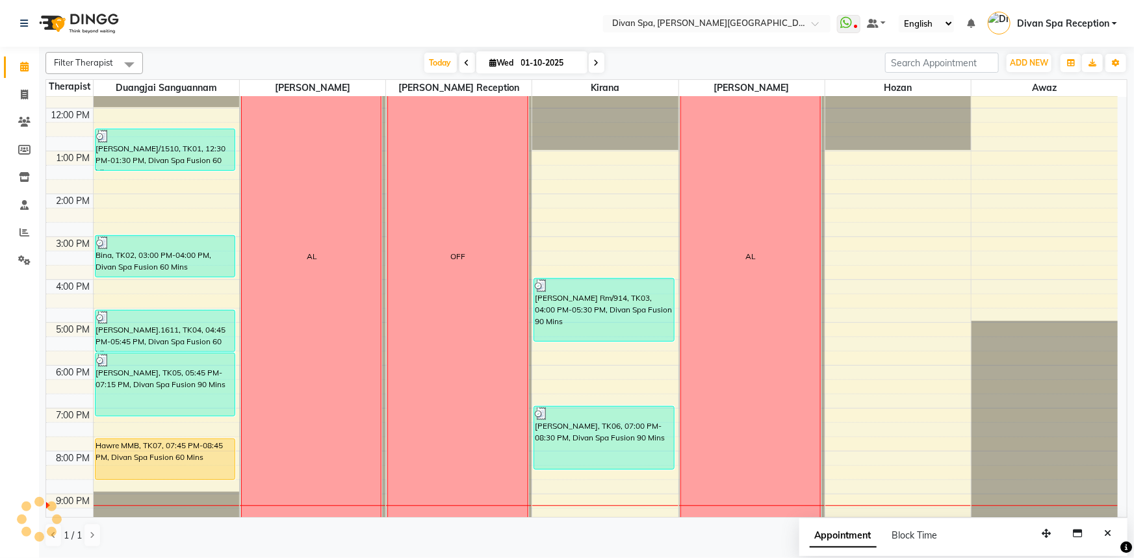
select select "service"
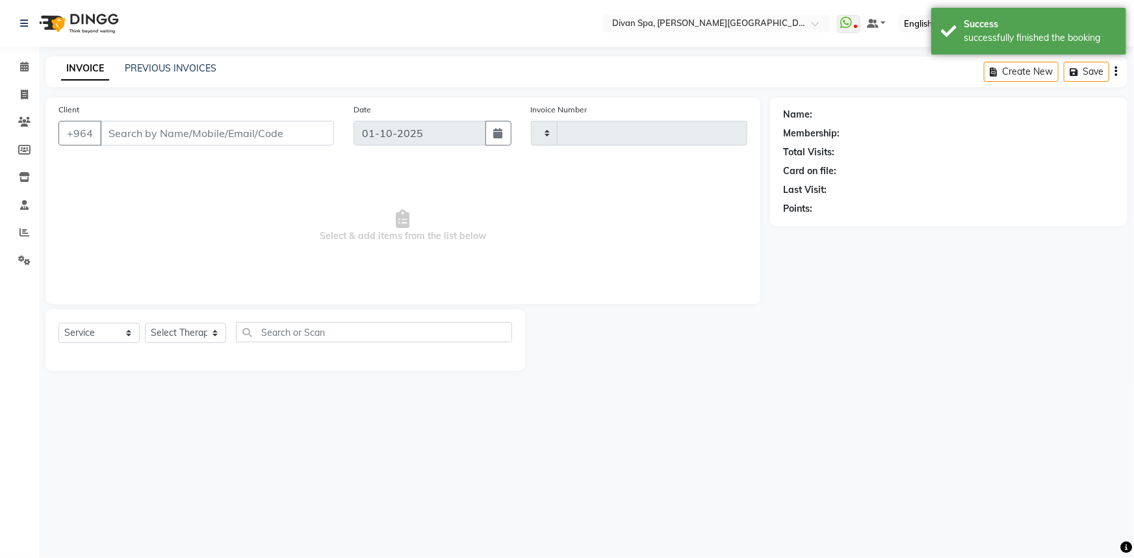
type input "1288"
select select "3515"
type input "41******78"
select select "17312"
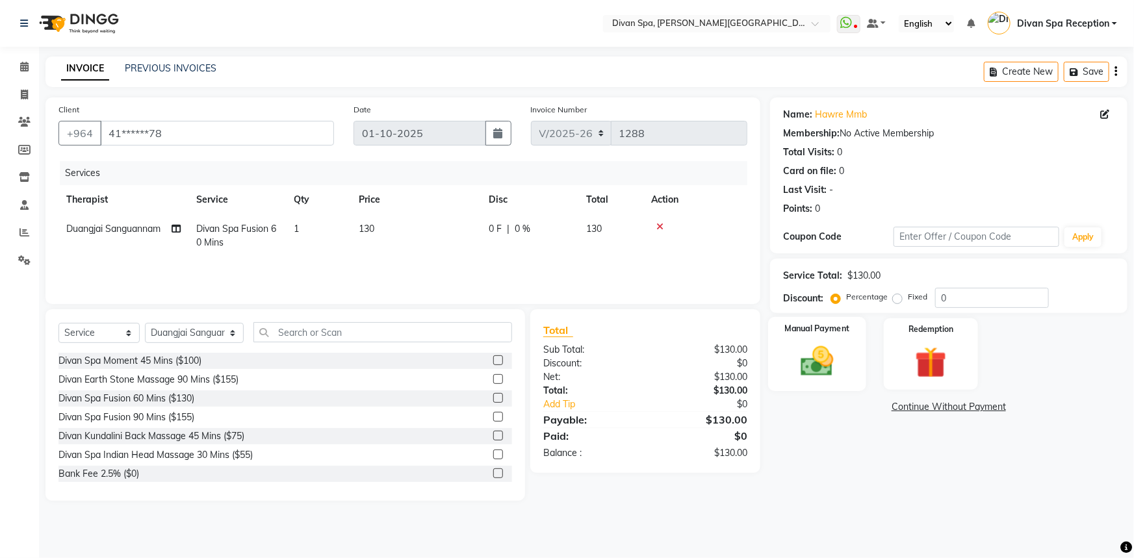
click at [814, 345] on img at bounding box center [817, 361] width 53 height 38
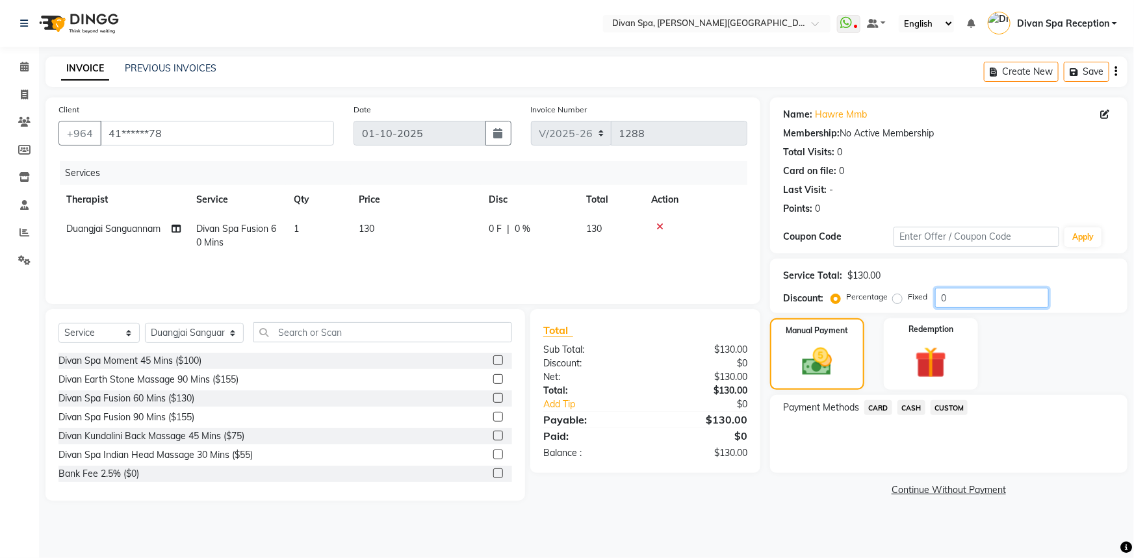
click at [948, 290] on input "0" at bounding box center [992, 298] width 114 height 20
type input "20"
click at [910, 409] on span "CASH" at bounding box center [911, 407] width 28 height 15
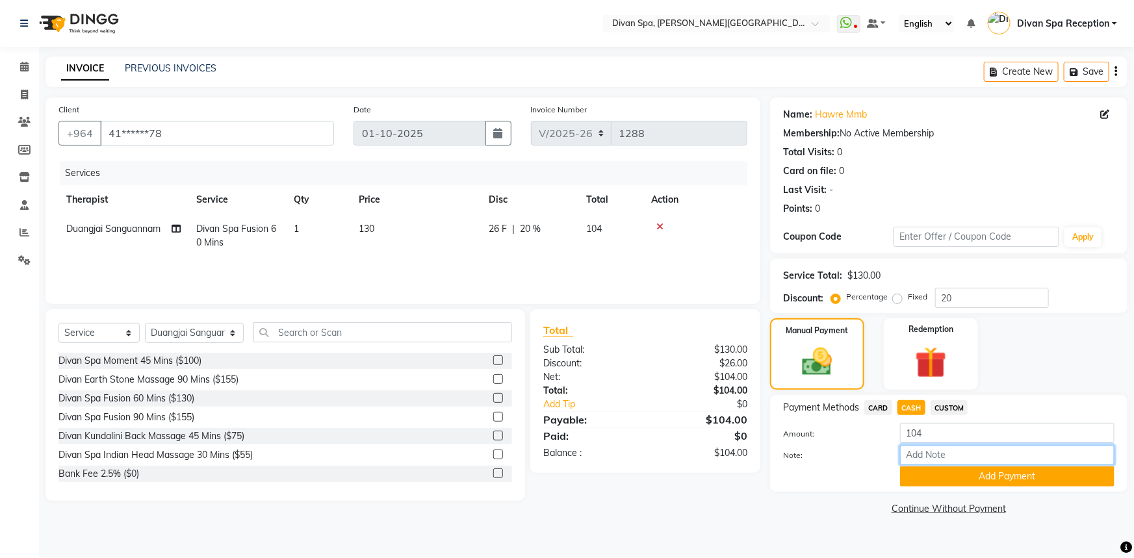
click at [923, 452] on input "Note:" at bounding box center [1007, 455] width 214 height 20
type input "Cash"
drag, startPoint x: 946, startPoint y: 454, endPoint x: 884, endPoint y: 461, distance: 62.7
click at [884, 461] on div "Note: Cash" at bounding box center [948, 456] width 351 height 22
click at [945, 480] on button "Add Payment" at bounding box center [1007, 477] width 214 height 20
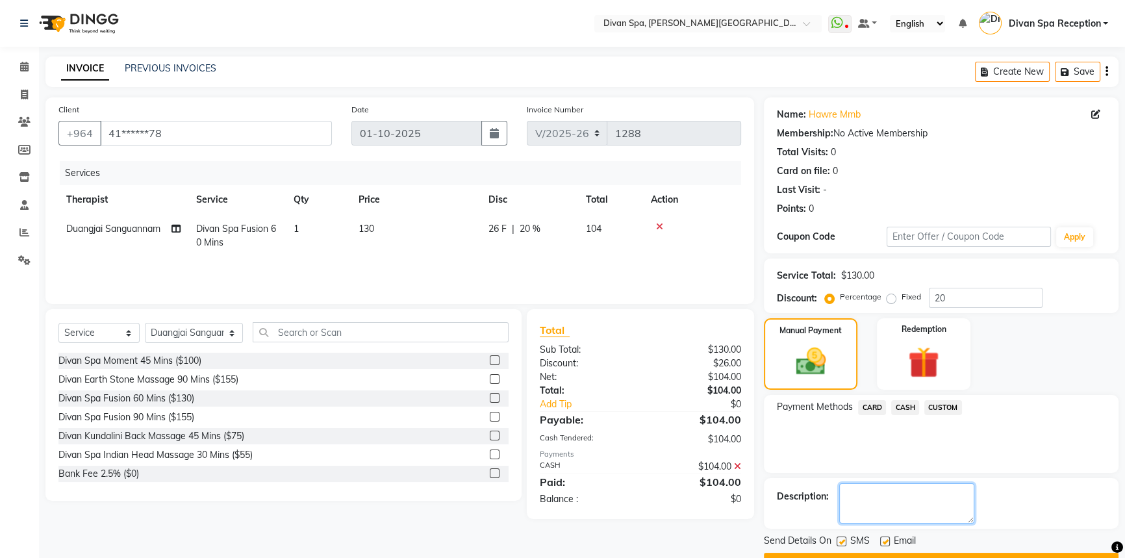
click at [908, 496] on textarea at bounding box center [906, 503] width 135 height 40
paste textarea "Cash"
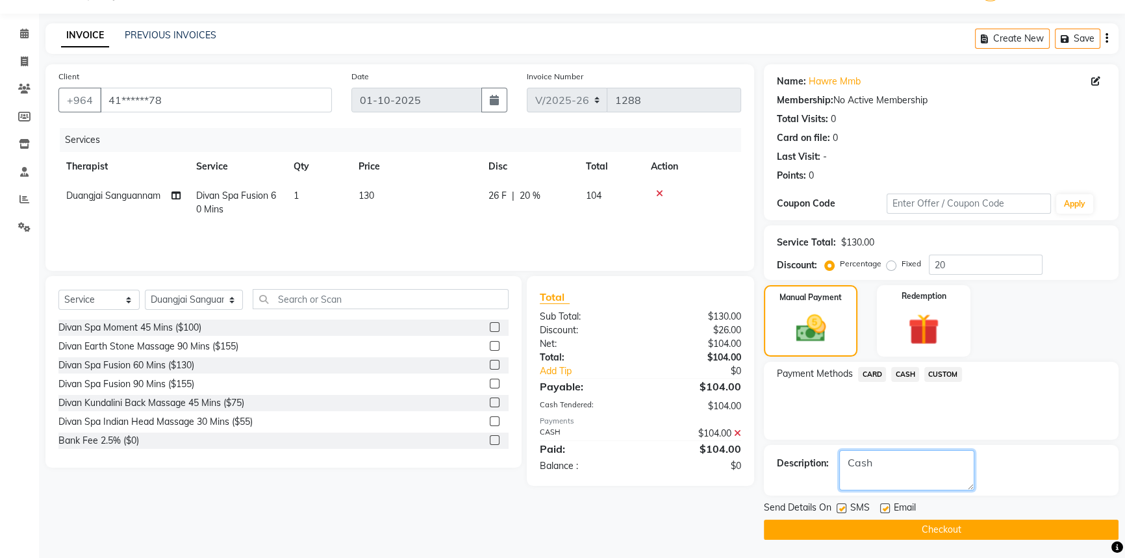
type textarea "Cash"
click at [908, 526] on button "Checkout" at bounding box center [941, 530] width 355 height 20
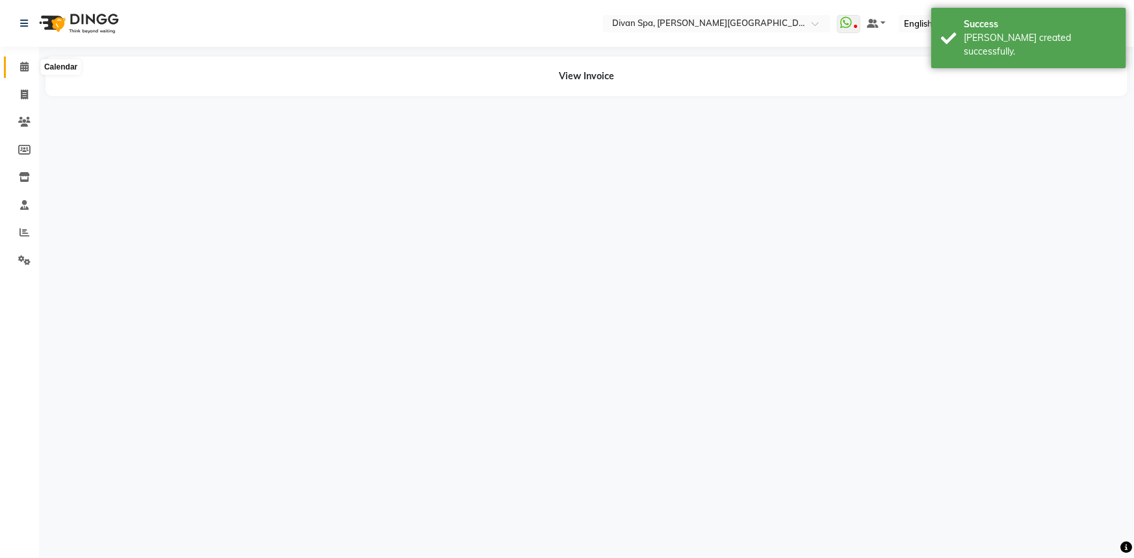
click at [24, 60] on span at bounding box center [24, 67] width 23 height 15
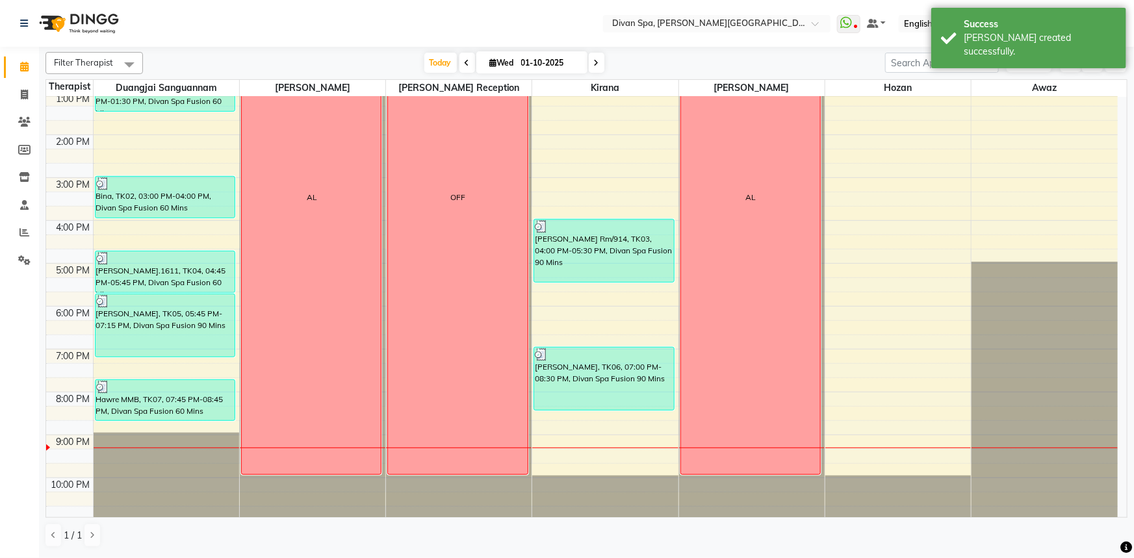
scroll to position [246, 0]
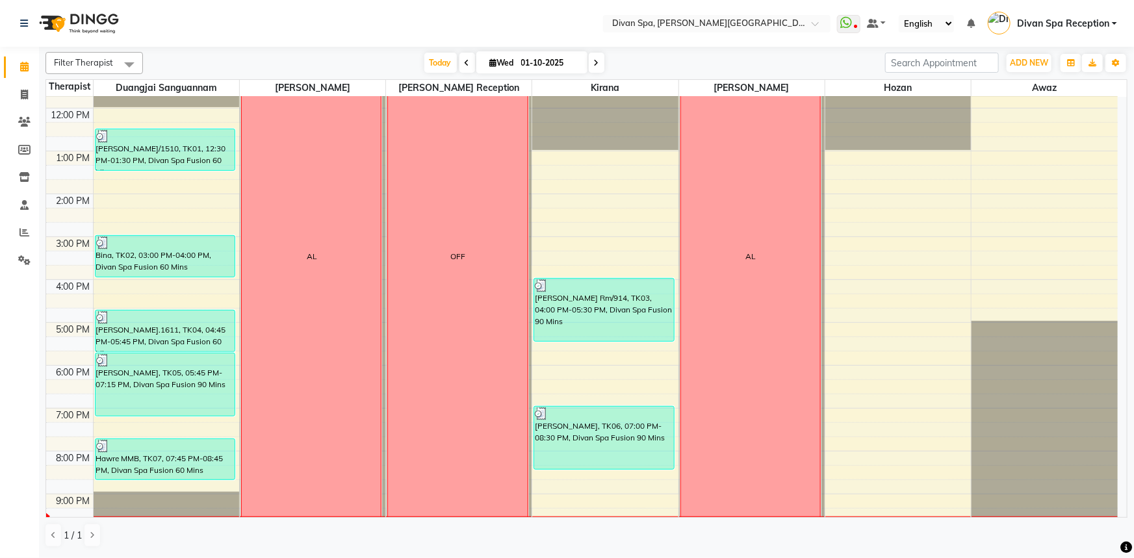
click at [591, 57] on span at bounding box center [597, 63] width 16 height 20
type input "02-10-2025"
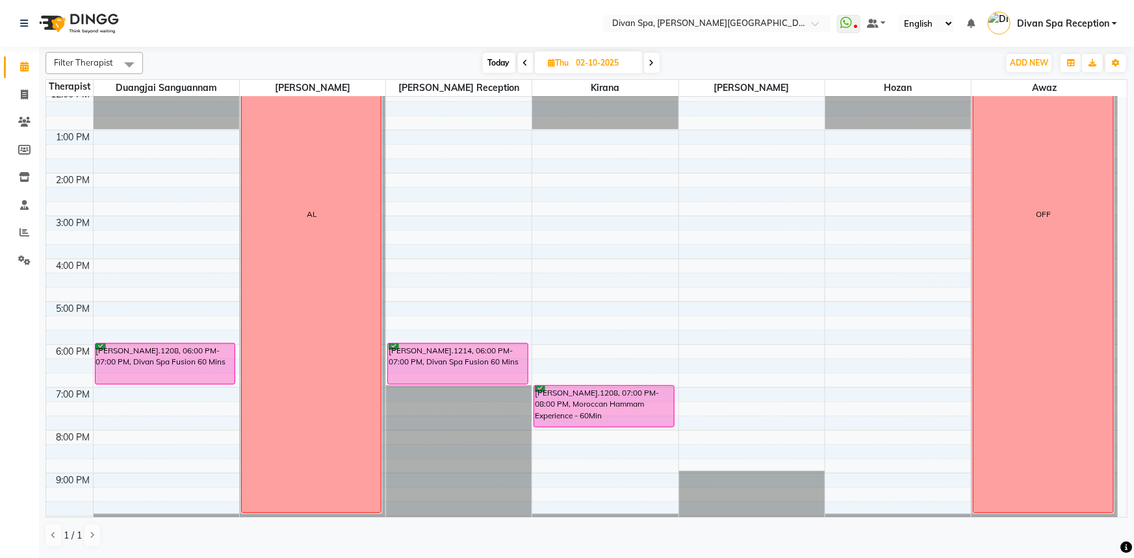
scroll to position [246, 0]
